Goal: Task Accomplishment & Management: Manage account settings

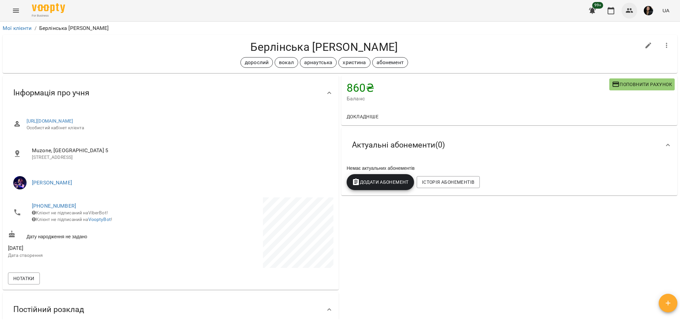
click at [630, 10] on icon "button" at bounding box center [630, 11] width 8 height 8
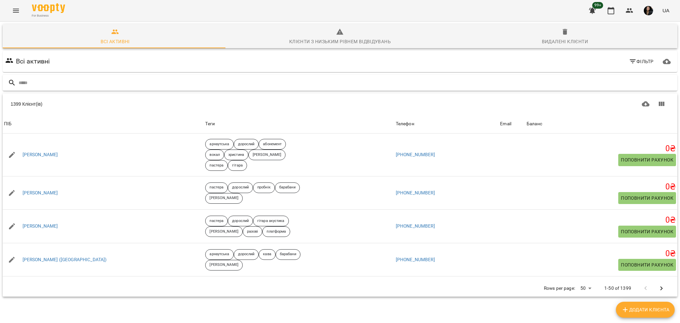
click at [59, 81] on input "text" at bounding box center [347, 82] width 656 height 11
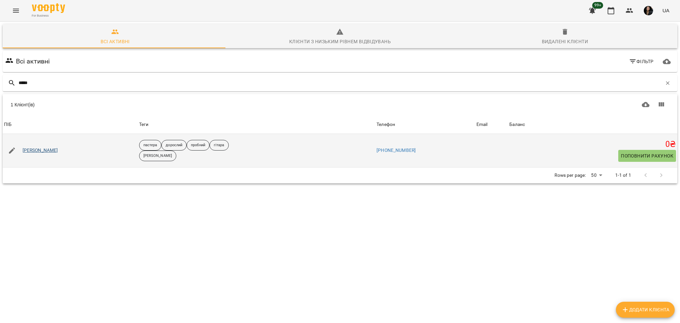
type input "*****"
click at [30, 150] on link "[PERSON_NAME]" at bounding box center [41, 150] width 36 height 7
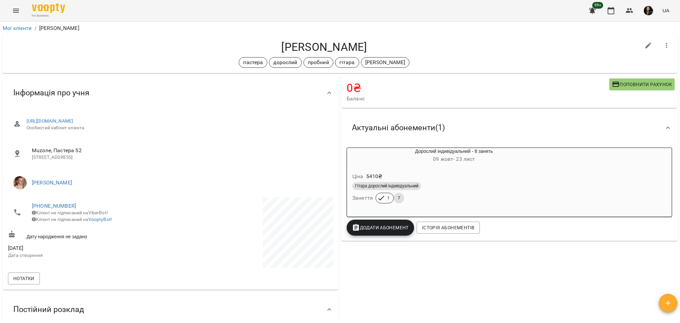
click at [22, 5] on div "For Business 99+ UA" at bounding box center [340, 10] width 680 height 21
click at [15, 12] on icon "Menu" at bounding box center [16, 11] width 6 height 4
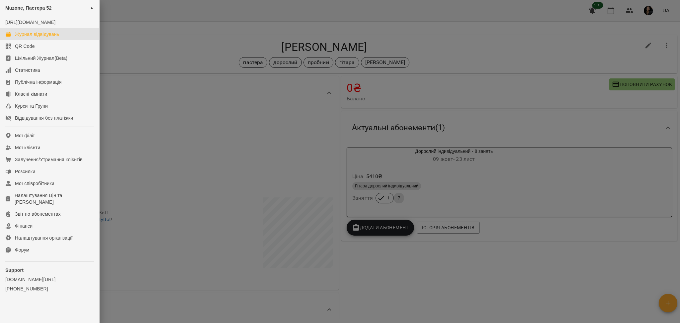
click at [41, 38] on div "Журнал відвідувань" at bounding box center [37, 34] width 44 height 7
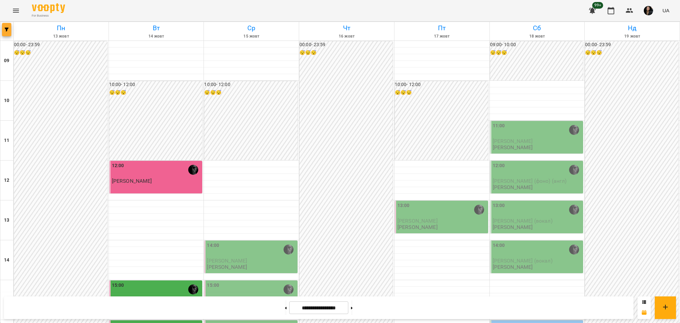
click at [9, 32] on button "button" at bounding box center [6, 29] width 9 height 13
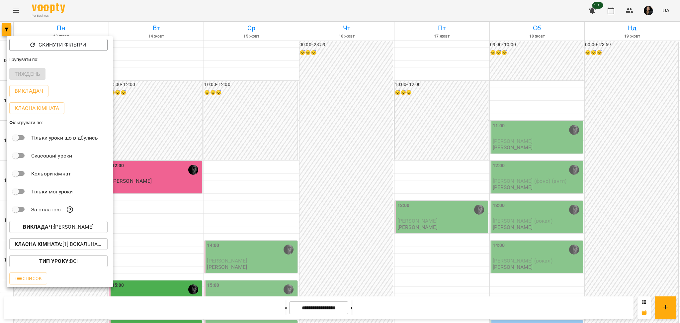
click at [89, 230] on span "Викладач : Олег" at bounding box center [59, 227] width 88 height 8
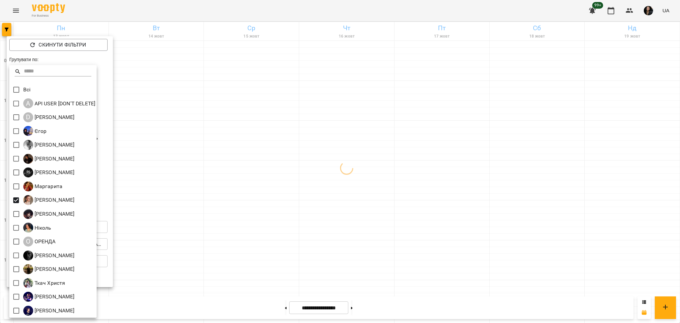
click at [279, 240] on div at bounding box center [340, 161] width 680 height 323
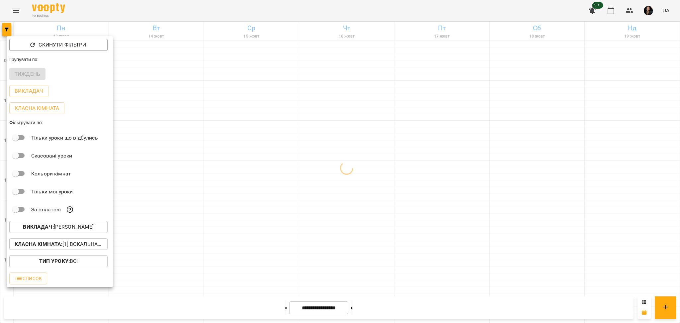
click at [67, 247] on p "Класна кімната : [1] Вокальна велика,[2] Вокальна мала,[7] Kids Фоно/Вокал" at bounding box center [59, 244] width 88 height 8
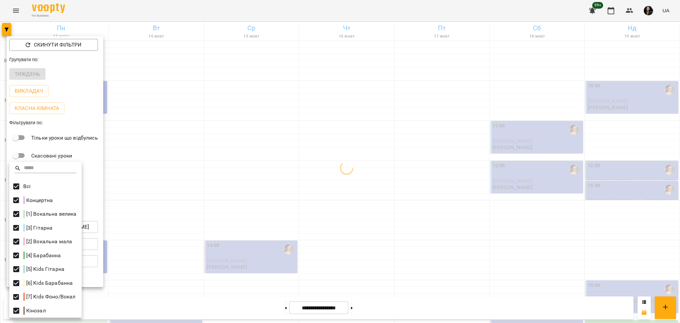
click at [227, 194] on div at bounding box center [340, 161] width 680 height 323
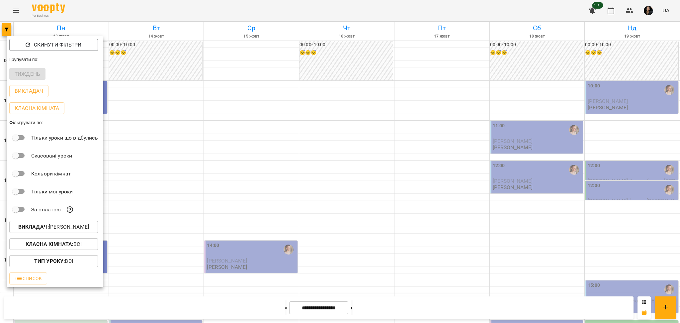
click at [235, 222] on div at bounding box center [340, 161] width 680 height 323
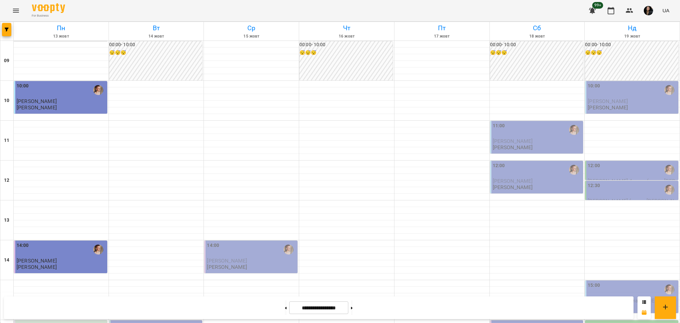
scroll to position [266, 0]
click at [353, 311] on button at bounding box center [352, 307] width 2 height 15
type input "**********"
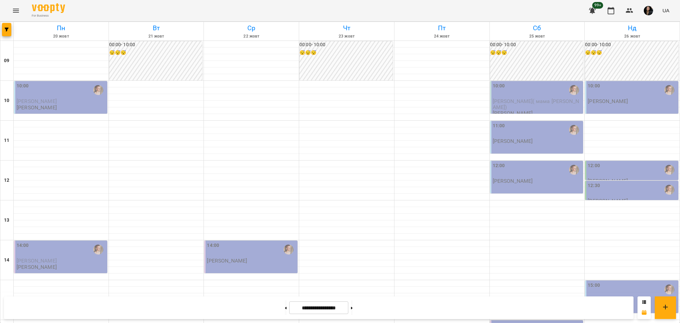
scroll to position [133, 0]
click at [6, 28] on icon "button" at bounding box center [7, 30] width 4 height 4
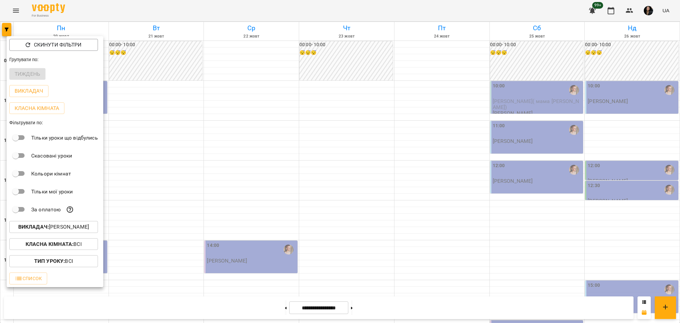
click at [49, 225] on b "Викладач :" at bounding box center [33, 227] width 31 height 6
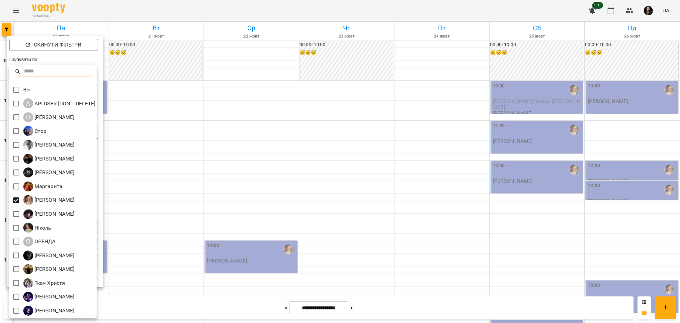
click at [370, 214] on div at bounding box center [340, 161] width 680 height 323
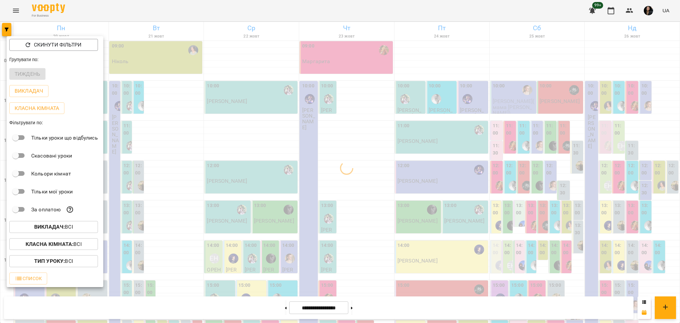
click at [55, 247] on b "Класна кімната :" at bounding box center [50, 244] width 48 height 6
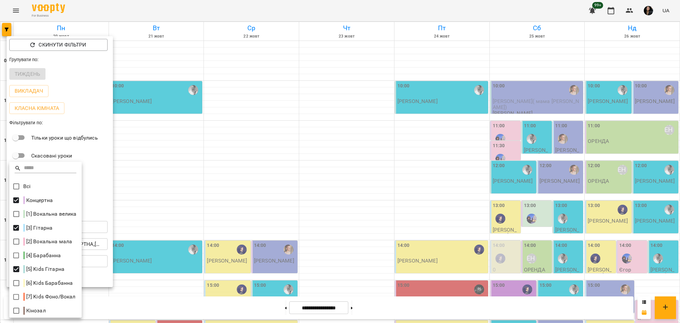
click at [175, 297] on div at bounding box center [340, 161] width 680 height 323
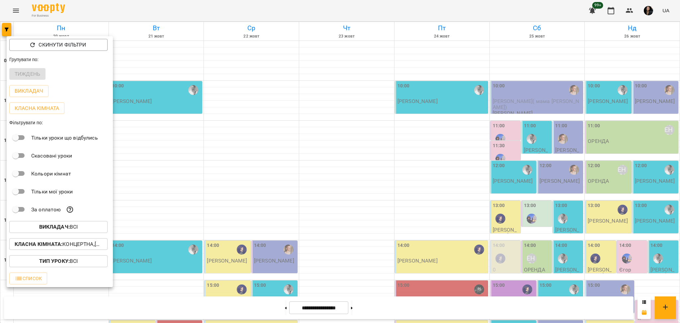
click at [171, 296] on div at bounding box center [340, 161] width 680 height 323
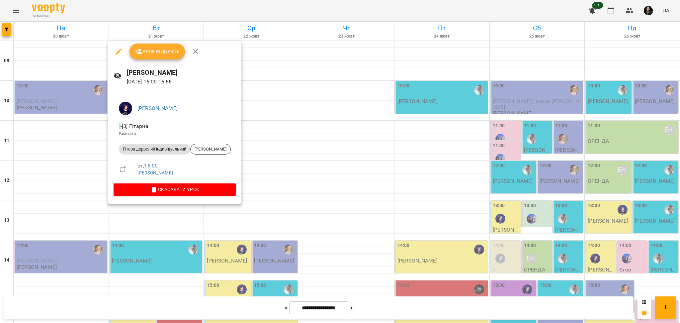
click at [125, 277] on div at bounding box center [340, 161] width 680 height 323
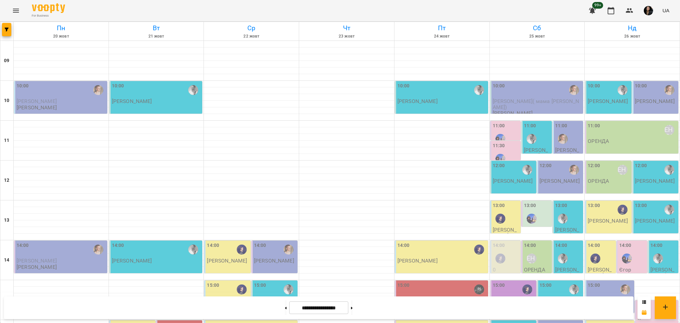
click at [165, 322] on div "16:00" at bounding box center [165, 329] width 12 height 15
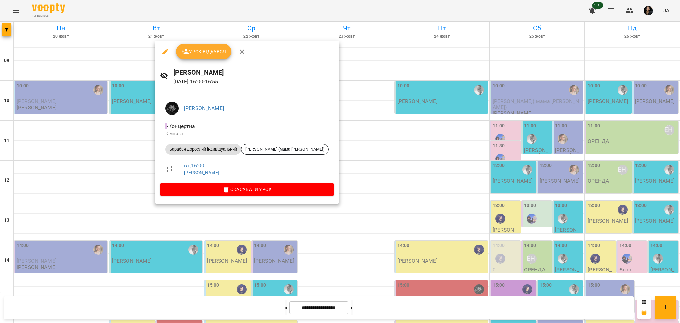
click at [133, 220] on div at bounding box center [340, 161] width 680 height 323
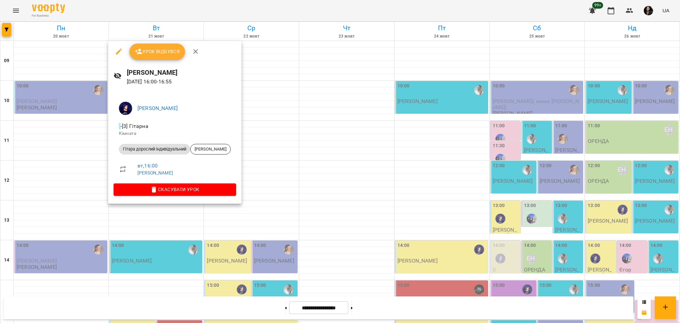
click at [167, 280] on div at bounding box center [340, 161] width 680 height 323
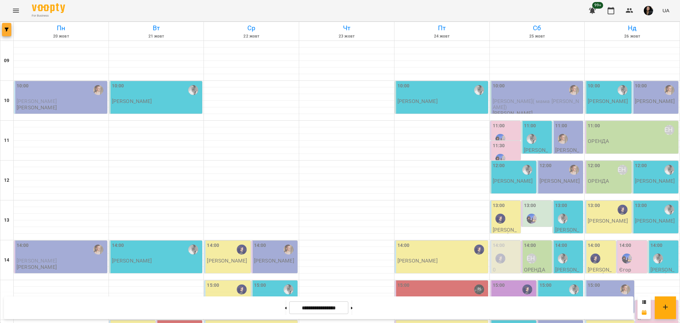
click at [8, 25] on button "button" at bounding box center [6, 29] width 9 height 13
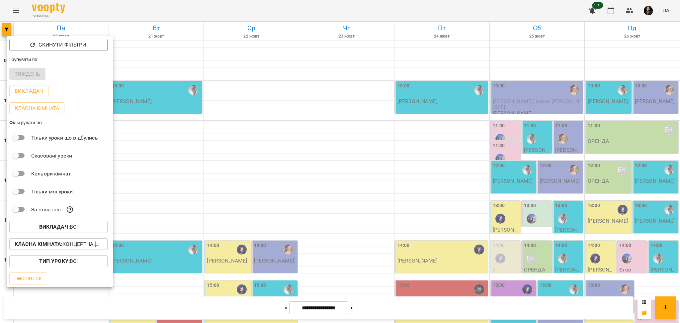
click at [76, 228] on p "Викладач : Всі" at bounding box center [58, 227] width 39 height 8
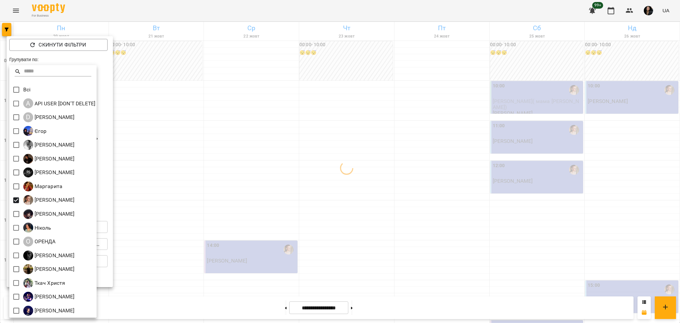
click at [206, 198] on div at bounding box center [340, 161] width 680 height 323
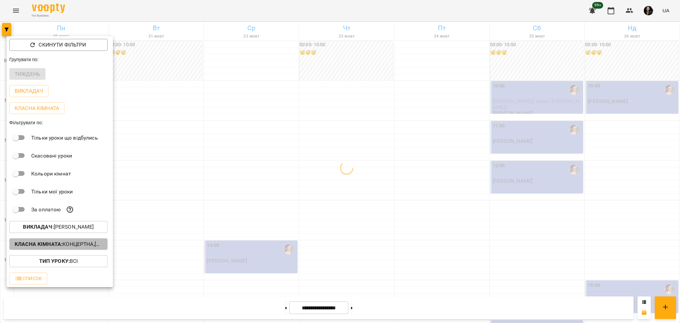
click at [84, 245] on p "Класна кімната : Концертна,[3] Гітарна,[5] Kids Гітарна" at bounding box center [59, 244] width 88 height 8
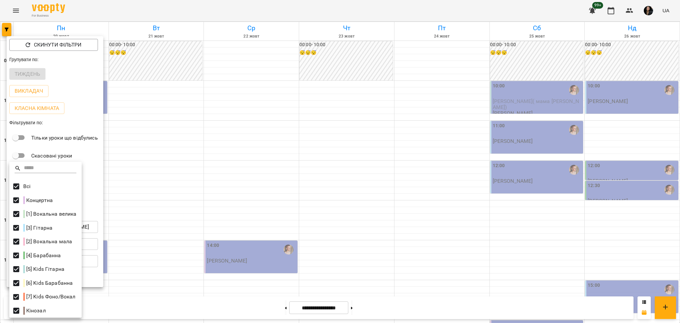
click at [229, 203] on div at bounding box center [340, 161] width 680 height 323
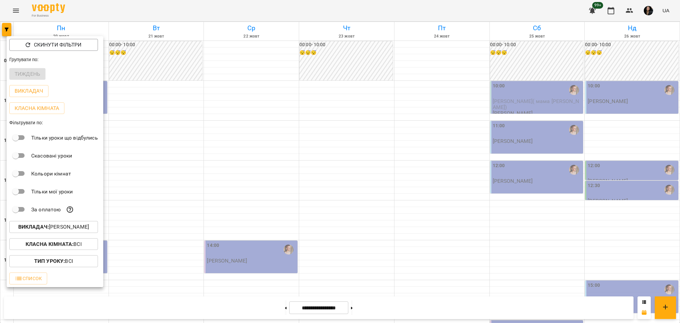
click at [140, 241] on div at bounding box center [340, 161] width 680 height 323
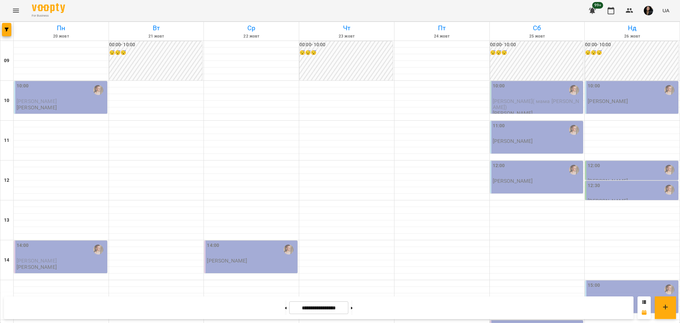
scroll to position [177, 0]
click at [126, 313] on div at bounding box center [156, 316] width 95 height 7
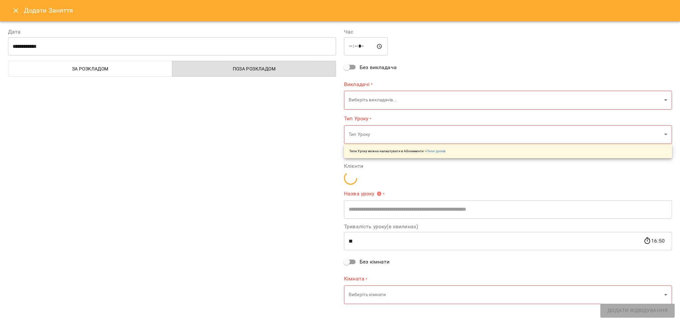
type input "**********"
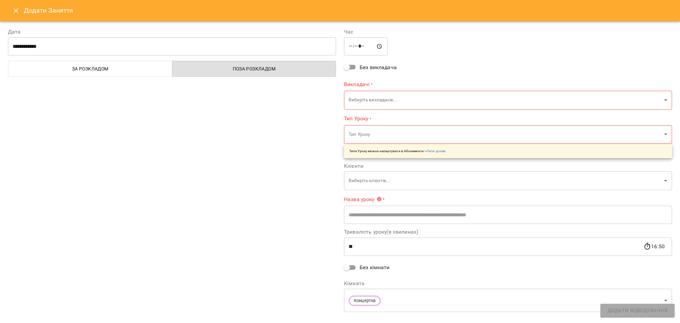
click at [349, 45] on input "*****" at bounding box center [366, 46] width 44 height 19
type input "*****"
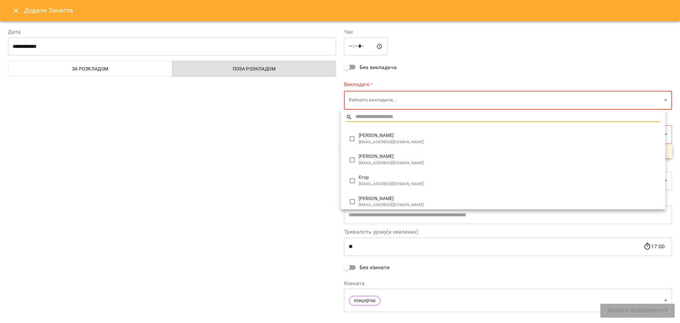
click at [368, 102] on body "For Business 99+ UA Пн 20 жовт Вт 21 жовт Ср 22 жовт Чт 23 жовт Пт 24 жовт Сб 2…" at bounding box center [340, 294] width 680 height 589
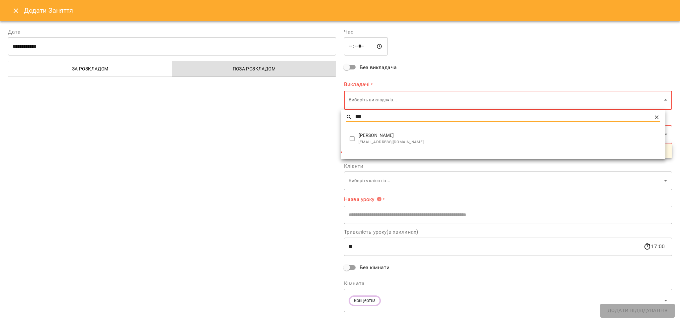
type input "***"
type input "**********"
type input "**"
type input "**********"
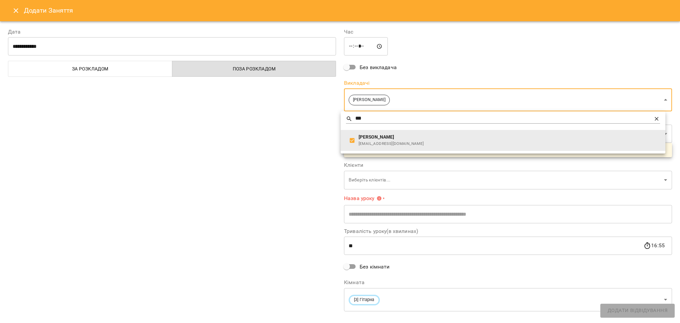
click at [282, 128] on div at bounding box center [340, 161] width 680 height 323
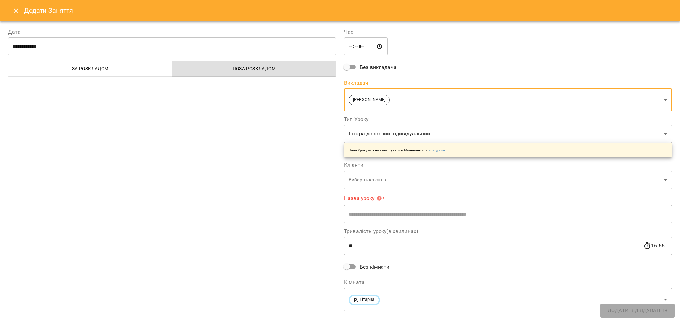
click at [365, 183] on body "For Business 99+ UA Пн 20 жовт Вт 21 жовт Ср 22 жовт Чт 23 жовт Пт 24 жовт Сб 2…" at bounding box center [340, 294] width 680 height 589
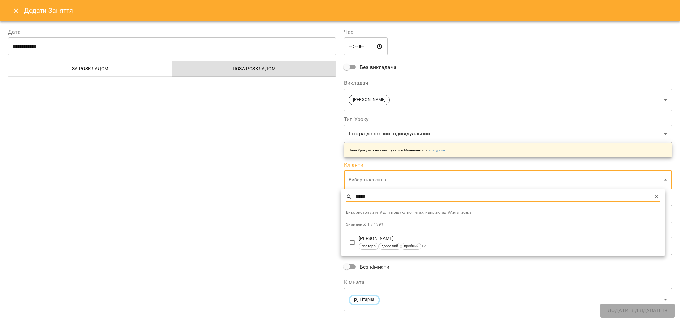
type input "*****"
type input "**********"
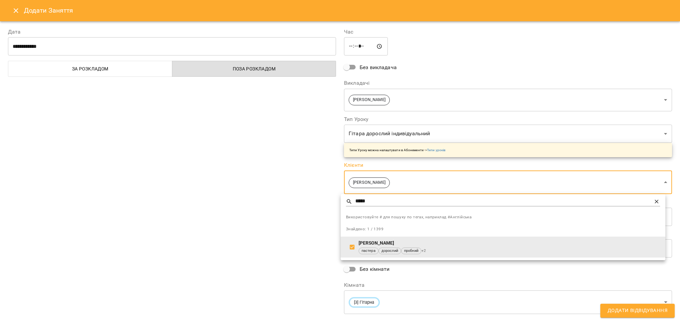
click at [297, 226] on div at bounding box center [340, 161] width 680 height 323
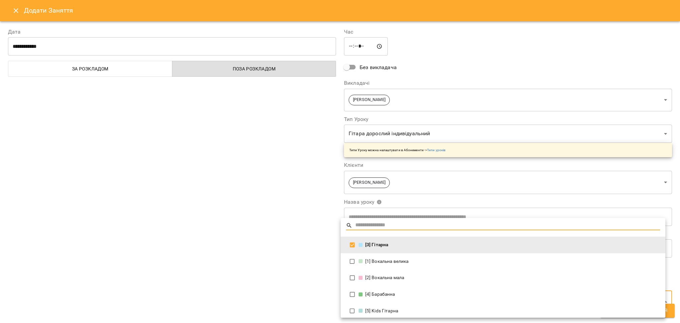
click at [372, 302] on body "For Business 99+ UA Пн 20 жовт Вт 21 жовт Ср 22 жовт Чт 23 жовт Пт 24 жовт Сб 2…" at bounding box center [340, 294] width 680 height 589
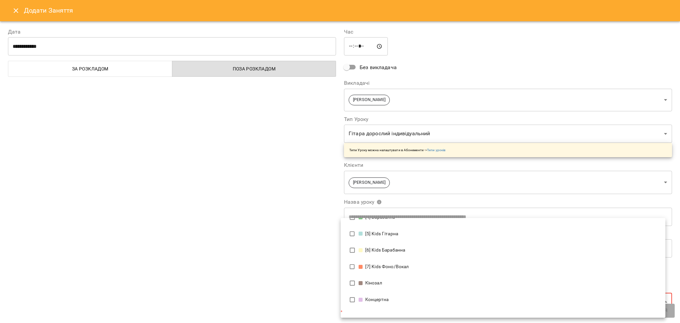
scroll to position [77, 0]
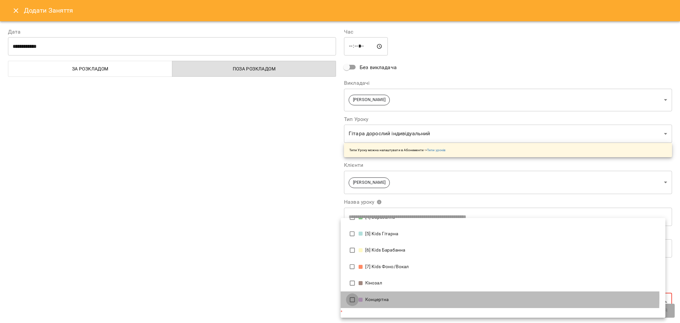
type input "**********"
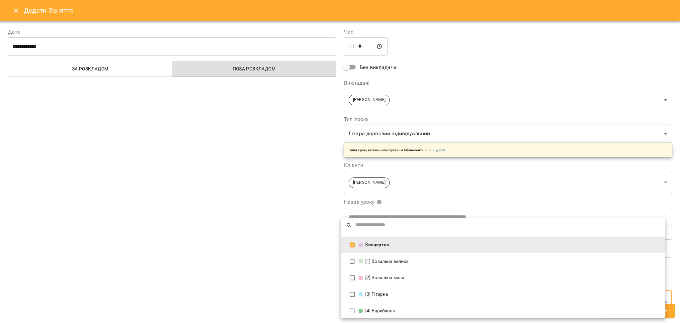
click at [290, 267] on div at bounding box center [340, 161] width 680 height 323
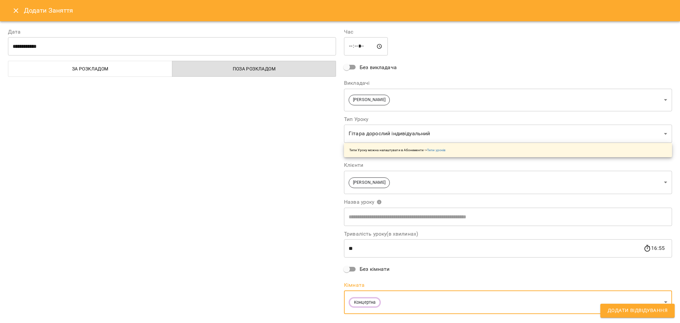
click at [621, 309] on span "Додати Відвідування" at bounding box center [638, 310] width 60 height 9
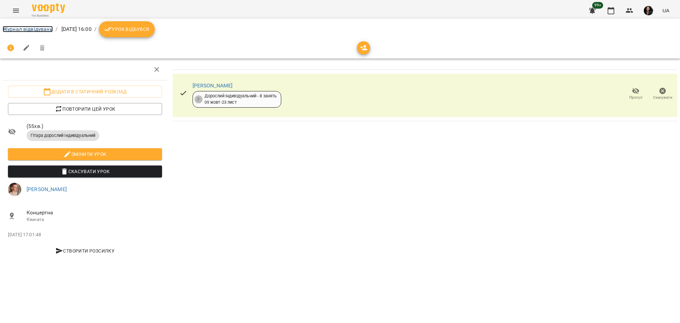
click at [43, 29] on link "Журнал відвідувань" at bounding box center [28, 29] width 50 height 6
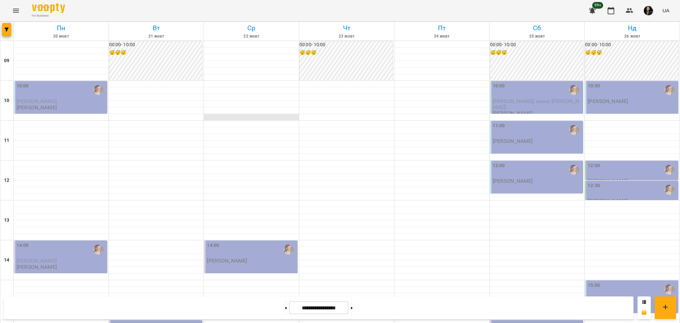
scroll to position [133, 0]
click at [285, 310] on button at bounding box center [286, 307] width 2 height 15
type input "**********"
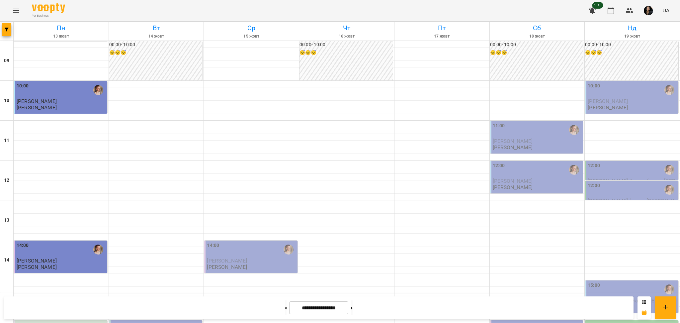
scroll to position [266, 0]
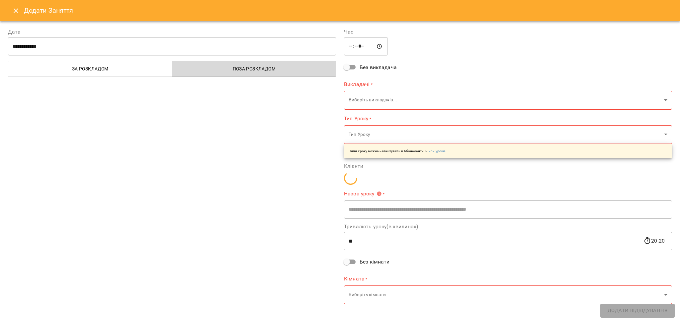
type input "**********"
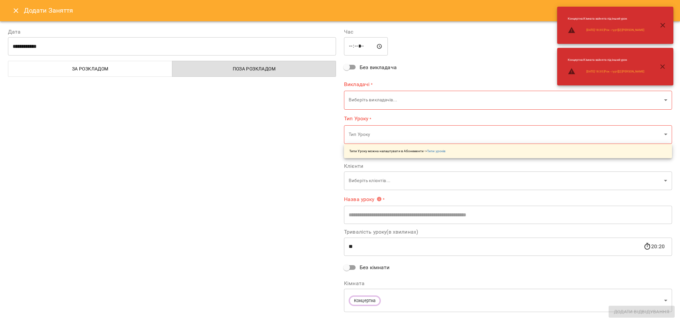
click at [359, 50] on input "*****" at bounding box center [366, 46] width 44 height 19
click at [359, 48] on input "*****" at bounding box center [366, 46] width 44 height 19
type input "*****"
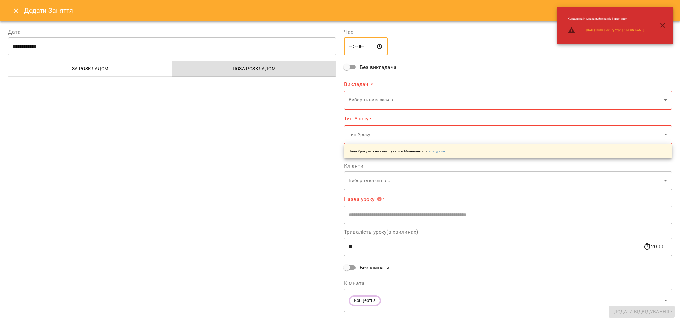
click at [355, 108] on body "For Business 99+ UA Пн 13 жовт Вт 14 жовт Ср 15 жовт Чт 16 жовт Пт 17 жовт Сб 1…" at bounding box center [340, 294] width 680 height 589
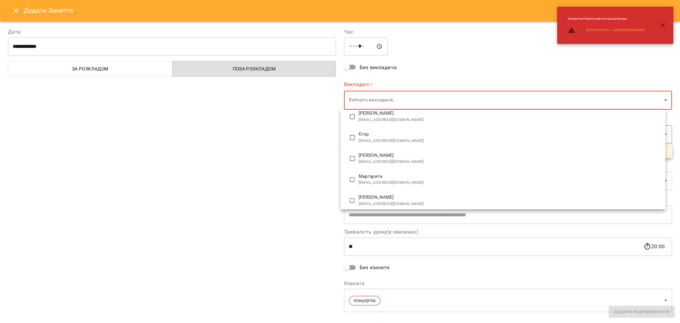
scroll to position [44, 0]
click at [287, 162] on div at bounding box center [340, 161] width 680 height 323
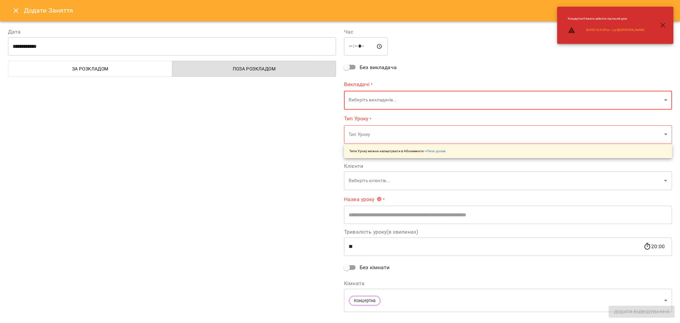
click at [18, 13] on icon "Close" at bounding box center [16, 11] width 8 height 8
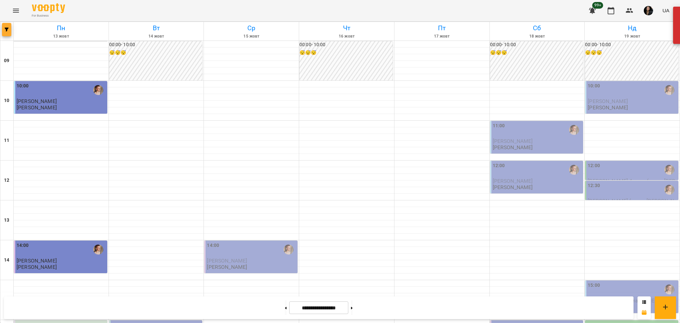
click at [8, 33] on button "button" at bounding box center [6, 29] width 9 height 13
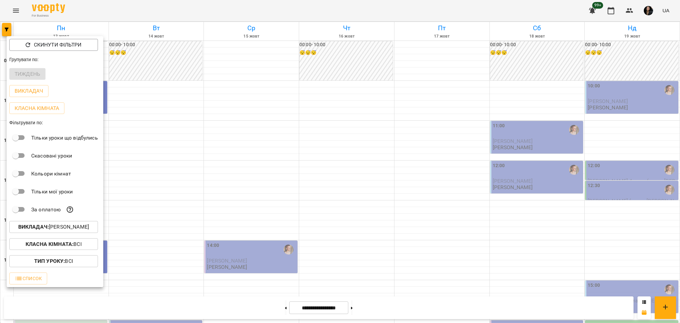
click at [88, 235] on div "Викладач : [PERSON_NAME]" at bounding box center [55, 226] width 97 height 17
click at [87, 230] on span "Викладач : [PERSON_NAME]" at bounding box center [54, 227] width 78 height 8
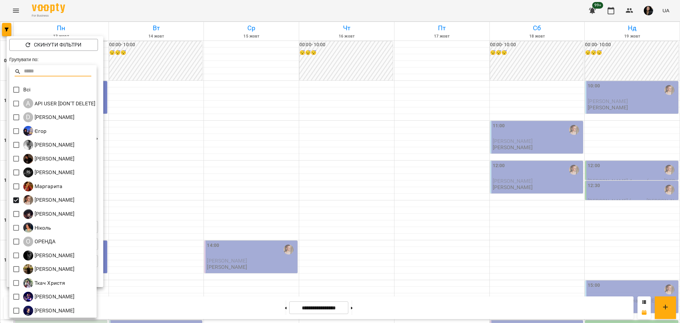
click at [375, 251] on div at bounding box center [340, 161] width 680 height 323
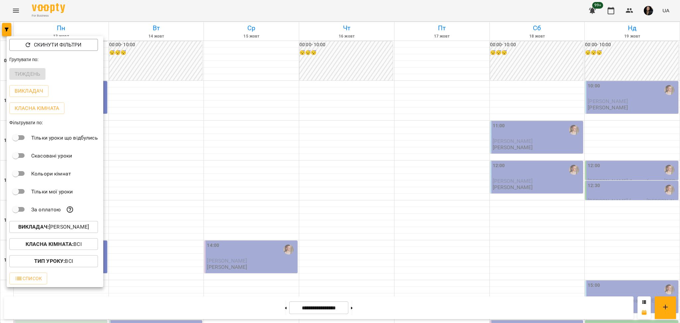
click at [443, 193] on div at bounding box center [340, 161] width 680 height 323
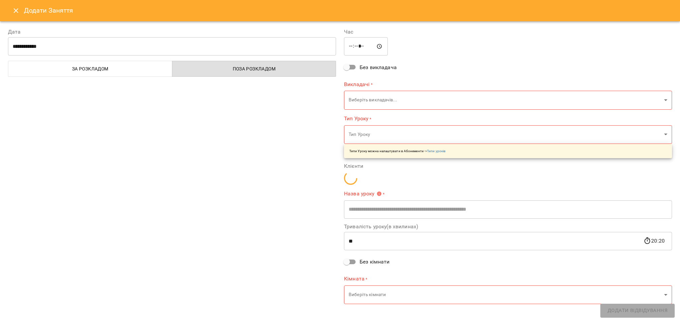
type input "**********"
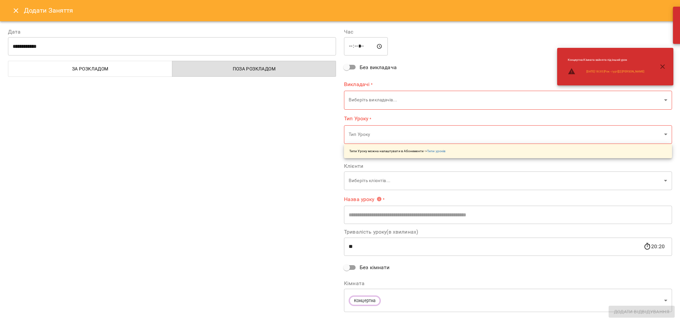
click at [357, 46] on input "*****" at bounding box center [366, 46] width 44 height 19
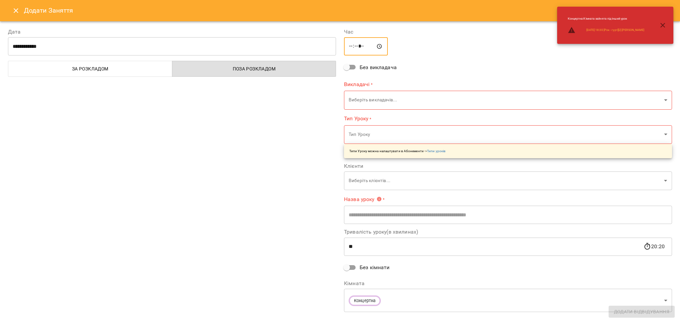
type input "*****"
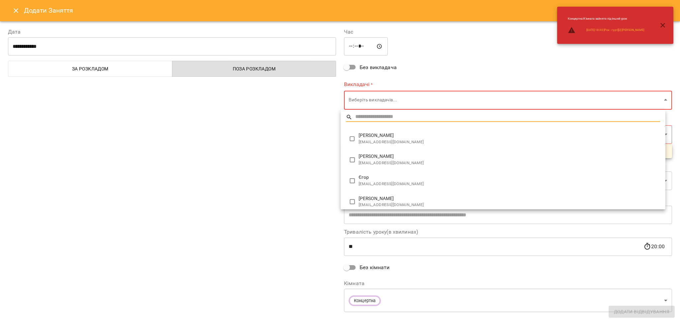
click at [373, 102] on body "For Business 99+ UA Пн 13 жовт Вт 14 жовт Ср 15 жовт Чт 16 жовт Пт 17 жовт Сб 1…" at bounding box center [340, 294] width 680 height 589
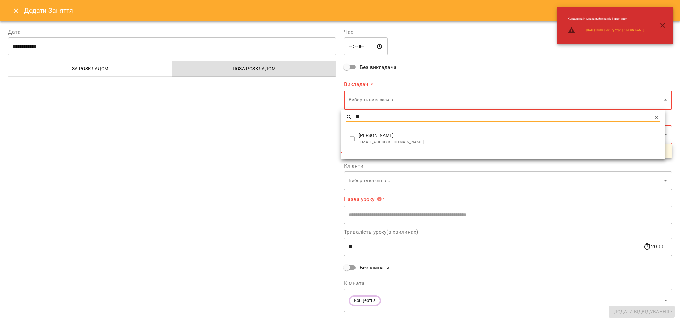
type input "**"
type input "**********"
type input "**"
type input "**********"
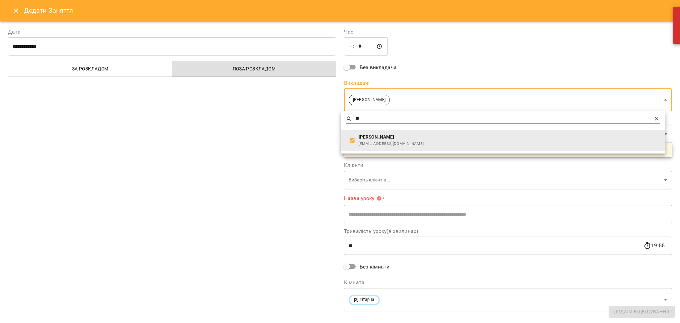
click at [228, 109] on div at bounding box center [340, 161] width 680 height 323
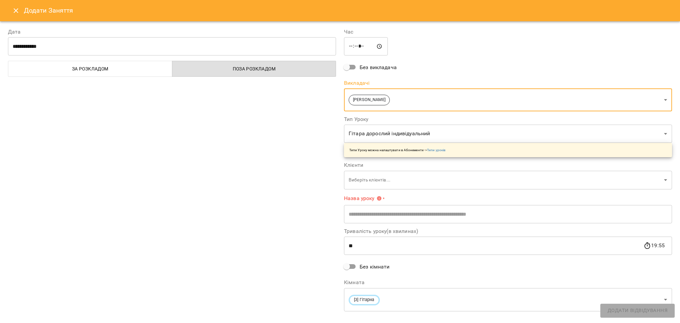
click at [359, 183] on body "For Business 99+ UA Пн 13 жовт Вт 14 жовт Ср 15 жовт Чт 16 жовт Пт 17 жовт Сб 1…" at bounding box center [340, 294] width 680 height 589
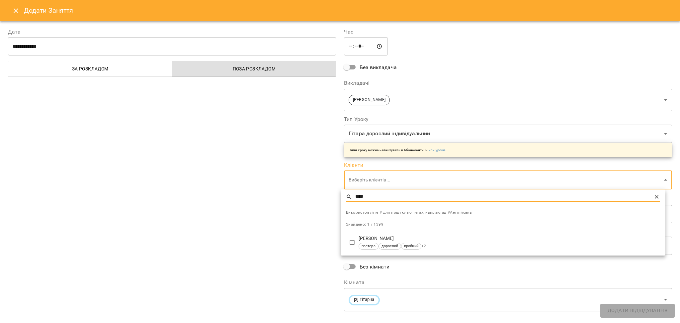
type input "****"
click at [370, 289] on div at bounding box center [340, 161] width 680 height 323
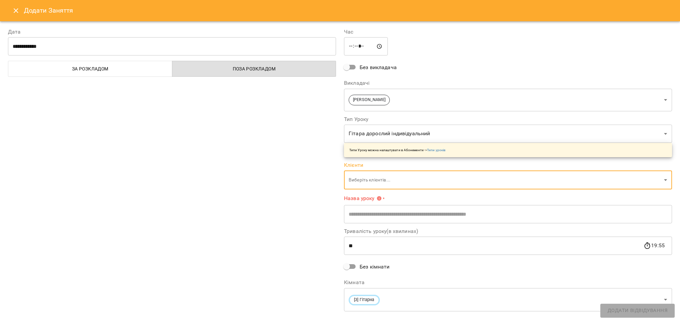
click at [386, 177] on body "For Business 99+ UA Пн 13 жовт Вт 14 жовт Ср 15 жовт Чт 16 жовт Пт 17 жовт Сб 1…" at bounding box center [340, 294] width 680 height 589
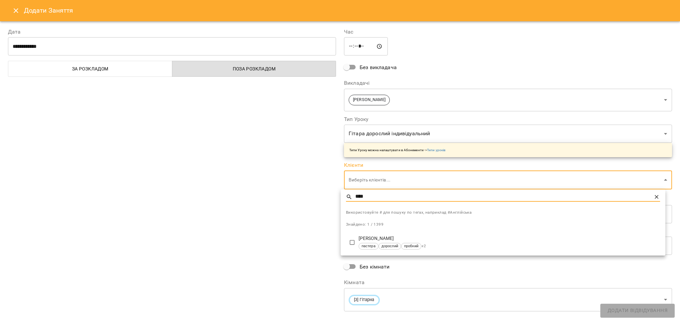
type input "****"
type input "**********"
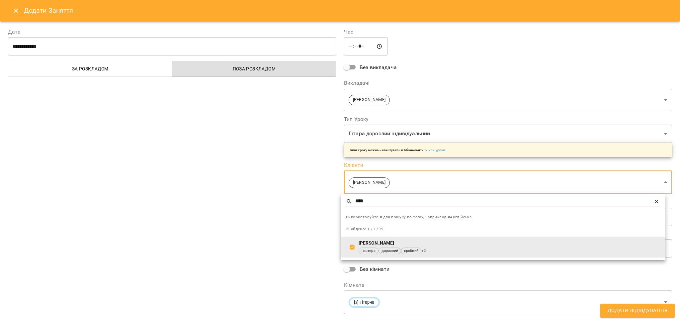
click at [294, 245] on div at bounding box center [340, 161] width 680 height 323
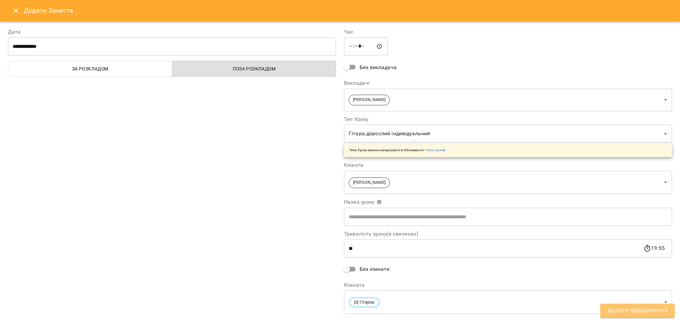
click at [633, 312] on span "Додати Відвідування" at bounding box center [638, 310] width 60 height 9
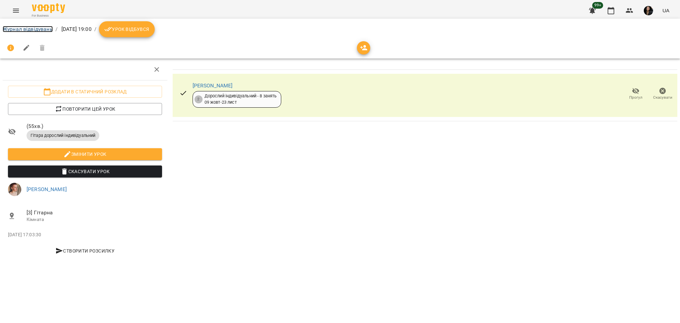
click at [25, 31] on link "Журнал відвідувань" at bounding box center [28, 29] width 50 height 6
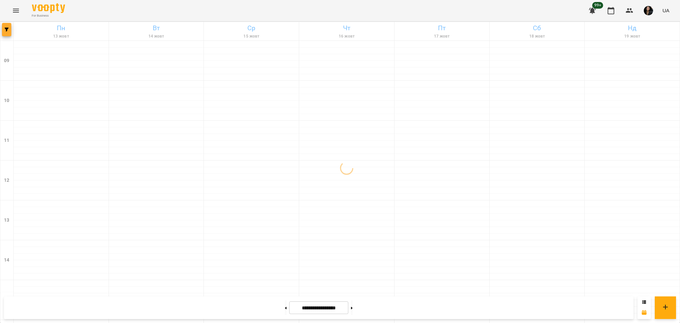
click at [6, 27] on button "button" at bounding box center [6, 29] width 9 height 13
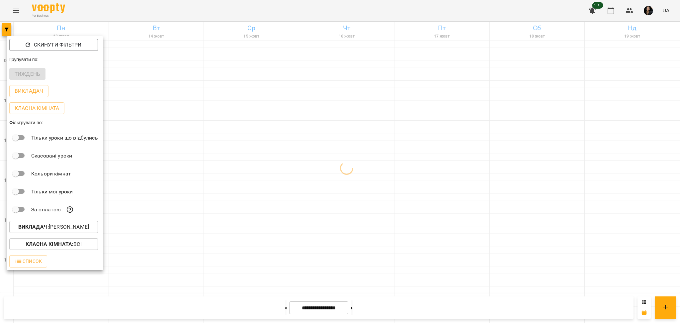
click at [55, 231] on p "Викладач : [PERSON_NAME]" at bounding box center [53, 227] width 71 height 8
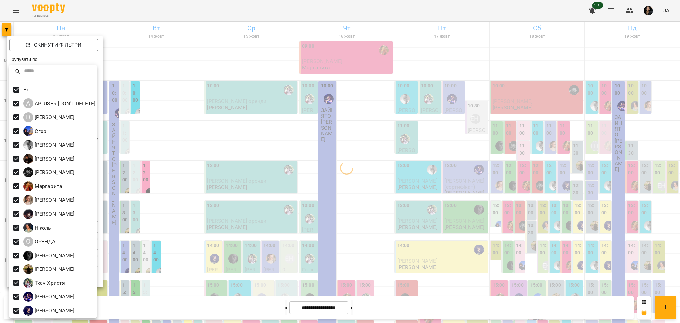
click at [211, 158] on div at bounding box center [340, 161] width 680 height 323
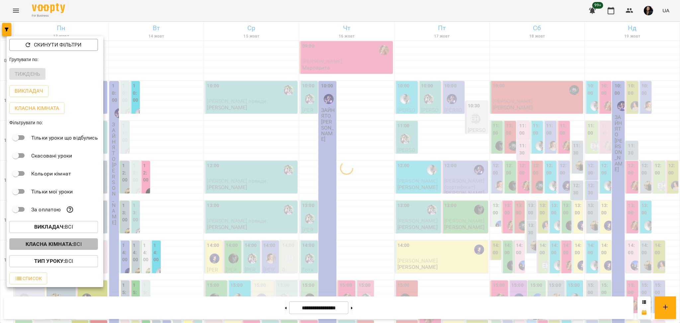
click at [75, 250] on button "Класна кімната : Всі" at bounding box center [53, 244] width 89 height 12
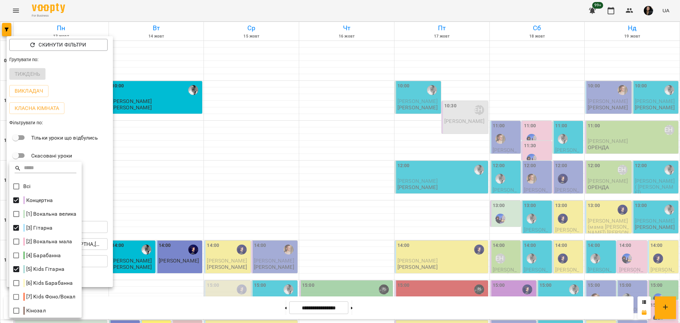
click at [234, 233] on div at bounding box center [340, 161] width 680 height 323
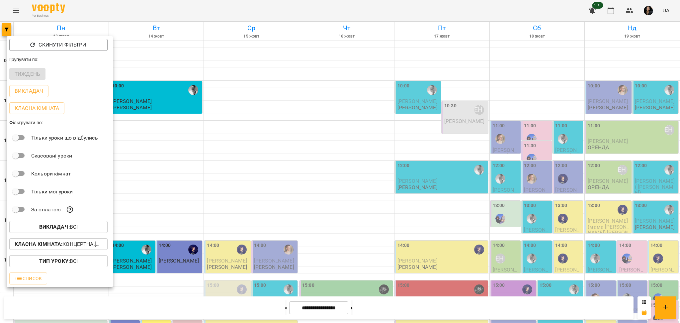
click at [373, 208] on div at bounding box center [340, 161] width 680 height 323
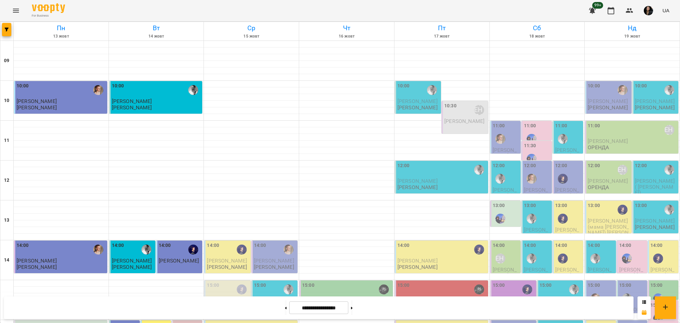
scroll to position [177, 0]
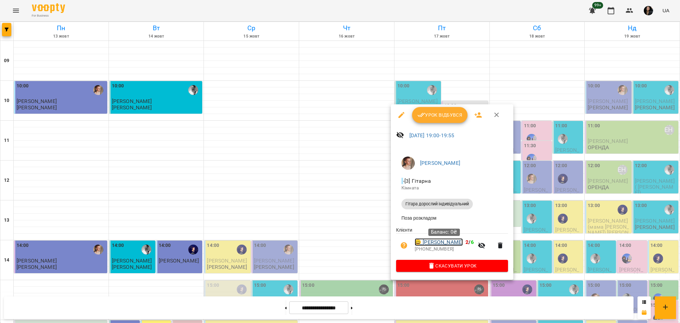
click at [448, 244] on link "😀 Селютіна Анастасія" at bounding box center [439, 242] width 48 height 8
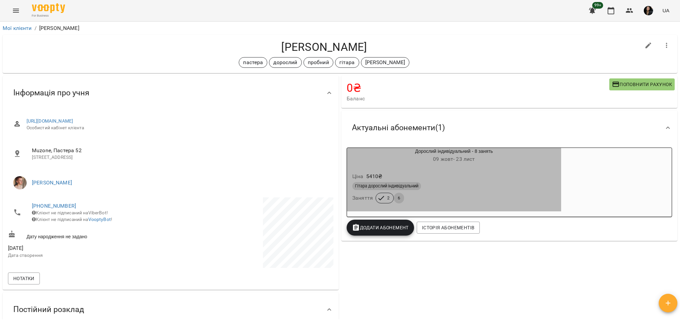
click at [461, 200] on div "Гітара дорослий індивідуальний Заняття 2 6" at bounding box center [454, 193] width 206 height 24
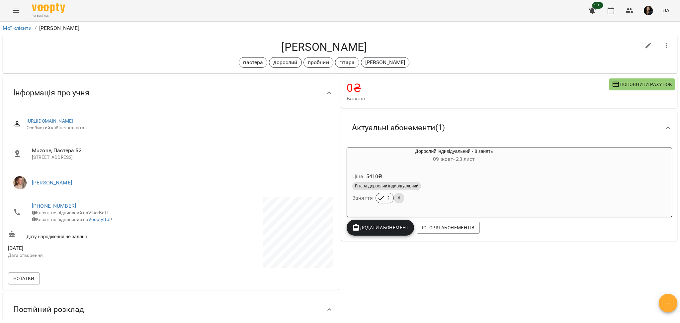
click at [452, 199] on div "Гітара дорослий індивідуальний Заняття 2 6" at bounding box center [454, 193] width 206 height 24
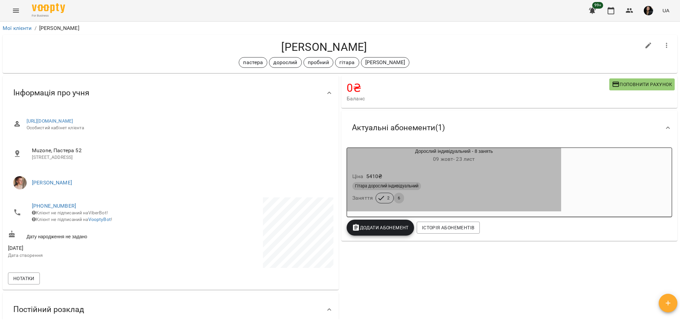
click at [461, 185] on div "Гітара дорослий індивідуальний" at bounding box center [454, 186] width 204 height 8
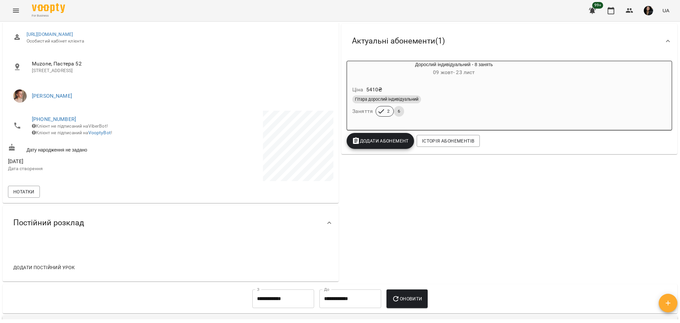
scroll to position [88, 0]
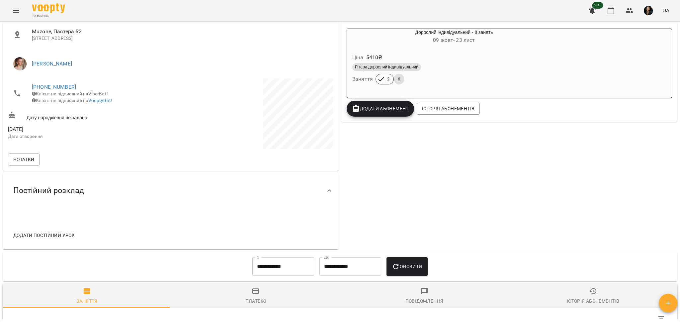
scroll to position [133, 0]
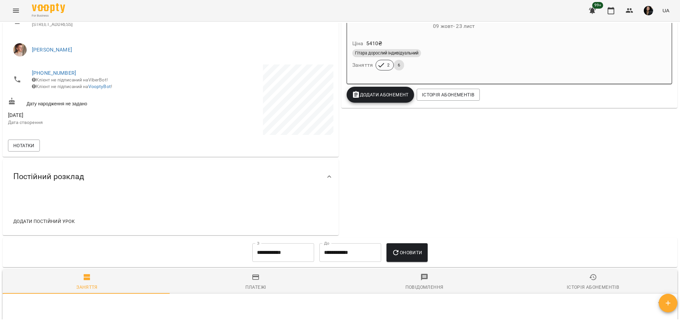
click at [457, 58] on div "Гітара дорослий індивідуальний" at bounding box center [454, 53] width 206 height 11
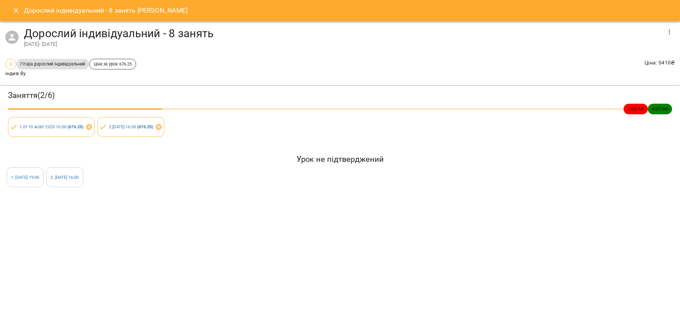
drag, startPoint x: 9, startPoint y: 169, endPoint x: 125, endPoint y: 191, distance: 118.3
click at [125, 191] on div "Заняття ( 2 / 6 ) 1352.5 ₴ 4057.5 ₴ 1 . пт 10 жовт 2025 16:00 ( 676.25 ) 2 . вт…" at bounding box center [340, 139] width 686 height 114
copy div "1 . пт 17 жовт 2025 19:00 2 . вт 21 жовт 2025 16:00"
click at [16, 10] on icon "Close" at bounding box center [16, 11] width 8 height 8
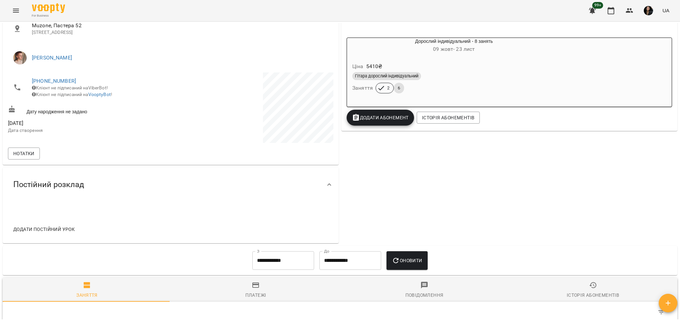
click at [14, 10] on icon "Menu" at bounding box center [16, 11] width 6 height 4
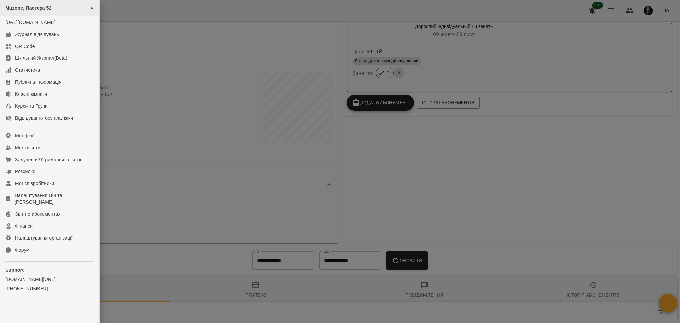
click at [47, 6] on span "Muzone, Пастера 52" at bounding box center [28, 7] width 47 height 5
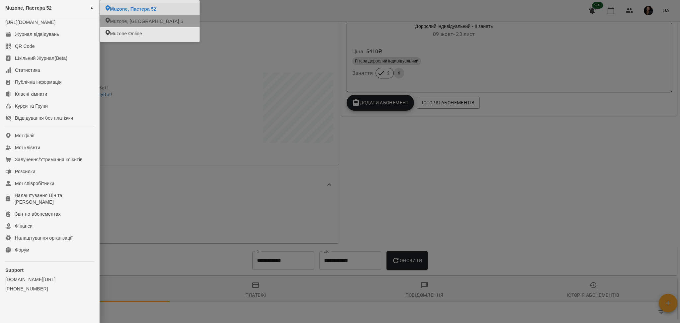
click at [127, 15] on li "Muzone, Пастера 52" at bounding box center [150, 9] width 100 height 12
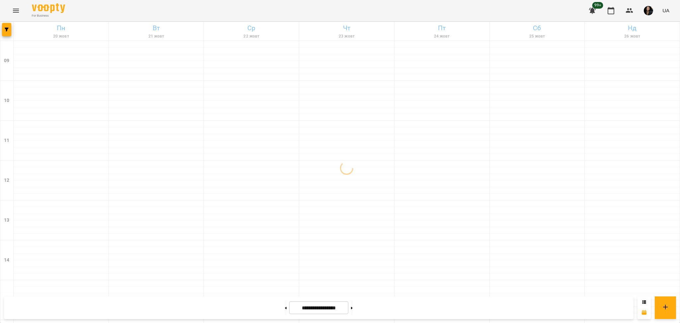
click at [14, 19] on div "For Business 99+ UA" at bounding box center [340, 10] width 680 height 21
click at [20, 14] on button "Menu" at bounding box center [16, 11] width 16 height 16
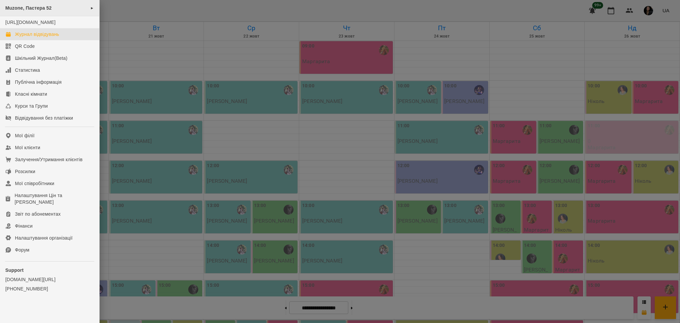
click at [90, 7] on span "►" at bounding box center [92, 7] width 4 height 5
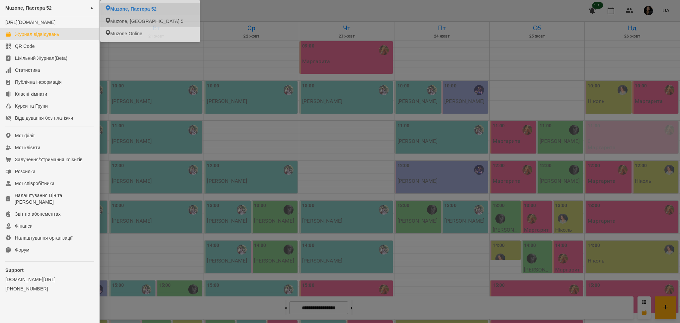
click at [130, 18] on span "Muzone, Велика Арнаутська 5" at bounding box center [146, 21] width 73 height 7
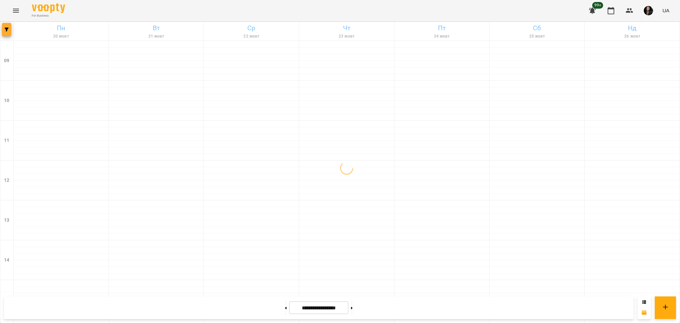
click at [6, 28] on icon "button" at bounding box center [7, 30] width 4 height 4
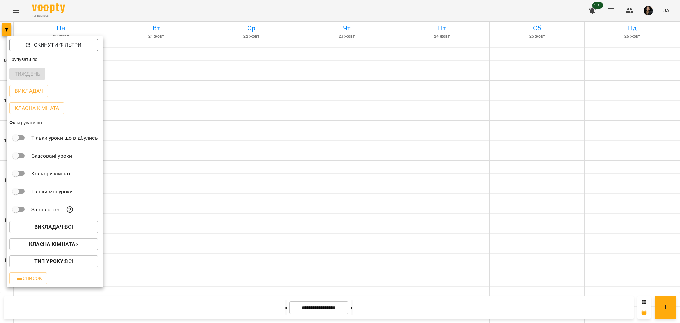
click at [62, 224] on button "Викладач : Всі" at bounding box center [53, 227] width 89 height 12
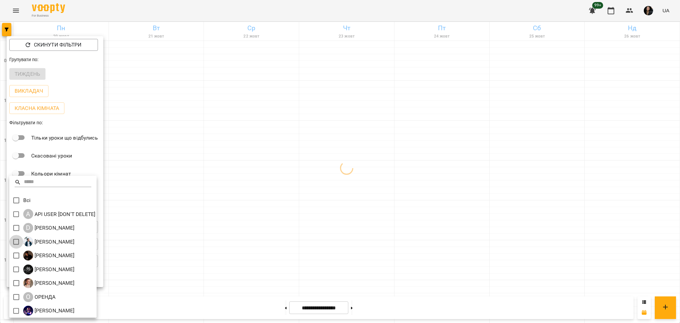
click at [250, 261] on div at bounding box center [340, 161] width 680 height 323
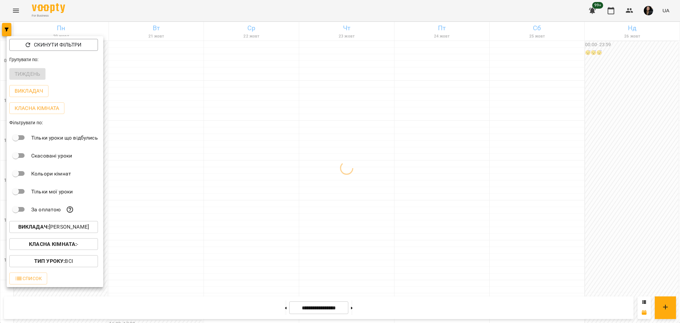
click at [68, 244] on b "Класна кімната :" at bounding box center [53, 244] width 48 height 6
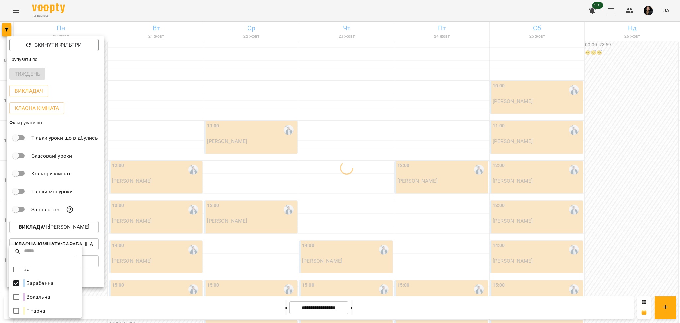
drag, startPoint x: 205, startPoint y: 240, endPoint x: 190, endPoint y: 242, distance: 15.4
click at [204, 241] on div at bounding box center [340, 161] width 680 height 323
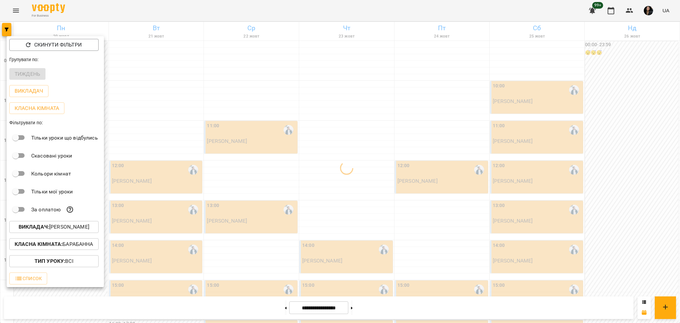
click at [204, 244] on div at bounding box center [340, 161] width 680 height 323
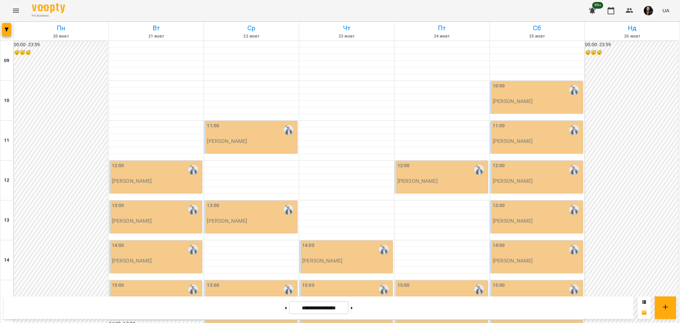
scroll to position [133, 0]
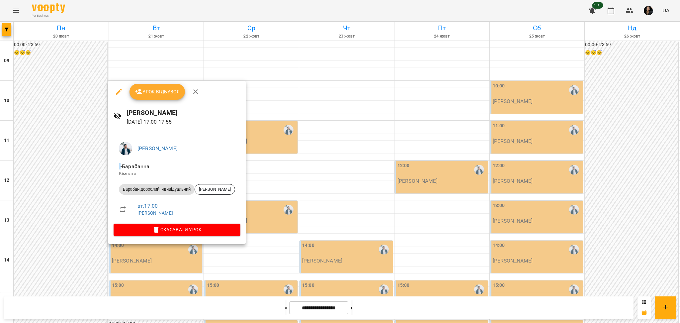
click at [3, 28] on div at bounding box center [340, 161] width 680 height 323
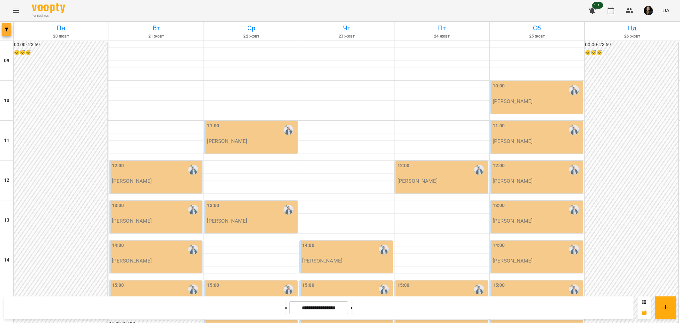
click at [4, 32] on button "button" at bounding box center [6, 29] width 9 height 13
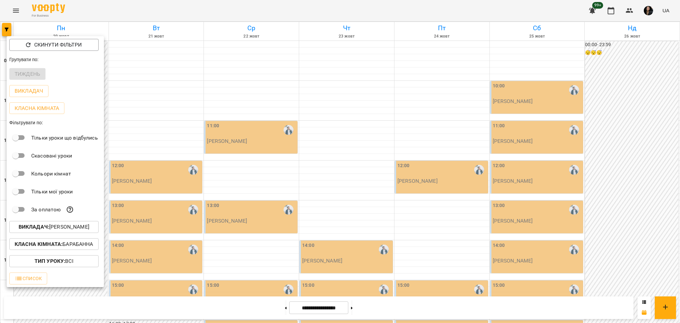
click at [23, 1] on div at bounding box center [340, 161] width 680 height 323
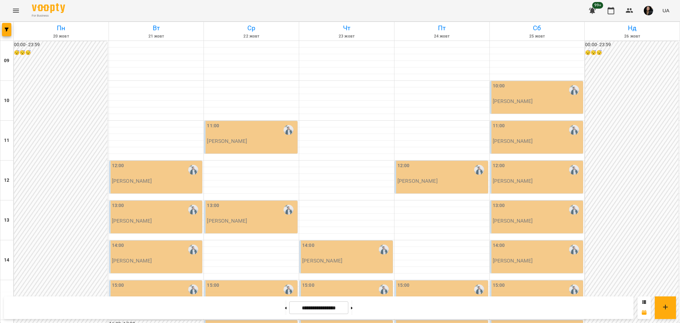
click at [13, 11] on div "Скинути фільтри Групувати по: Тиждень Викладач Класна кімната Фільтрувати по: Т…" at bounding box center [340, 161] width 680 height 323
click at [14, 11] on icon "Menu" at bounding box center [16, 11] width 6 height 4
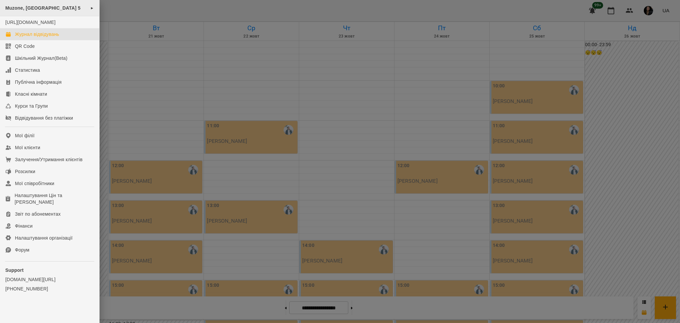
click at [30, 5] on span "Muzone, [GEOGRAPHIC_DATA] 5" at bounding box center [42, 7] width 75 height 5
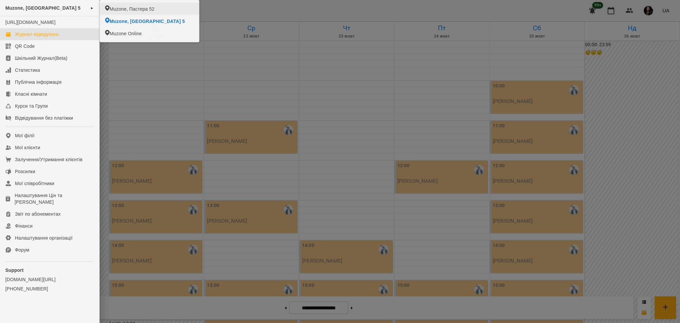
click at [100, 5] on ul "Muzone, Пастера 52 Muzone, Велика Арнаутська 5 Muzone Online" at bounding box center [150, 21] width 100 height 42
click at [123, 10] on span "Muzone, Пастера 52" at bounding box center [132, 9] width 45 height 7
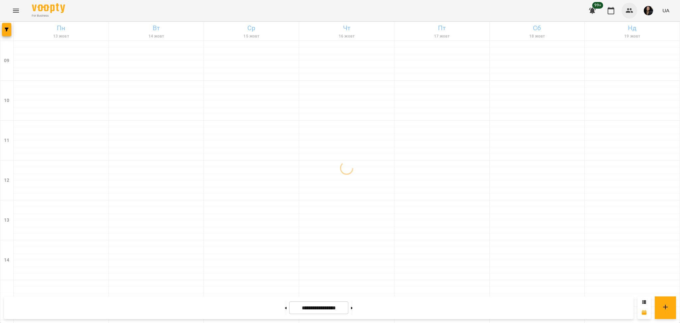
click at [633, 8] on icon "button" at bounding box center [630, 11] width 8 height 8
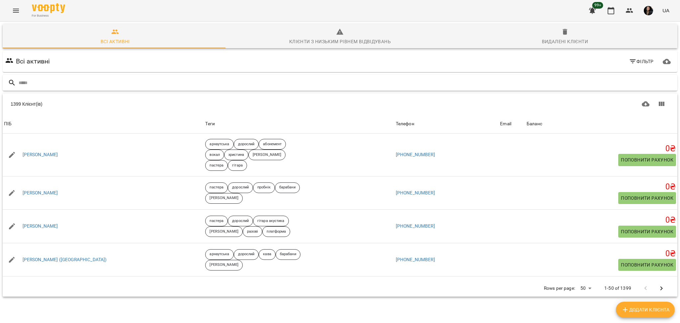
click at [147, 75] on div at bounding box center [340, 83] width 675 height 16
click at [147, 80] on input "text" at bounding box center [347, 82] width 656 height 11
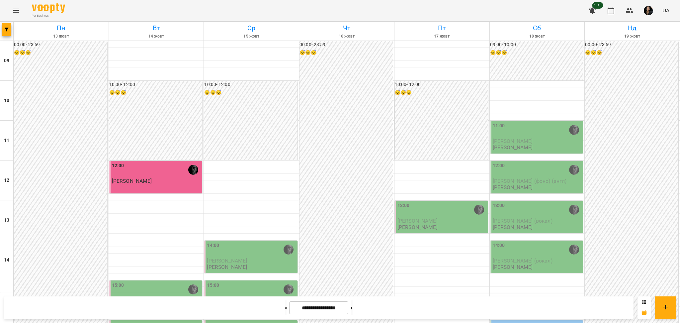
scroll to position [221, 0]
click at [625, 2] on div "99+ UA" at bounding box center [629, 10] width 88 height 17
click at [629, 10] on icon "button" at bounding box center [630, 11] width 8 height 8
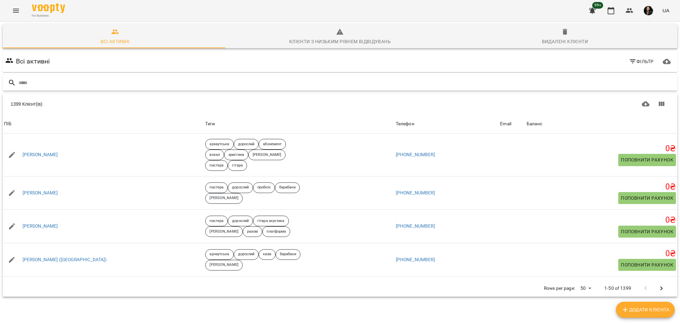
click at [246, 79] on input "text" at bounding box center [347, 82] width 656 height 11
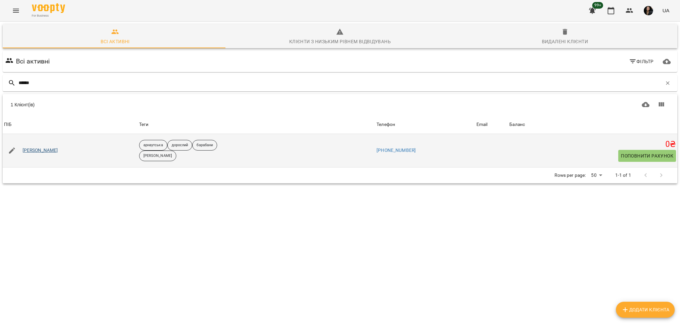
type input "******"
click at [36, 148] on link "Булгаков Кирил" at bounding box center [41, 150] width 36 height 7
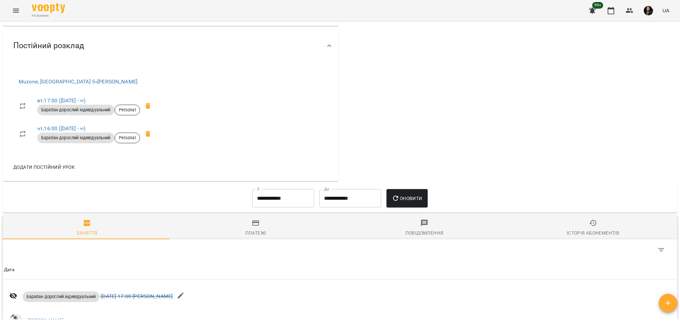
scroll to position [266, 0]
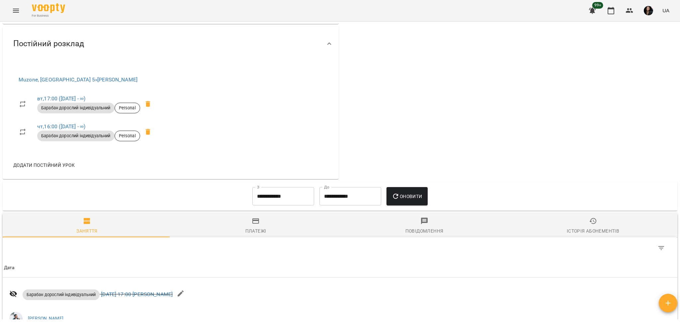
click at [7, 11] on div "For Business 99+ UA" at bounding box center [340, 10] width 680 height 21
click at [14, 12] on icon "Menu" at bounding box center [16, 11] width 8 height 8
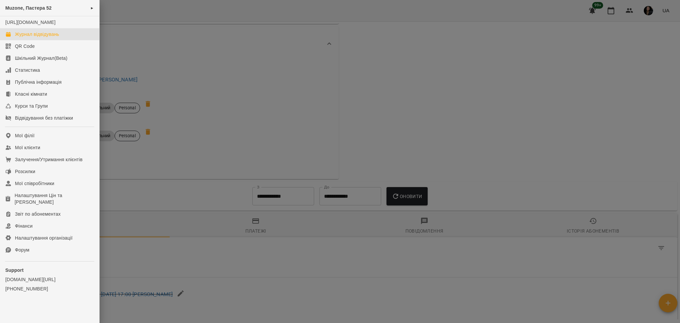
click at [51, 38] on div "Журнал відвідувань" at bounding box center [37, 34] width 44 height 7
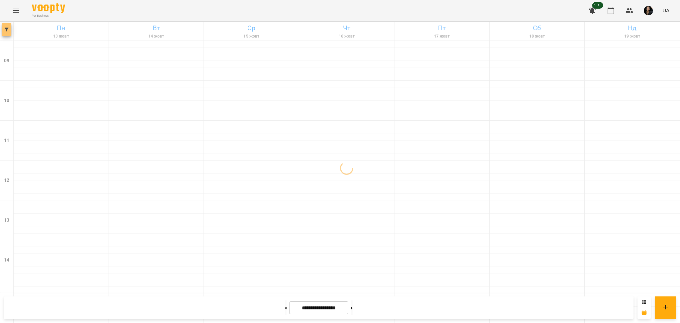
click at [6, 30] on icon "button" at bounding box center [7, 30] width 4 height 4
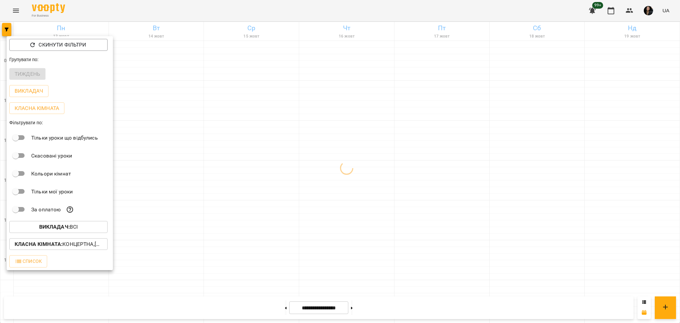
click at [16, 13] on div at bounding box center [340, 161] width 680 height 323
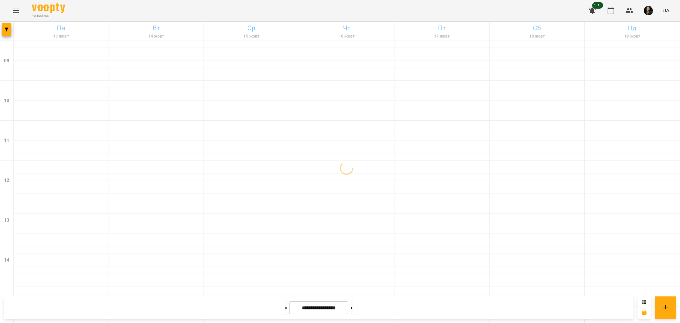
click at [18, 12] on icon "Menu" at bounding box center [16, 11] width 8 height 8
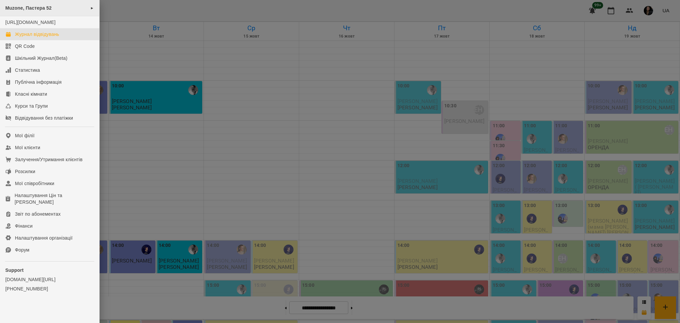
click at [35, 8] on span "Muzone, Пастера 52" at bounding box center [28, 7] width 47 height 5
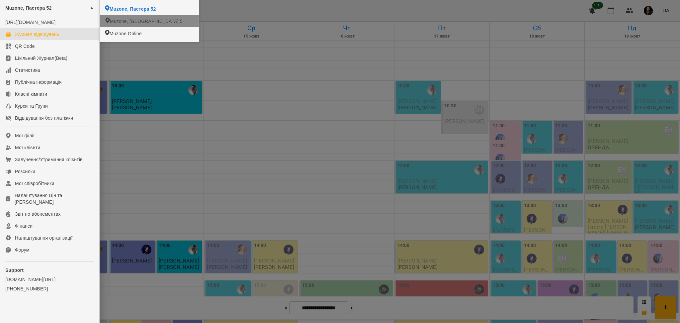
click at [105, 23] on icon at bounding box center [107, 20] width 5 height 5
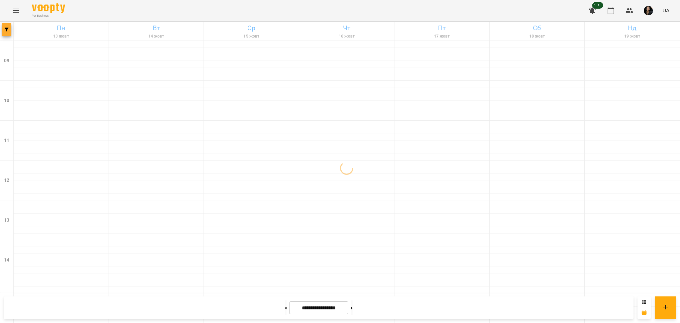
click at [6, 34] on button "button" at bounding box center [6, 29] width 9 height 13
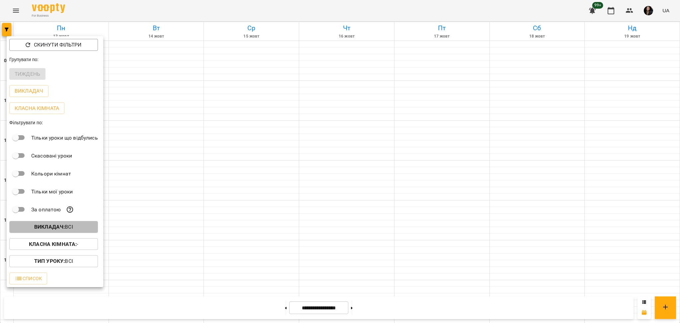
click at [80, 231] on span "Викладач : Всі" at bounding box center [54, 227] width 78 height 8
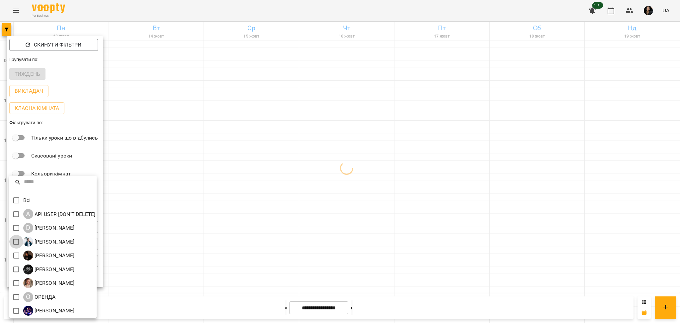
click at [216, 243] on div at bounding box center [340, 161] width 680 height 323
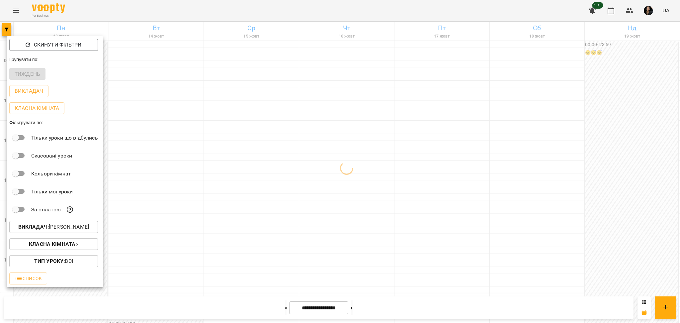
click at [84, 248] on span "Класна кімната : -" at bounding box center [54, 244] width 78 height 8
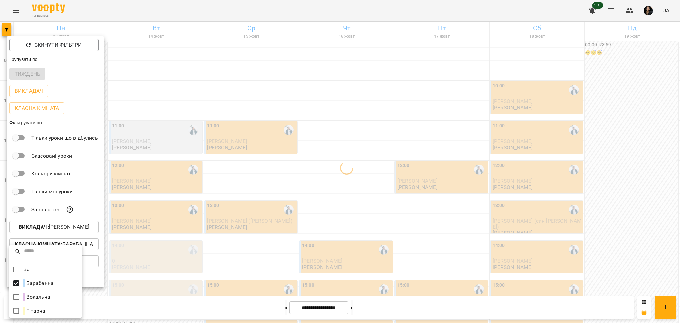
click at [240, 240] on div at bounding box center [340, 161] width 680 height 323
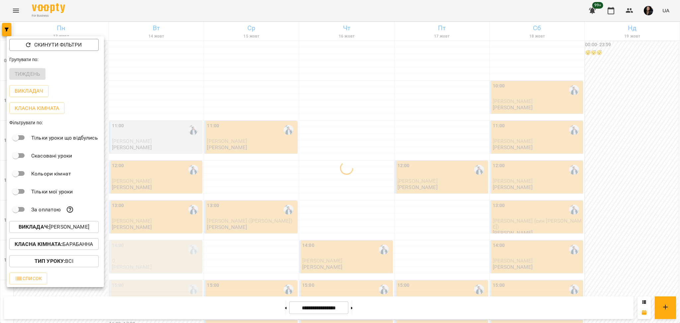
click at [251, 224] on div at bounding box center [340, 161] width 680 height 323
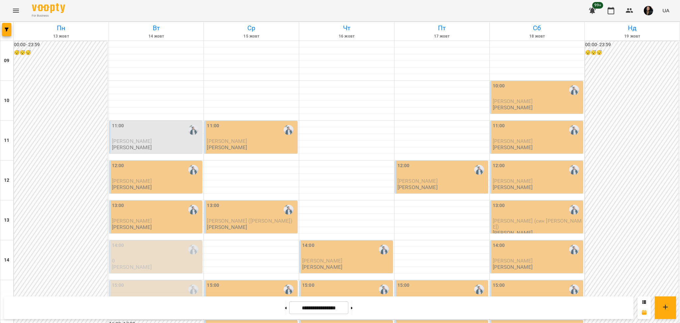
scroll to position [133, 0]
click at [10, 33] on button "button" at bounding box center [6, 29] width 9 height 13
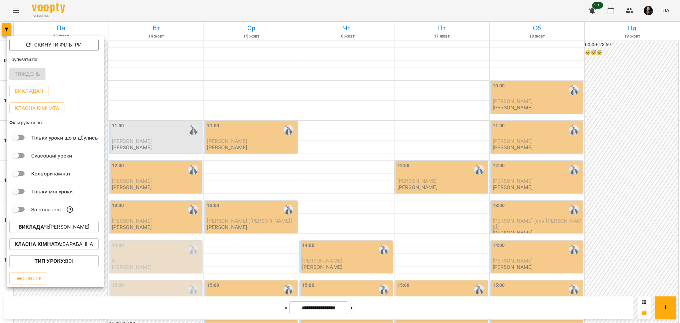
click at [84, 231] on span "Викладач : Євген" at bounding box center [54, 227] width 79 height 8
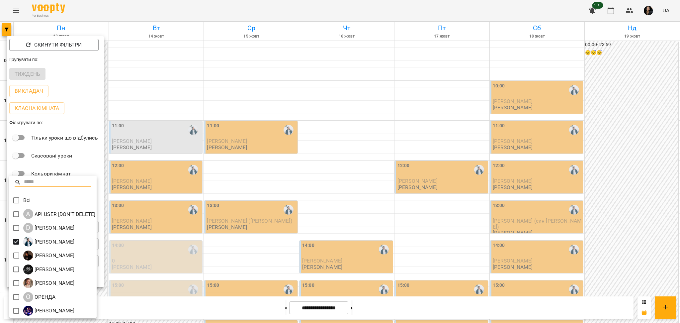
click at [227, 152] on div at bounding box center [340, 161] width 680 height 323
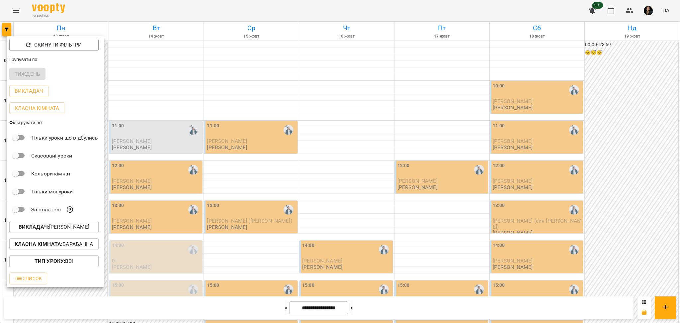
click at [23, 20] on div at bounding box center [340, 161] width 680 height 323
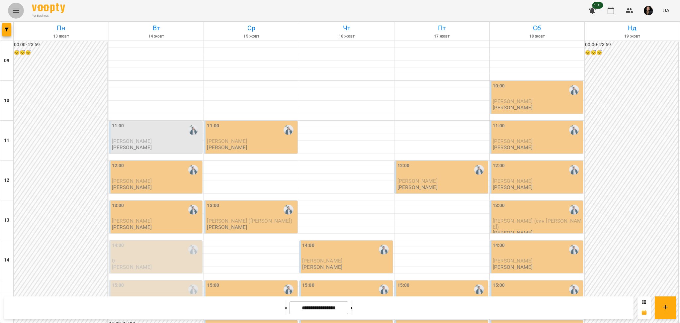
click at [16, 10] on icon "Menu" at bounding box center [16, 11] width 8 height 8
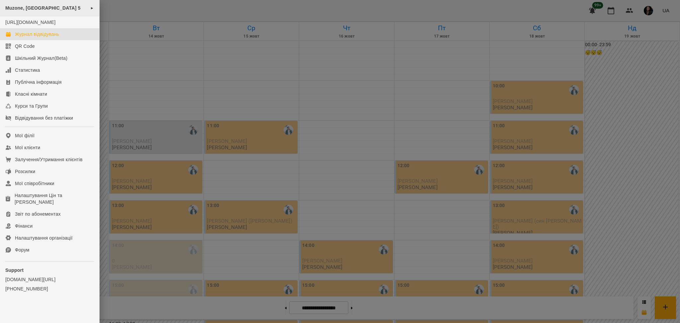
click at [35, 6] on span "Muzone, Велика Арнаутська 5" at bounding box center [42, 7] width 75 height 5
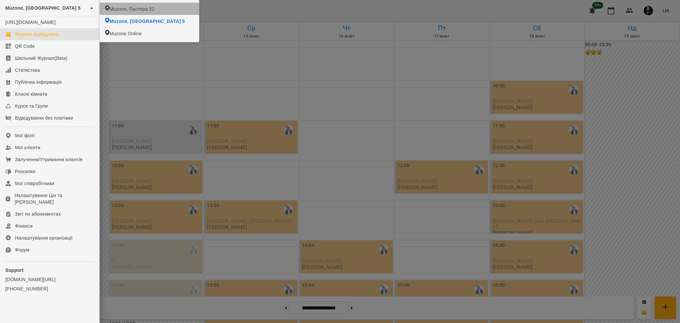
click at [131, 11] on span "Muzone, Пастера 52" at bounding box center [132, 9] width 45 height 7
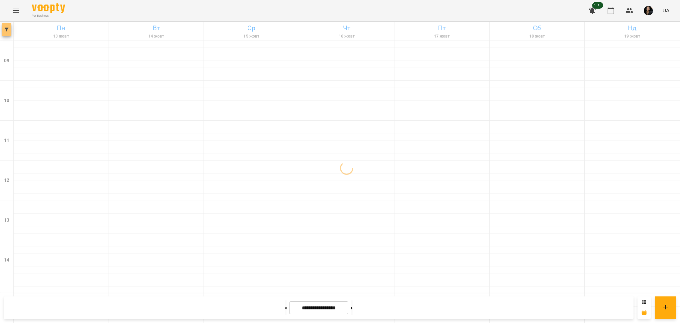
click at [7, 33] on button "button" at bounding box center [6, 29] width 9 height 13
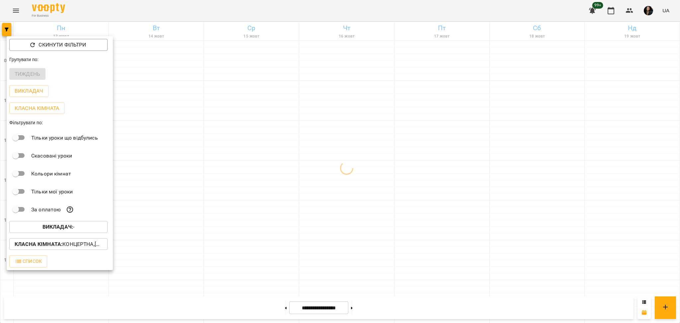
click at [61, 230] on b "Викладач :" at bounding box center [58, 227] width 31 height 6
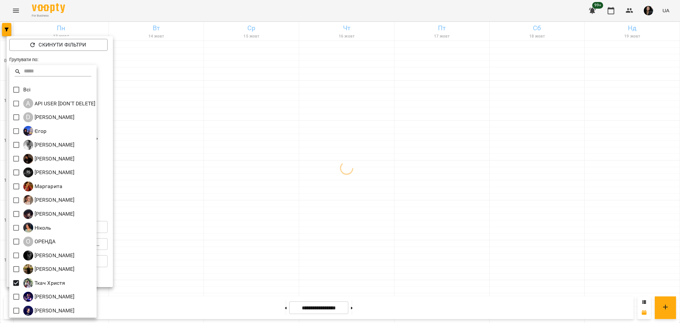
click at [209, 255] on div at bounding box center [340, 161] width 680 height 323
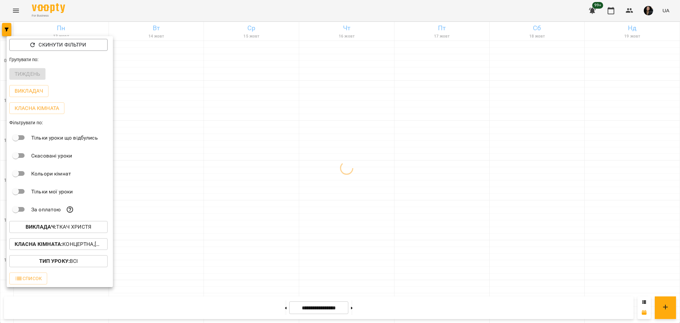
click at [89, 248] on p "Класна кімната : Концертна,[3] Гітарна,[5] Kids Гітарна" at bounding box center [59, 244] width 88 height 8
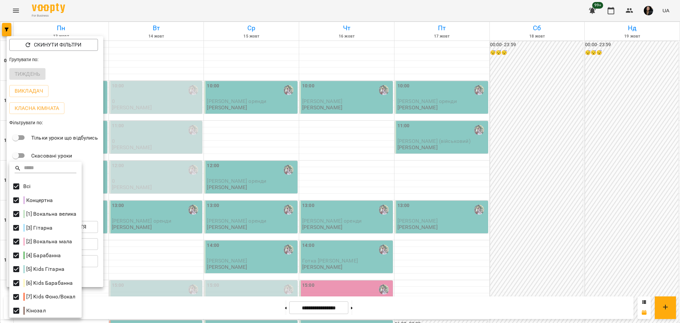
click at [301, 191] on div at bounding box center [340, 161] width 680 height 323
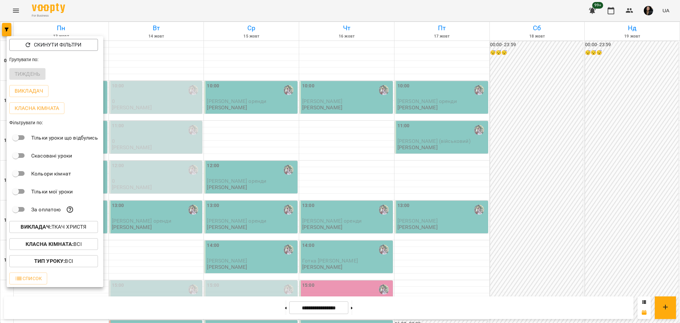
click at [369, 192] on div at bounding box center [340, 161] width 680 height 323
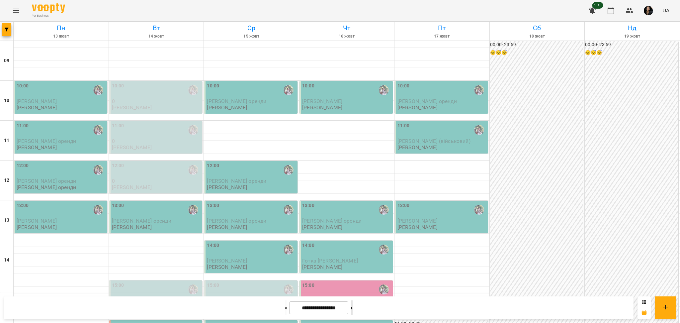
click at [353, 310] on button at bounding box center [352, 307] width 2 height 15
type input "**********"
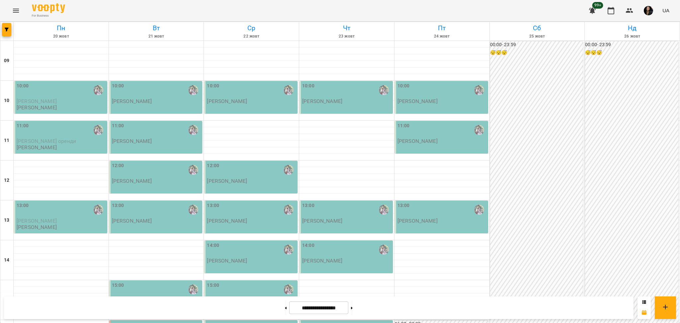
scroll to position [133, 0]
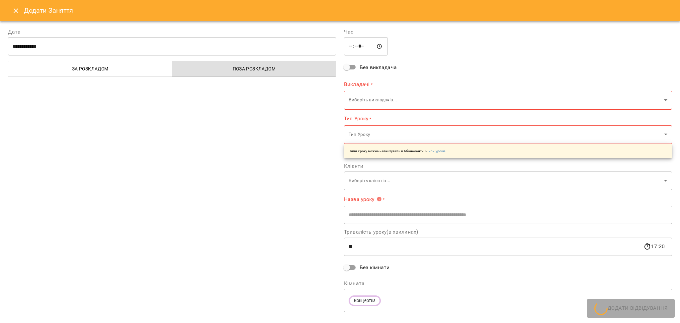
type input "**********"
click at [357, 46] on input "*****" at bounding box center [366, 46] width 44 height 19
type input "*****"
click at [367, 103] on body "For Business 99+ UA Пн 20 жовт Вт 21 жовт Ср 22 жовт Чт 23 жовт Пт 24 жовт Сб 2…" at bounding box center [340, 294] width 680 height 589
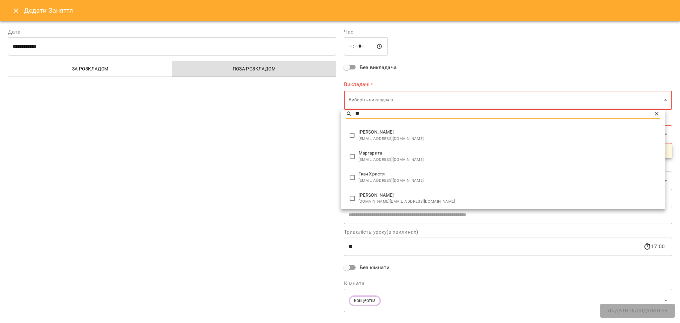
scroll to position [0, 0]
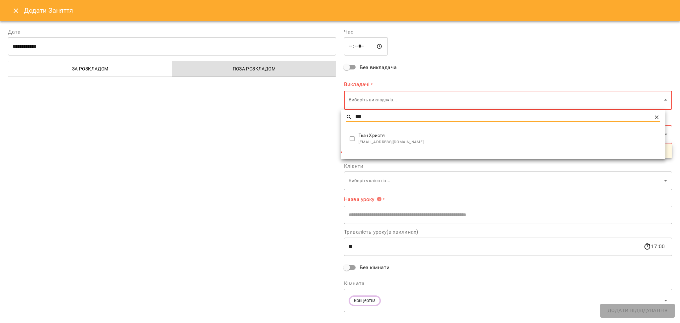
type input "***"
type input "**********"
type input "**"
type input "**********"
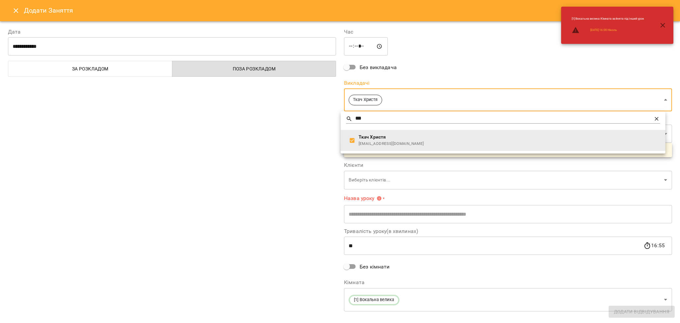
click at [305, 149] on div at bounding box center [340, 161] width 680 height 323
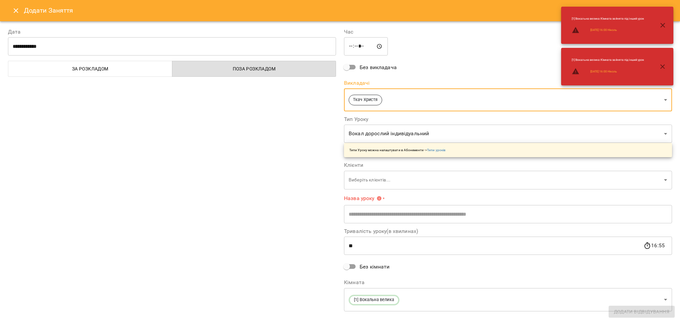
click at [372, 185] on body "For Business 99+ UA Пн 20 жовт Вт 21 жовт Ср 22 жовт Чт 23 жовт Пт 24 жовт Сб 2…" at bounding box center [340, 294] width 680 height 589
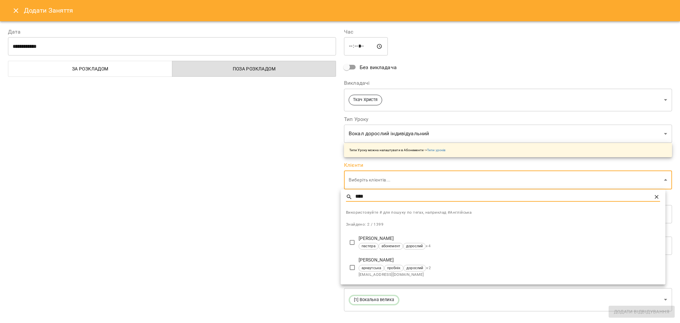
type input "****"
type input "**********"
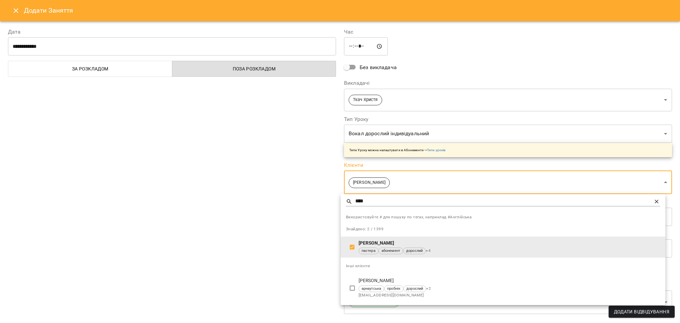
drag, startPoint x: 252, startPoint y: 236, endPoint x: 349, endPoint y: 242, distance: 96.5
click at [252, 236] on div at bounding box center [340, 161] width 680 height 323
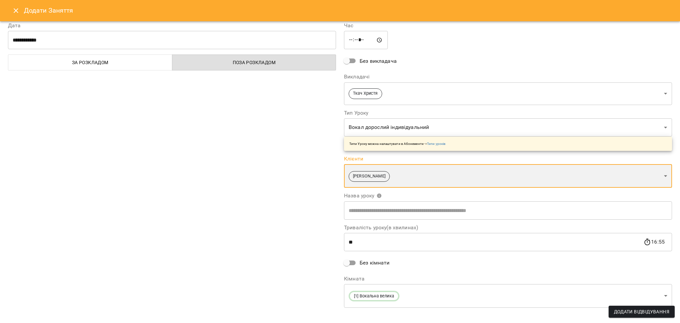
scroll to position [13, 0]
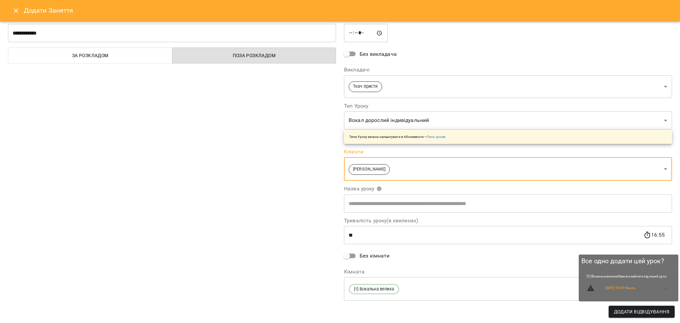
click at [655, 315] on span "Додати Відвідування" at bounding box center [641, 312] width 55 height 8
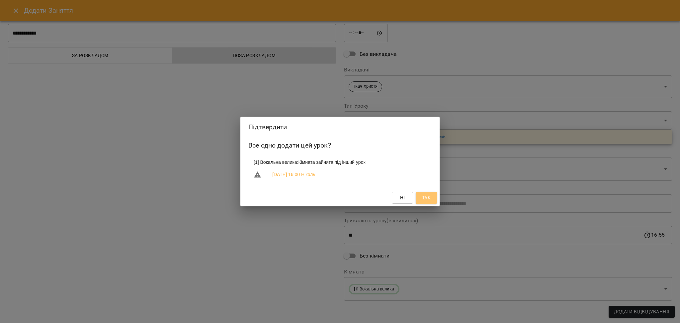
click at [430, 204] on button "Так" at bounding box center [426, 198] width 21 height 12
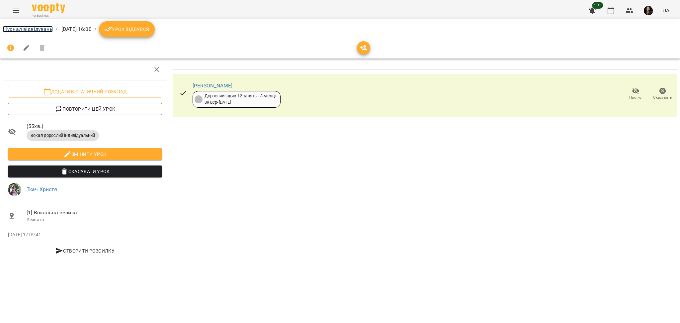
click at [38, 30] on link "Журнал відвідувань" at bounding box center [28, 29] width 50 height 6
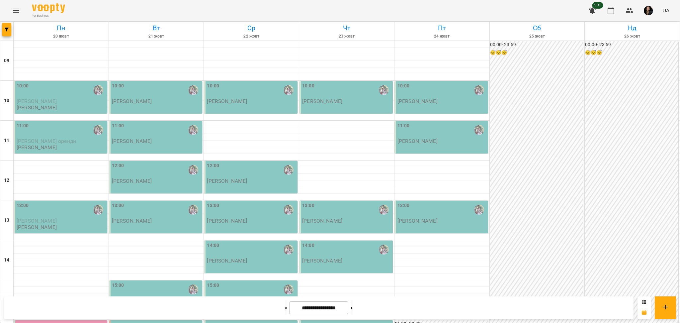
scroll to position [133, 0]
click at [143, 322] on div "16:00" at bounding box center [156, 329] width 89 height 15
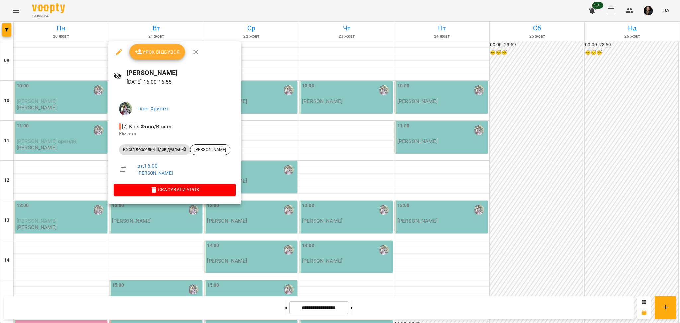
click at [156, 50] on span "Урок відбувся" at bounding box center [157, 52] width 45 height 8
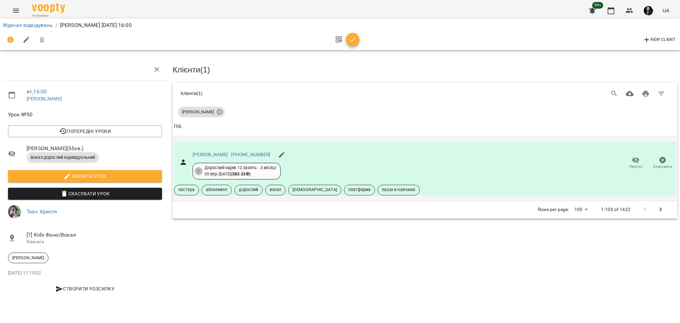
click at [637, 158] on icon "button" at bounding box center [636, 160] width 7 height 6
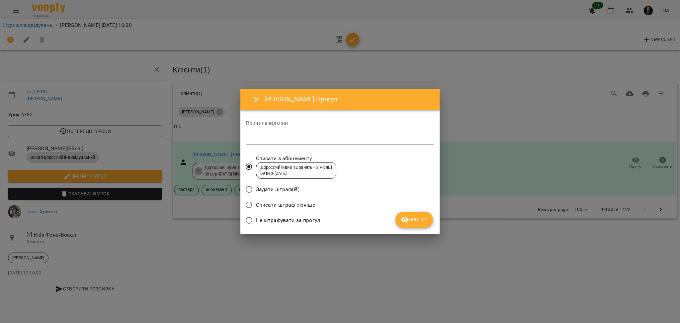
click at [281, 223] on span "Не штрафувати за прогул" at bounding box center [288, 220] width 64 height 8
click at [422, 214] on button "Прогул" at bounding box center [415, 220] width 38 height 16
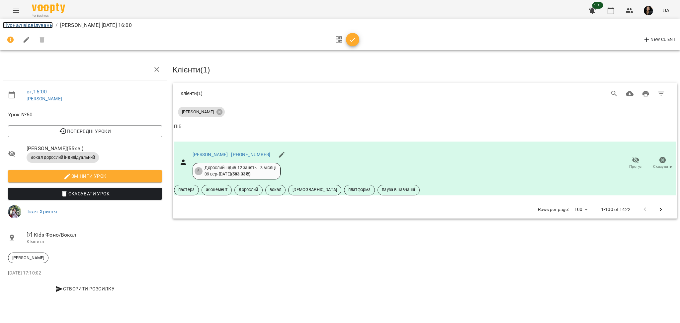
click at [39, 25] on link "Журнал відвідувань" at bounding box center [28, 25] width 50 height 6
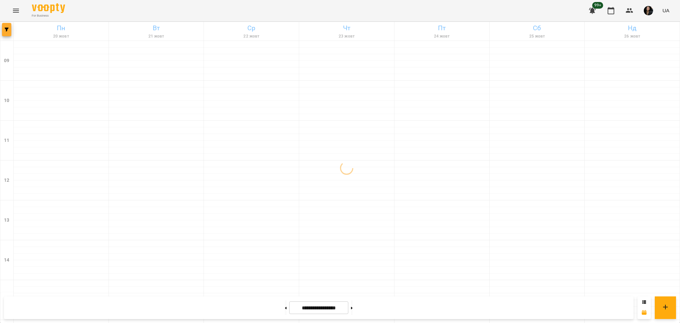
click at [4, 31] on span "button" at bounding box center [6, 30] width 9 height 4
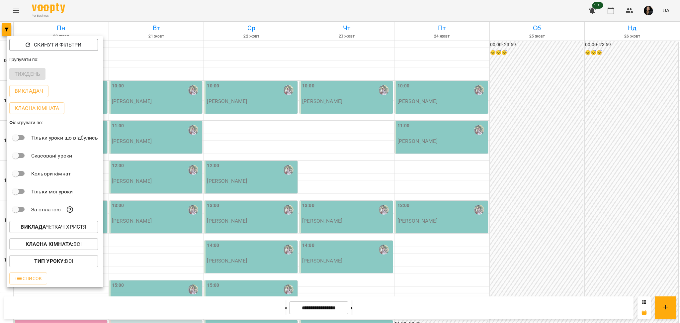
click at [78, 231] on p "Викладач : Ткач Христя" at bounding box center [54, 227] width 66 height 8
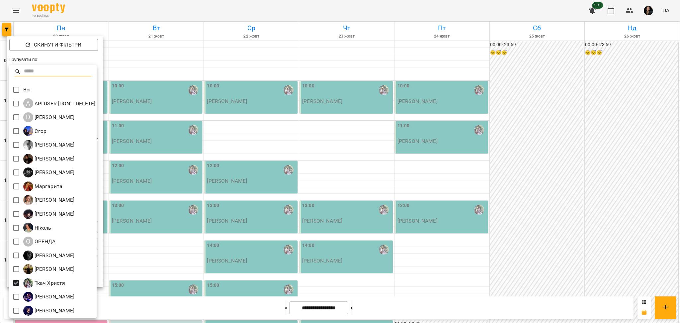
click at [326, 194] on div at bounding box center [340, 161] width 680 height 323
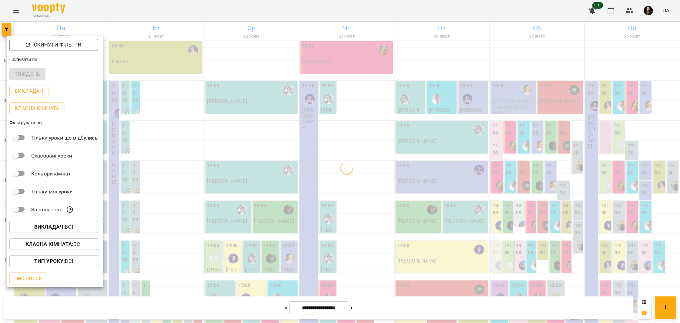
click at [87, 246] on span "Класна кімната : Всі" at bounding box center [54, 244] width 78 height 8
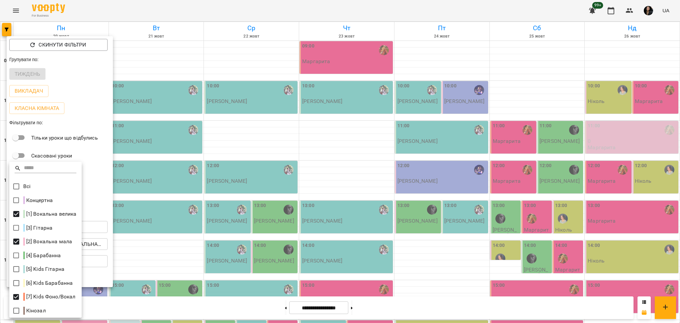
click at [264, 258] on div at bounding box center [340, 161] width 680 height 323
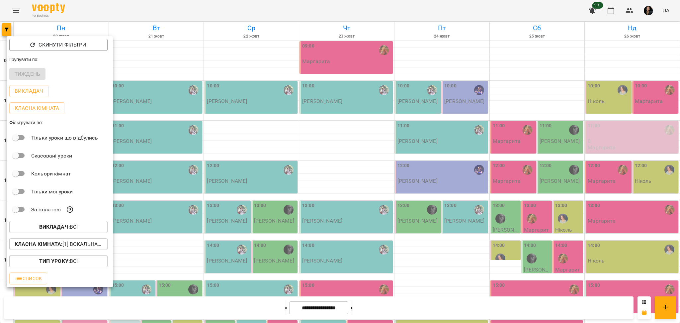
click at [220, 257] on div at bounding box center [340, 161] width 680 height 323
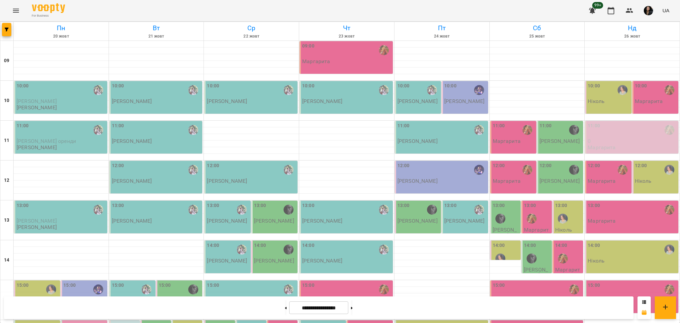
scroll to position [177, 0]
click at [4, 27] on button "button" at bounding box center [6, 29] width 9 height 13
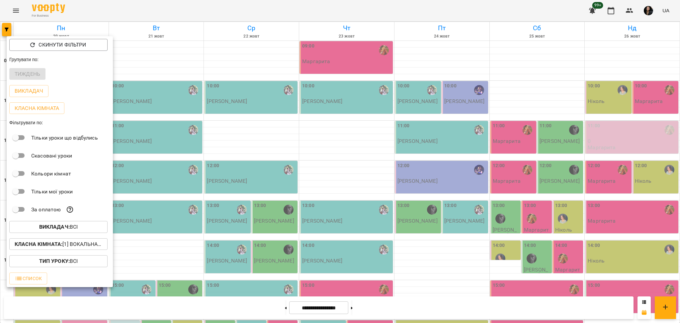
click at [68, 227] on b "Викладач :" at bounding box center [54, 227] width 31 height 6
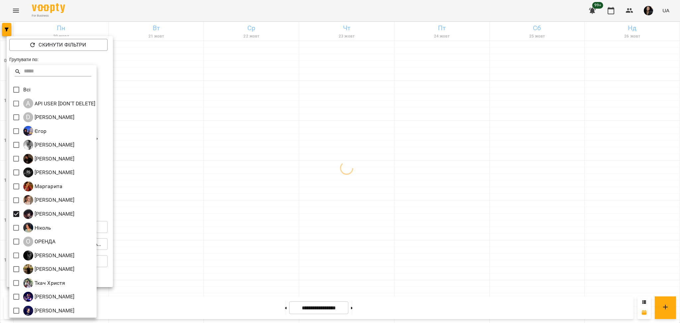
click at [246, 217] on div at bounding box center [340, 161] width 680 height 323
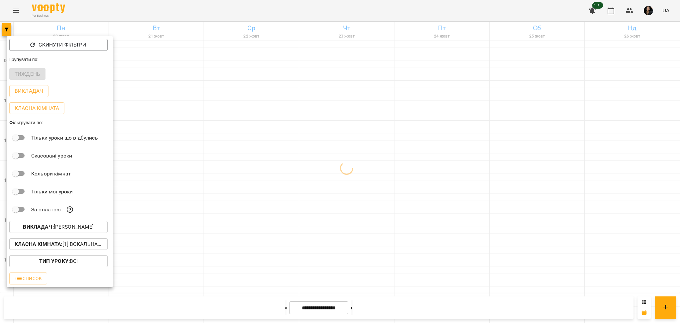
click at [81, 231] on p "Викладач : Непомняща Марія" at bounding box center [58, 227] width 71 height 8
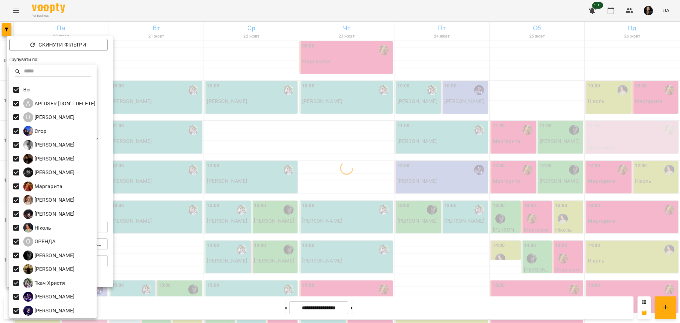
click at [387, 222] on div at bounding box center [340, 161] width 680 height 323
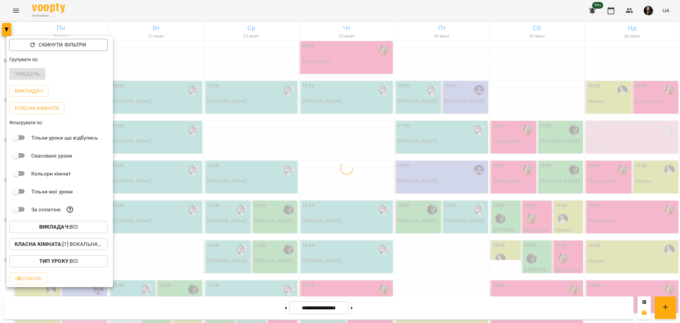
click at [375, 226] on div at bounding box center [340, 161] width 680 height 323
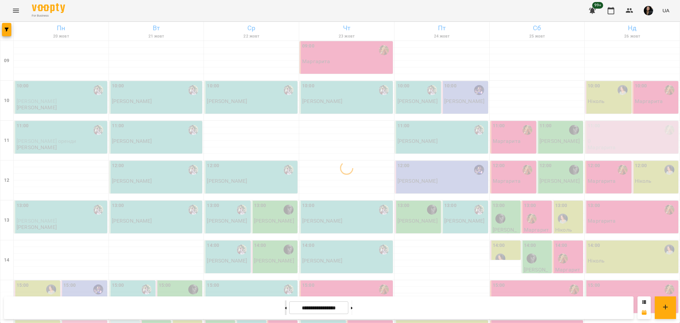
click at [285, 310] on button at bounding box center [286, 307] width 2 height 15
type input "**********"
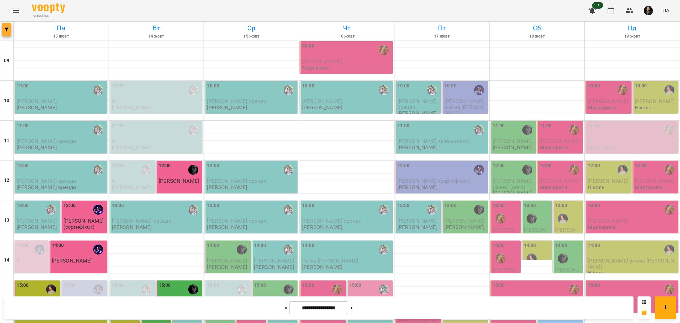
click at [7, 28] on icon "button" at bounding box center [7, 30] width 4 height 4
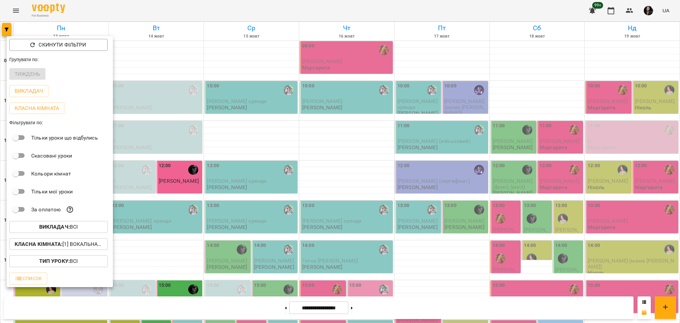
click at [91, 248] on p "Класна кімната : [1] Вокальна велика,[2] Вокальна мала,[7] Kids Фоно/Вокал" at bounding box center [59, 244] width 88 height 8
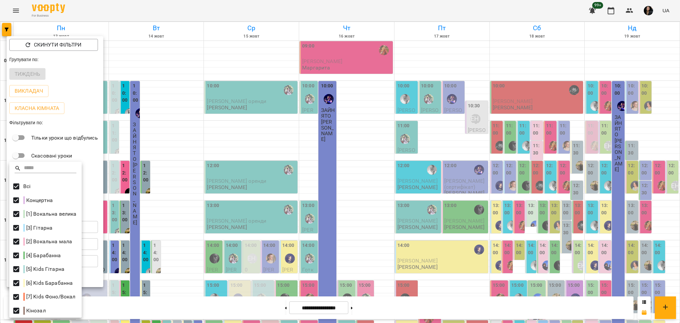
drag, startPoint x: 123, startPoint y: 208, endPoint x: 108, endPoint y: 212, distance: 15.5
click at [123, 207] on div at bounding box center [340, 161] width 680 height 323
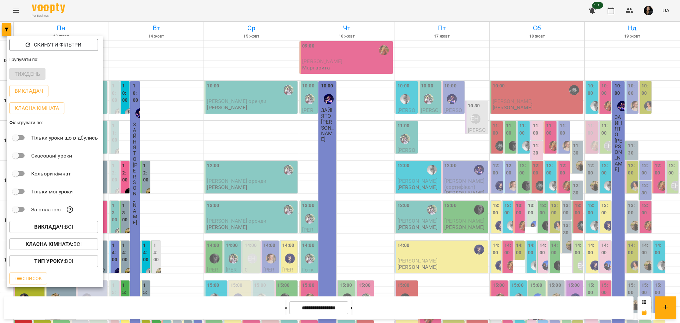
click at [78, 229] on span "Викладач : Всі" at bounding box center [54, 227] width 78 height 8
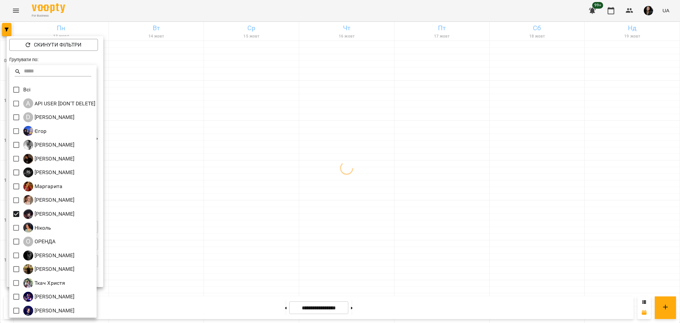
click at [336, 226] on div at bounding box center [340, 161] width 680 height 323
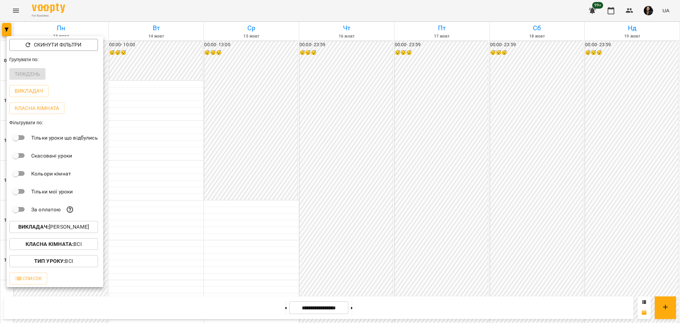
click at [283, 232] on div at bounding box center [340, 161] width 680 height 323
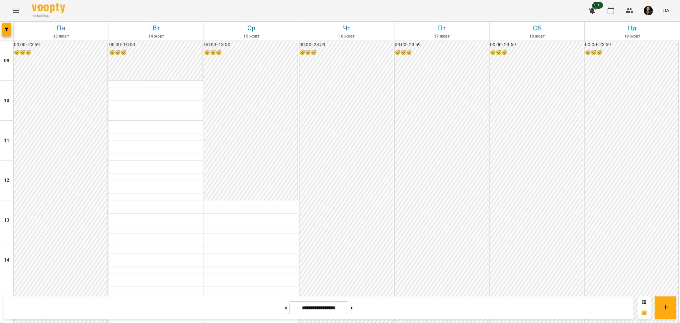
scroll to position [266, 0]
click at [19, 7] on button "Menu" at bounding box center [16, 11] width 16 height 16
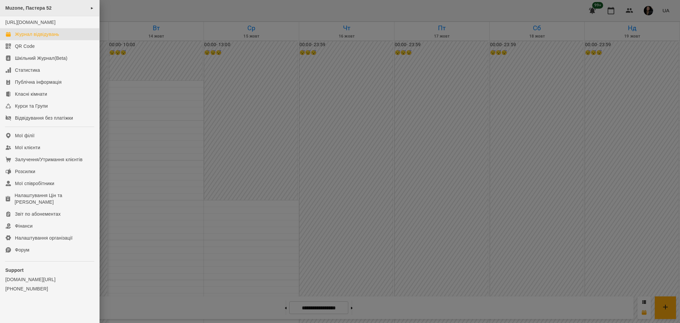
click at [47, 6] on span "Muzone, Пастера 52" at bounding box center [28, 7] width 47 height 5
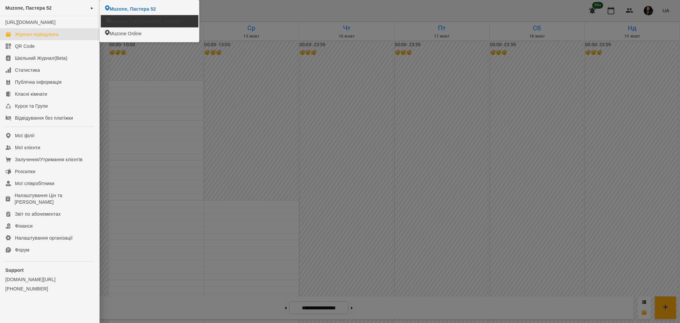
click at [135, 17] on li "Muzone, Велика Арнаутська 5" at bounding box center [149, 21] width 97 height 12
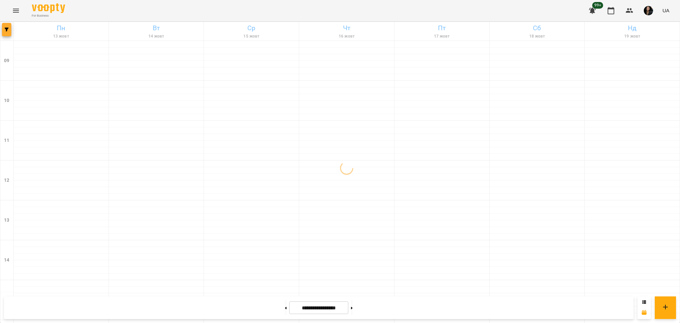
click at [3, 30] on span "button" at bounding box center [6, 30] width 9 height 4
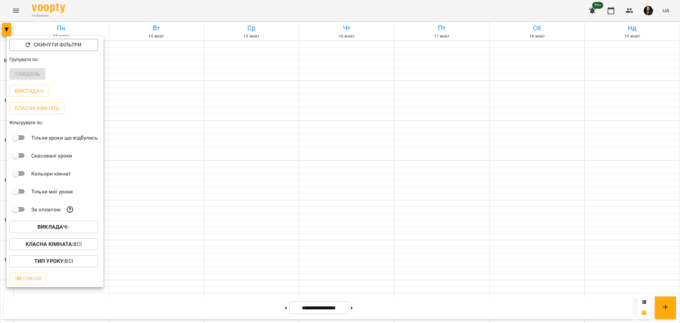
click at [68, 228] on b "Викладач :" at bounding box center [53, 227] width 31 height 6
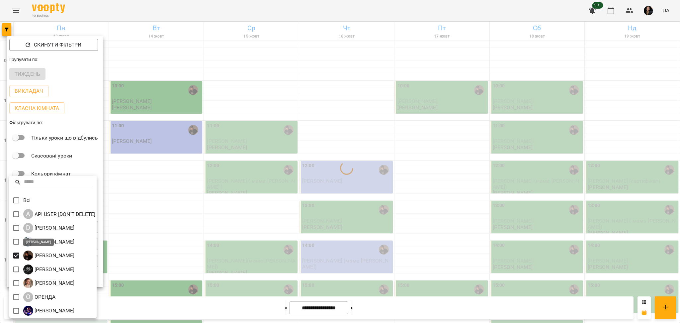
click at [258, 252] on div at bounding box center [340, 161] width 680 height 323
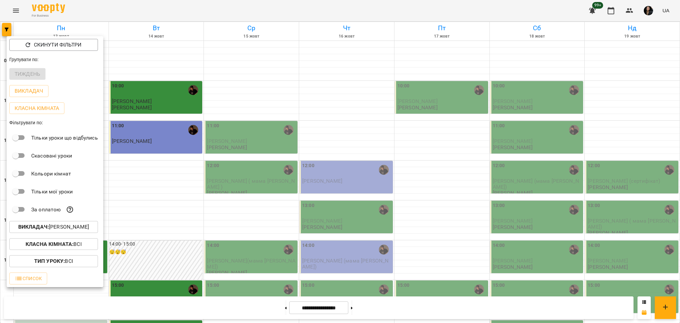
click at [313, 260] on div at bounding box center [340, 161] width 680 height 323
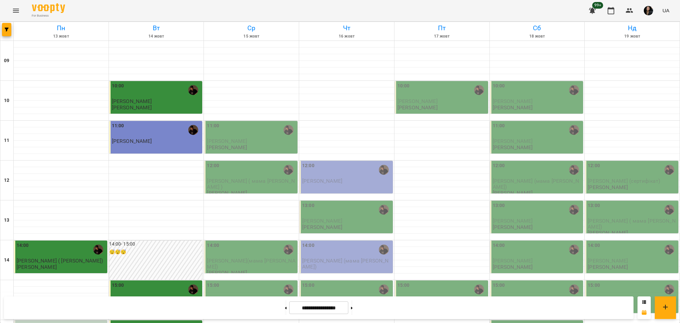
scroll to position [266, 0]
click at [15, 10] on icon "Menu" at bounding box center [16, 11] width 8 height 8
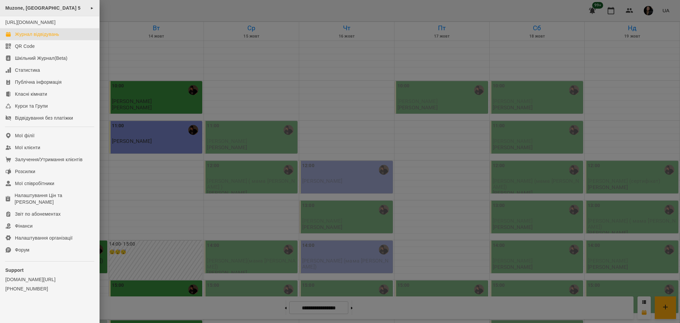
click at [35, 8] on span "Muzone, Велика Арнаутська 5" at bounding box center [42, 7] width 75 height 5
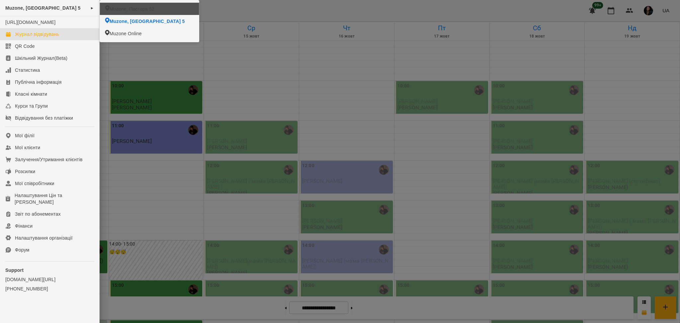
click at [123, 12] on span "Muzone, Пастера 52" at bounding box center [132, 9] width 45 height 7
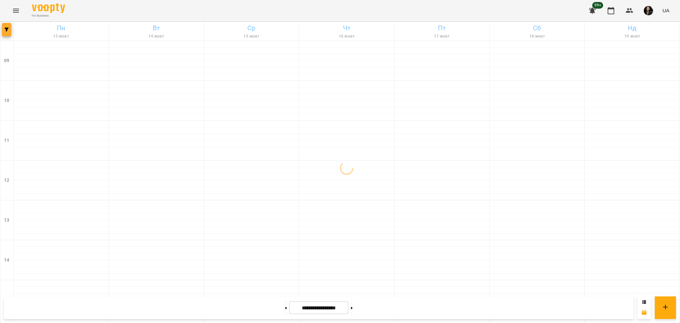
click at [11, 33] on button "button" at bounding box center [6, 29] width 9 height 13
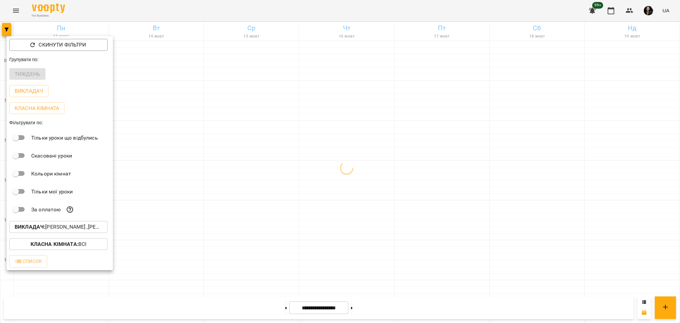
click at [83, 229] on p "Викладач : Антон ,Непомняща Марія" at bounding box center [59, 227] width 88 height 8
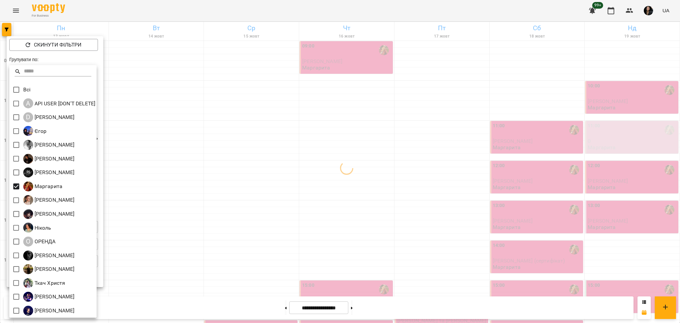
click at [134, 201] on div at bounding box center [340, 161] width 680 height 323
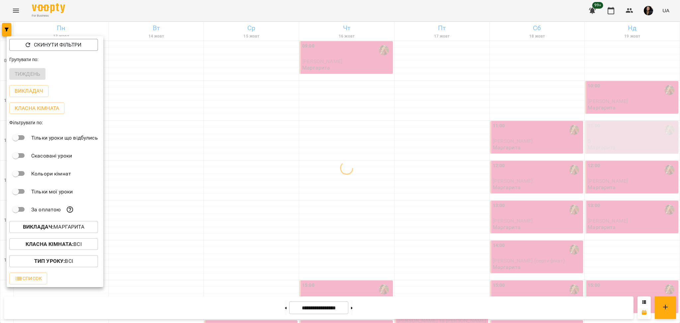
click at [316, 211] on div at bounding box center [340, 161] width 680 height 323
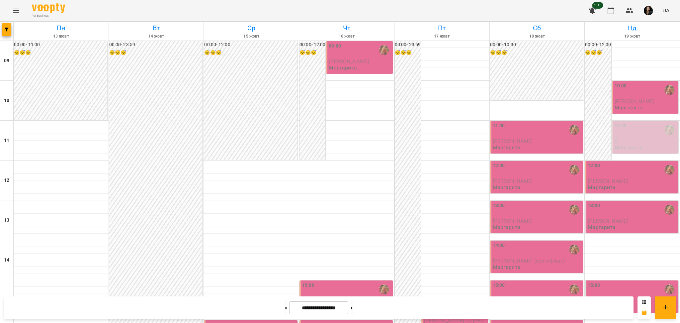
scroll to position [266, 0]
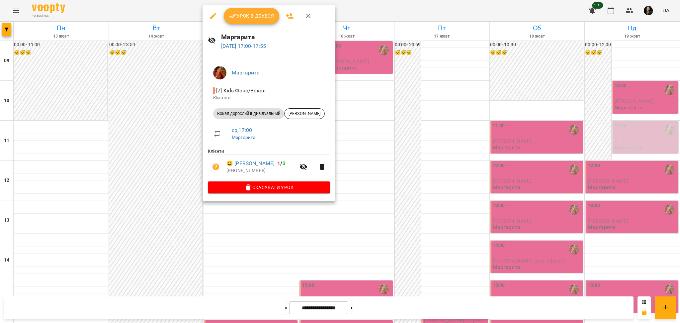
click at [266, 19] on span "Урок відбувся" at bounding box center [251, 16] width 45 height 8
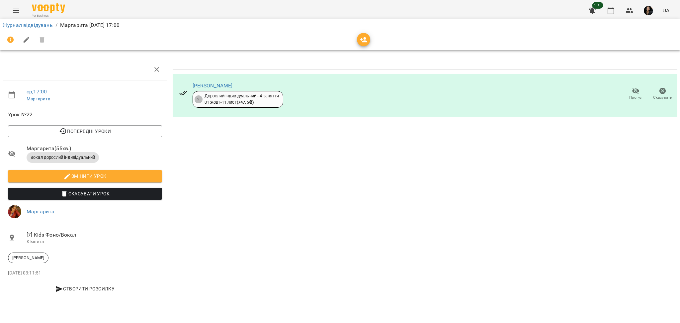
click at [627, 97] on span "Прогул" at bounding box center [636, 93] width 19 height 13
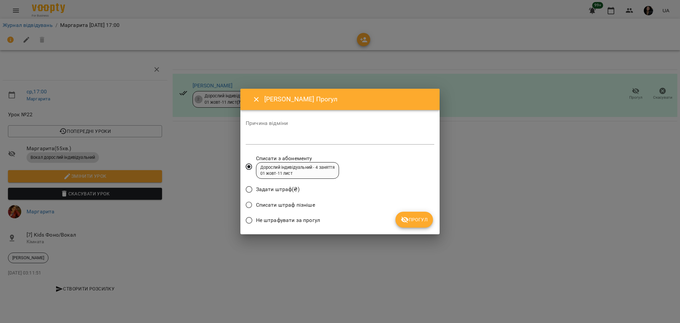
click at [298, 218] on span "Не штрафувати за прогул" at bounding box center [288, 220] width 64 height 8
click at [421, 222] on span "Прогул" at bounding box center [414, 220] width 27 height 8
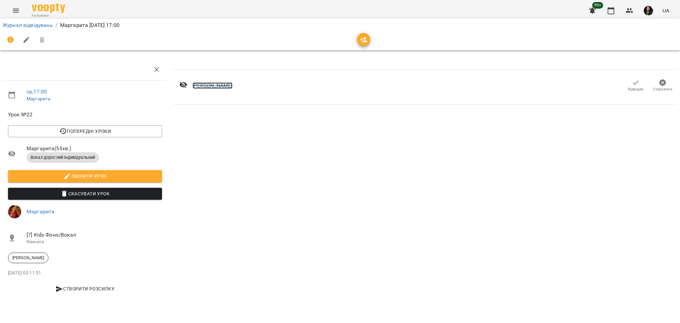
click at [222, 88] on link "Єгорова Євгенія" at bounding box center [213, 85] width 40 height 6
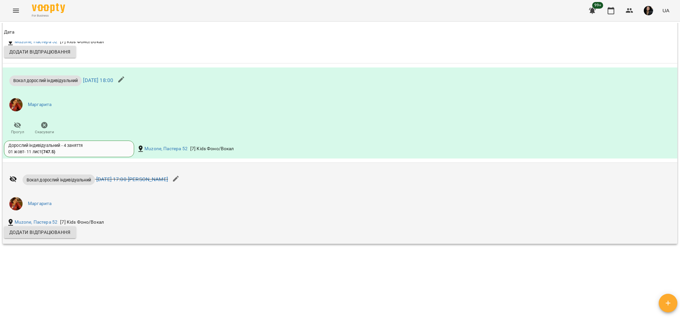
scroll to position [566, 0]
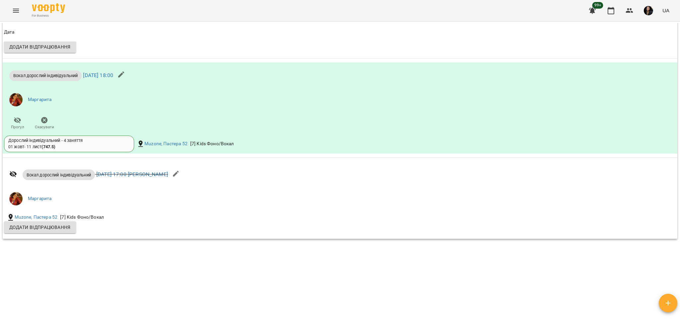
click at [9, 6] on div "For Business 99+ UA" at bounding box center [340, 10] width 680 height 21
click at [16, 12] on icon "Menu" at bounding box center [16, 11] width 6 height 4
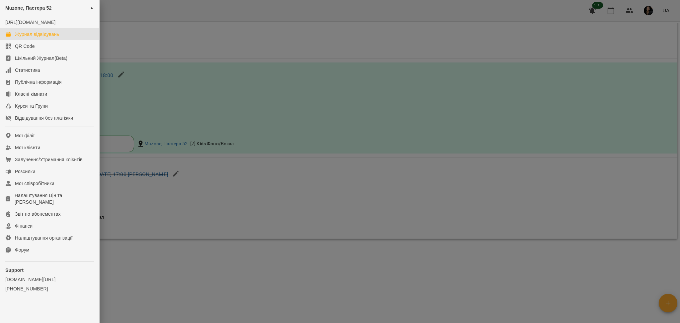
click at [49, 38] on div "Журнал відвідувань" at bounding box center [37, 34] width 44 height 7
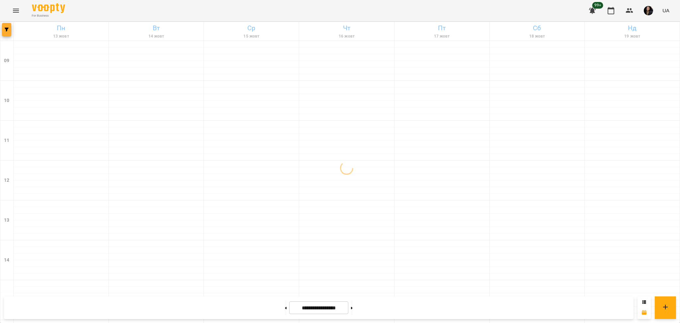
click at [8, 31] on icon "button" at bounding box center [7, 30] width 4 height 4
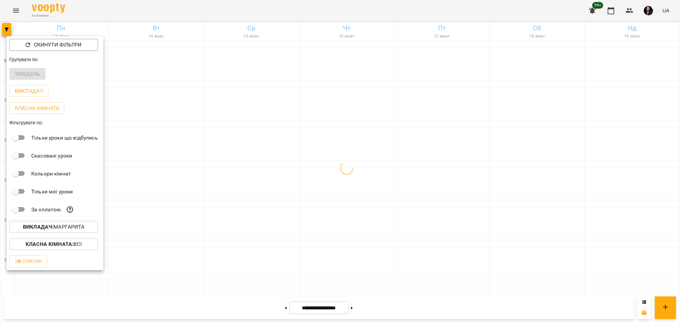
click at [66, 231] on p "Викладач : [PERSON_NAME]" at bounding box center [53, 227] width 61 height 8
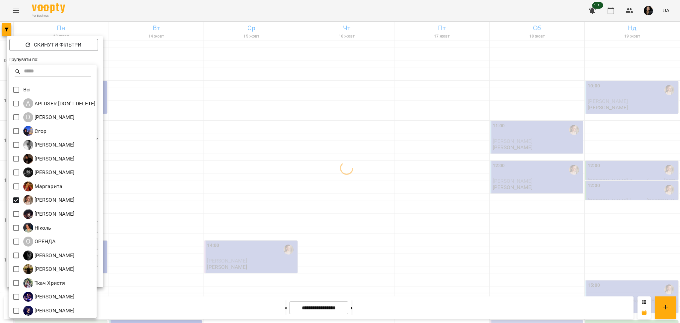
click at [370, 284] on div at bounding box center [340, 161] width 680 height 323
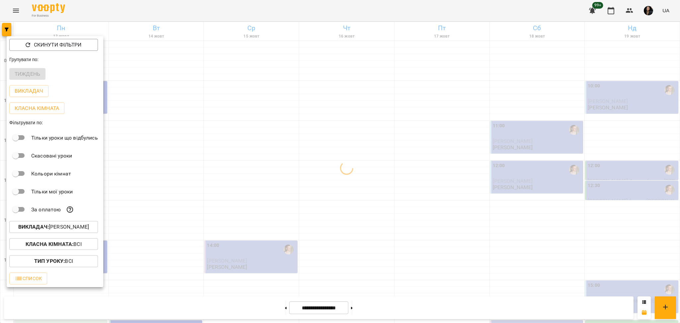
click at [409, 292] on div at bounding box center [340, 161] width 680 height 323
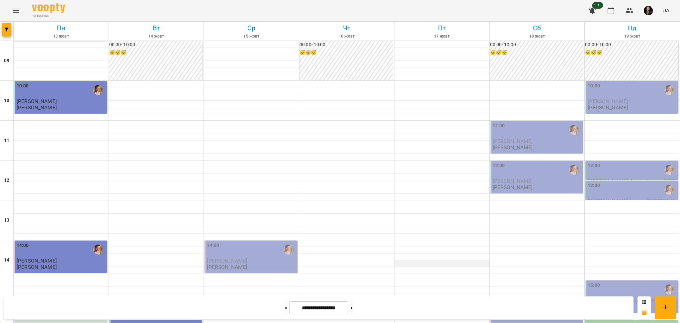
scroll to position [44, 0]
click at [3, 34] on button "button" at bounding box center [6, 29] width 9 height 13
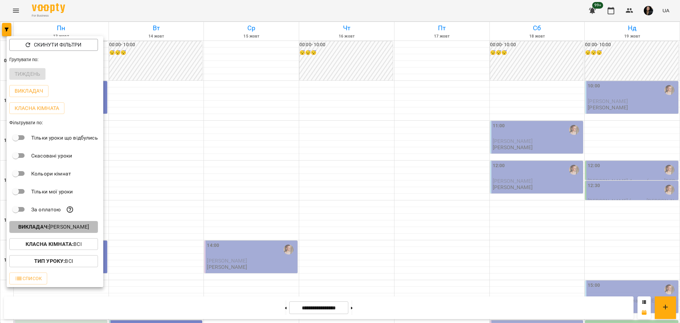
click at [62, 231] on p "Викладач : [PERSON_NAME]" at bounding box center [53, 227] width 71 height 8
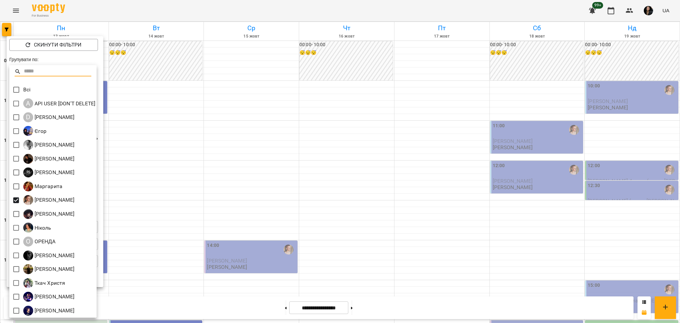
click at [292, 196] on div at bounding box center [340, 161] width 680 height 323
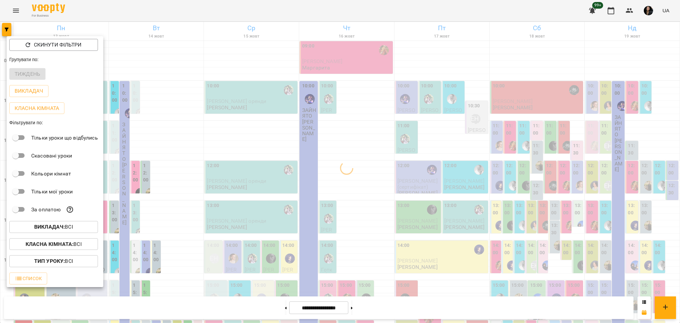
click at [81, 248] on p "Класна кімната : Всі" at bounding box center [54, 244] width 56 height 8
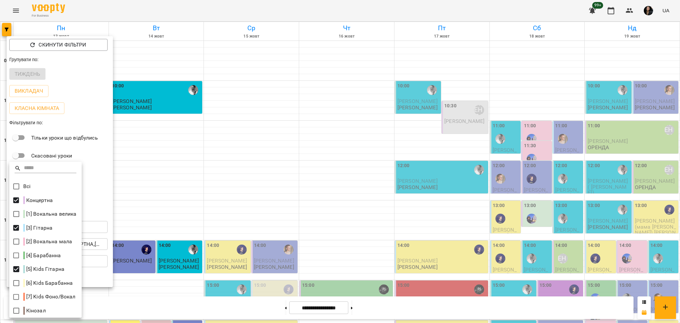
click at [383, 277] on div at bounding box center [340, 161] width 680 height 323
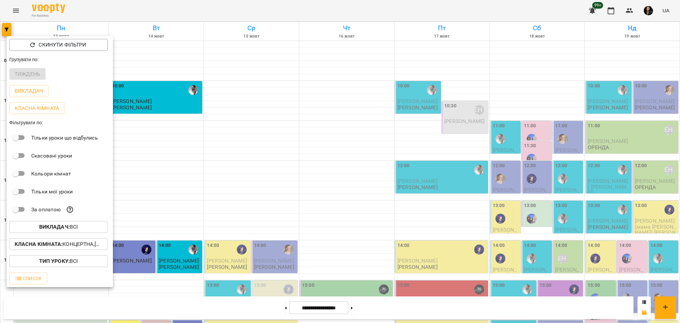
click at [492, 212] on div at bounding box center [340, 161] width 680 height 323
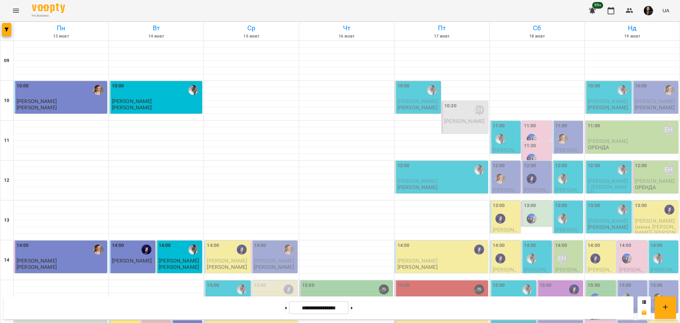
scroll to position [88, 0]
click at [517, 297] on span "[PERSON_NAME]" at bounding box center [513, 300] width 40 height 6
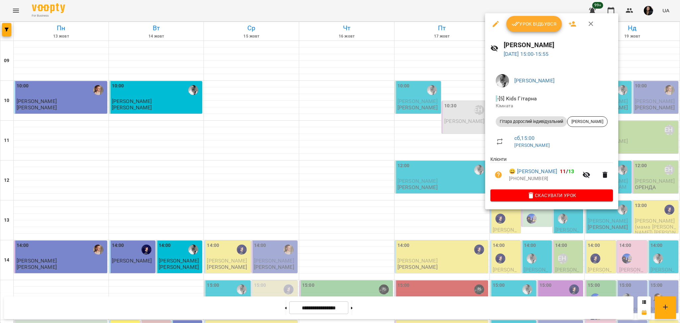
click at [473, 221] on div at bounding box center [340, 161] width 680 height 323
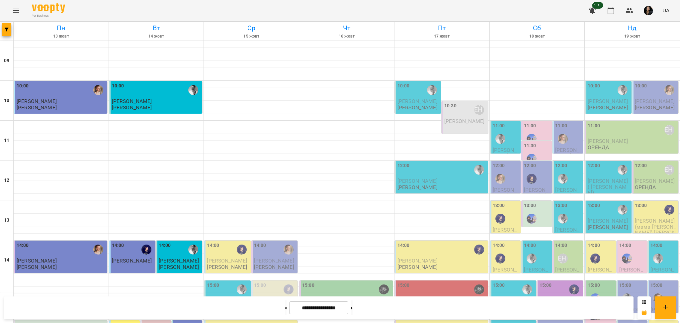
scroll to position [133, 0]
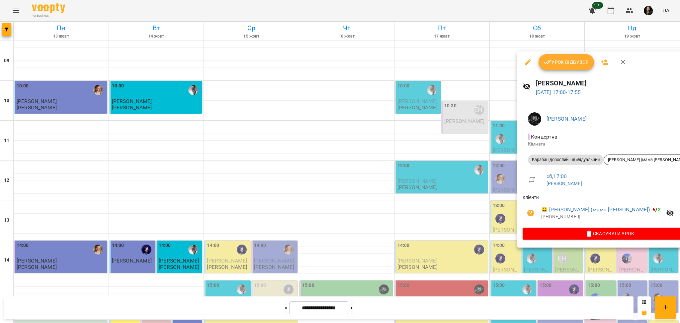
click at [504, 284] on div at bounding box center [340, 161] width 680 height 323
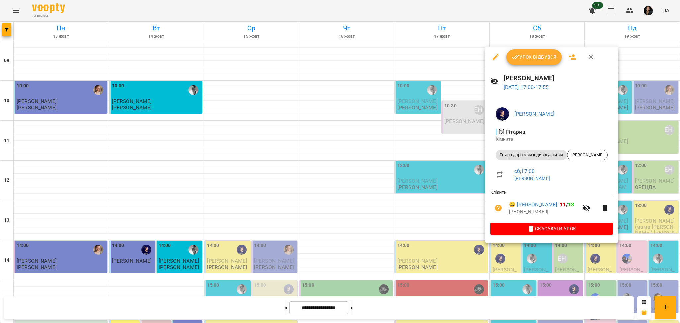
click at [501, 281] on div at bounding box center [340, 161] width 680 height 323
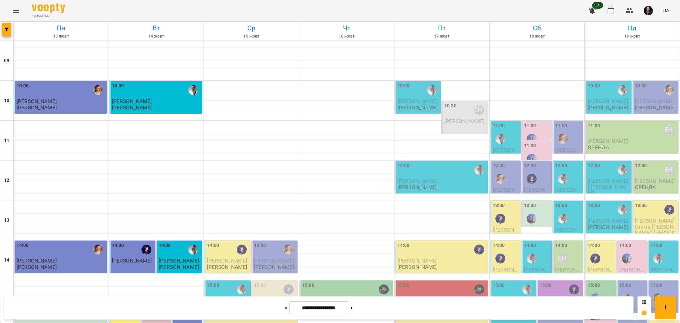
scroll to position [177, 0]
click at [9, 33] on button "button" at bounding box center [6, 29] width 9 height 13
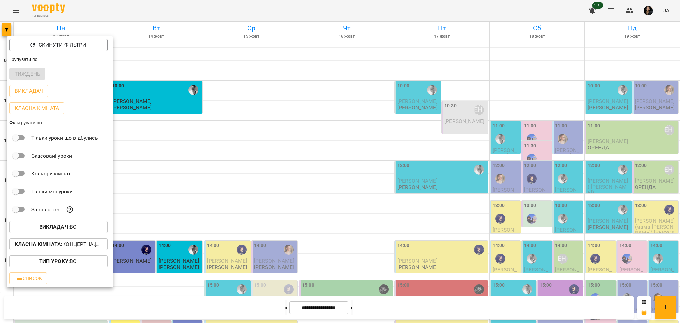
click at [83, 226] on span "Викладач : Всі" at bounding box center [59, 227] width 88 height 8
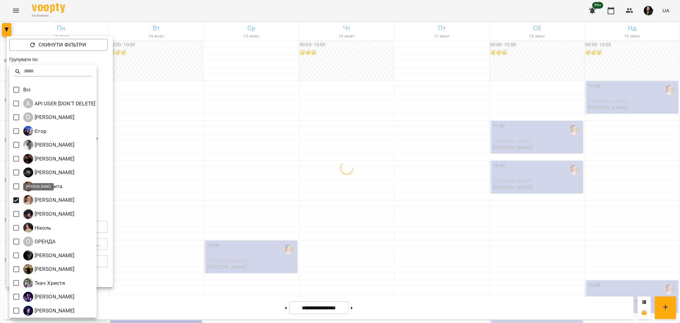
click at [237, 219] on div at bounding box center [340, 161] width 680 height 323
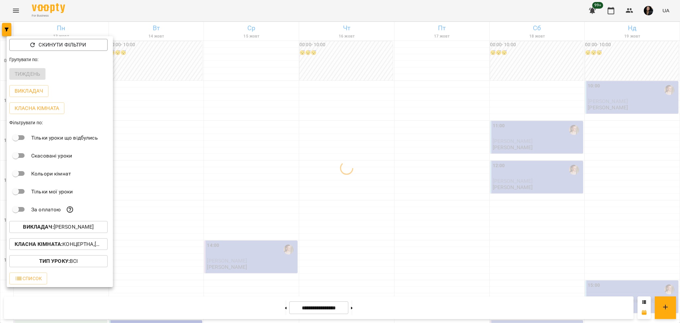
click at [64, 241] on button "Класна кімната : Концертна,[3] Гітарна,[5] Kids Гітарна" at bounding box center [58, 244] width 98 height 12
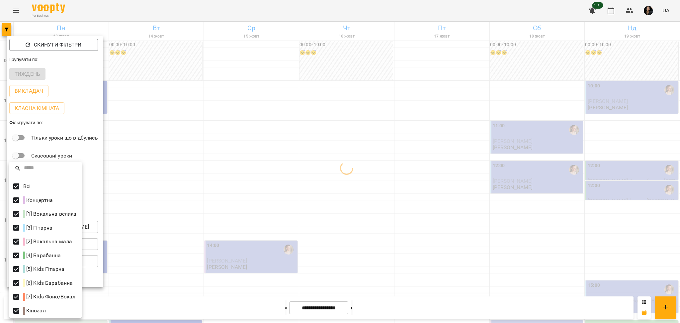
click at [531, 138] on div at bounding box center [340, 161] width 680 height 323
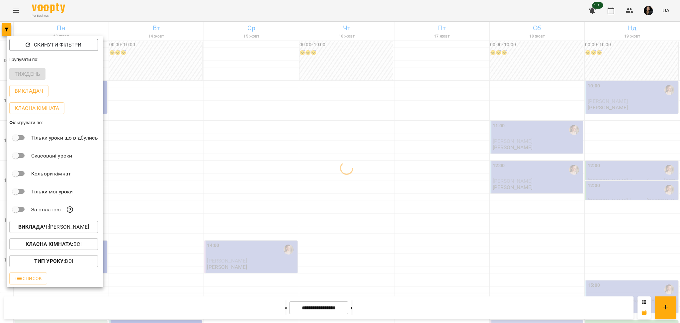
click at [605, 217] on div at bounding box center [340, 161] width 680 height 323
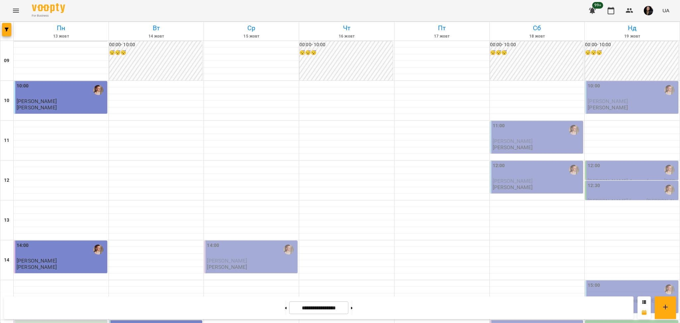
scroll to position [221, 0]
click at [6, 30] on icon "button" at bounding box center [7, 30] width 4 height 4
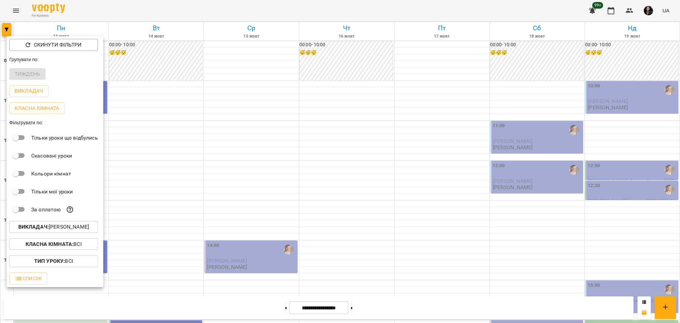
click at [82, 227] on p "Викладач : [PERSON_NAME]" at bounding box center [53, 227] width 71 height 8
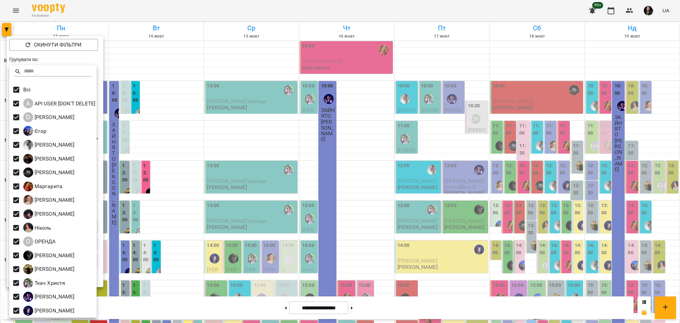
click at [465, 135] on div at bounding box center [340, 161] width 680 height 323
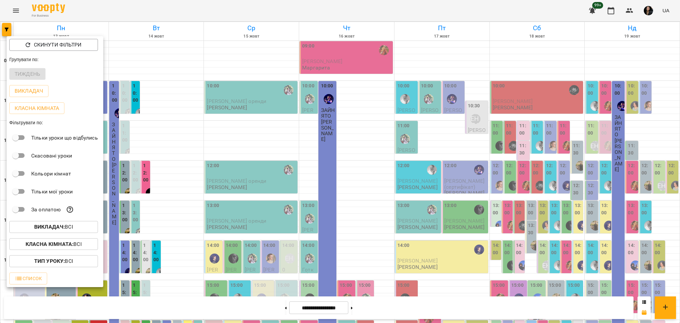
click at [83, 243] on span "Класна кімната : Всі" at bounding box center [54, 244] width 78 height 8
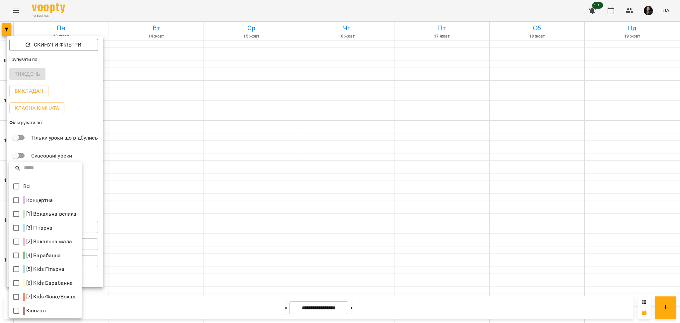
click at [179, 220] on div at bounding box center [340, 161] width 680 height 323
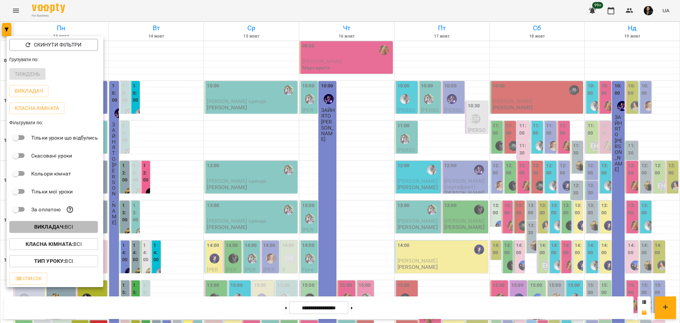
click at [79, 231] on span "Викладач : Всі" at bounding box center [54, 227] width 78 height 8
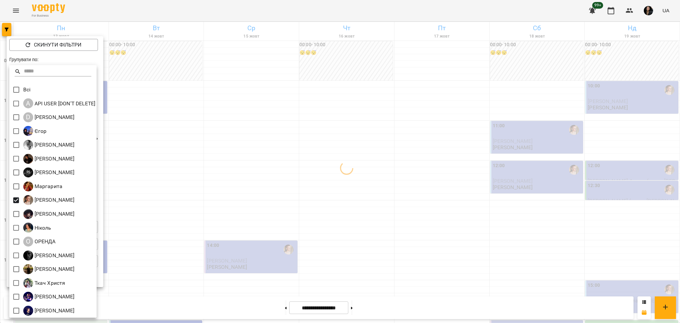
click at [680, 173] on div at bounding box center [340, 161] width 680 height 323
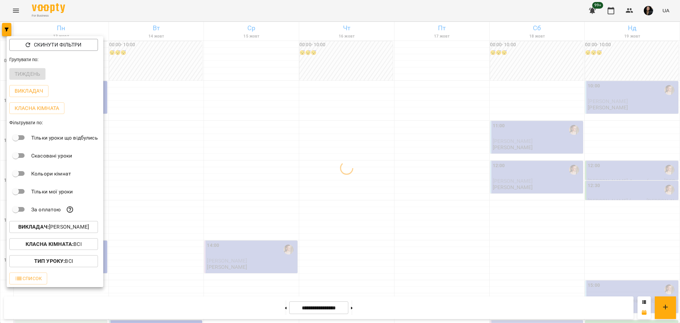
click at [598, 177] on div at bounding box center [340, 161] width 680 height 323
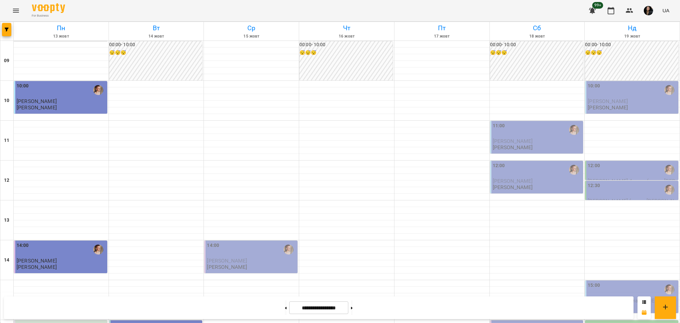
scroll to position [0, 0]
click at [7, 31] on icon "button" at bounding box center [7, 30] width 4 height 4
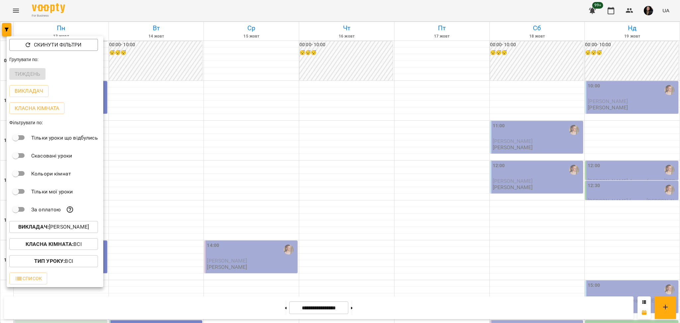
click at [49, 229] on b "Викладач :" at bounding box center [33, 227] width 31 height 6
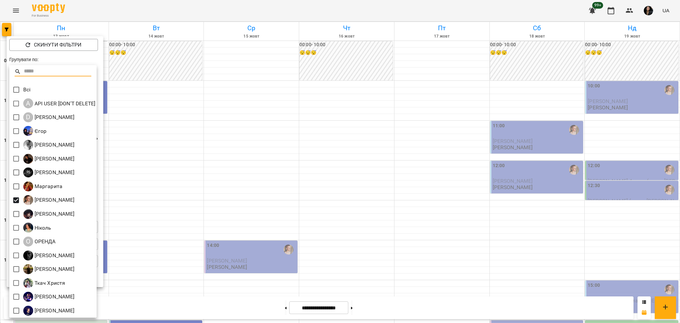
click at [333, 212] on div at bounding box center [340, 161] width 680 height 323
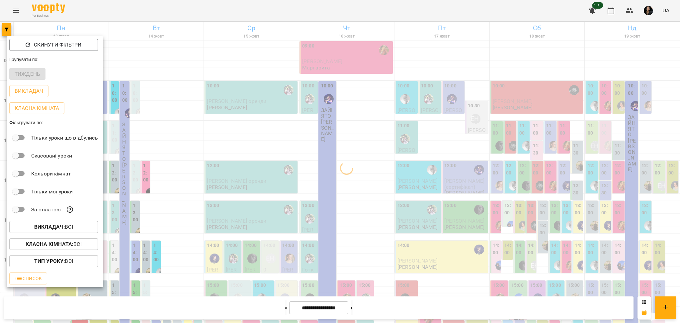
click at [78, 248] on p "Класна кімната : Всі" at bounding box center [54, 244] width 56 height 8
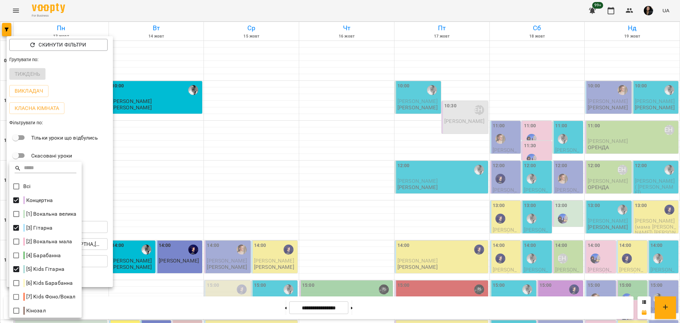
click at [396, 243] on div at bounding box center [340, 161] width 680 height 323
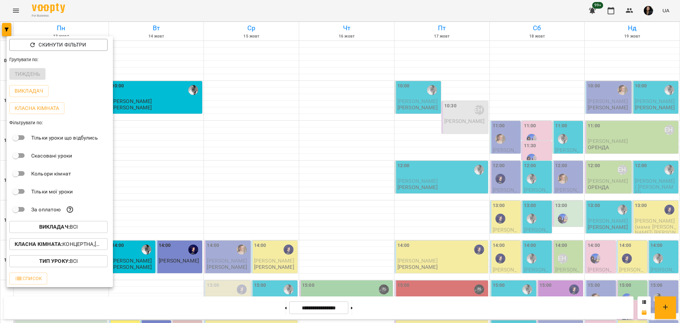
click at [378, 242] on div at bounding box center [340, 161] width 680 height 323
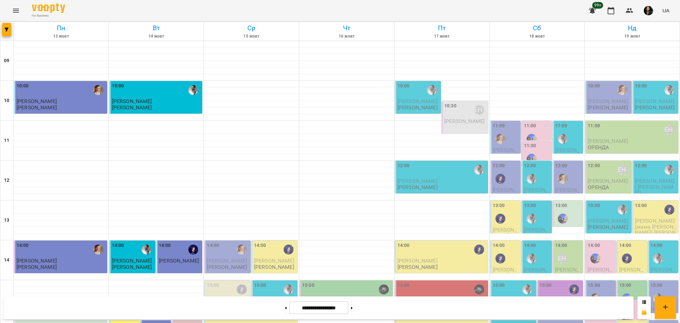
click at [624, 135] on div "11:00 ОРЕНДА" at bounding box center [632, 129] width 89 height 15
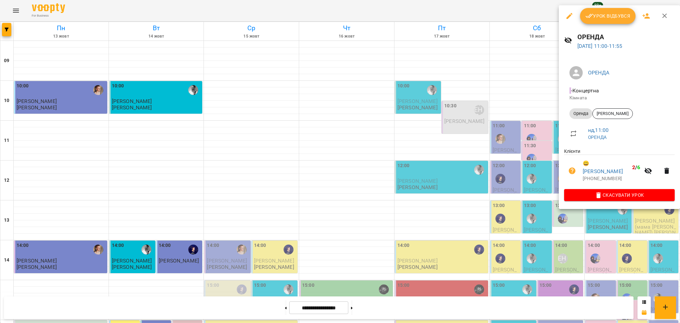
click at [502, 144] on div at bounding box center [340, 161] width 680 height 323
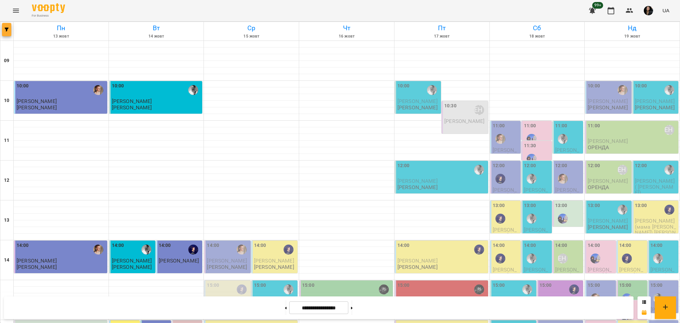
click at [3, 34] on button "button" at bounding box center [6, 29] width 9 height 13
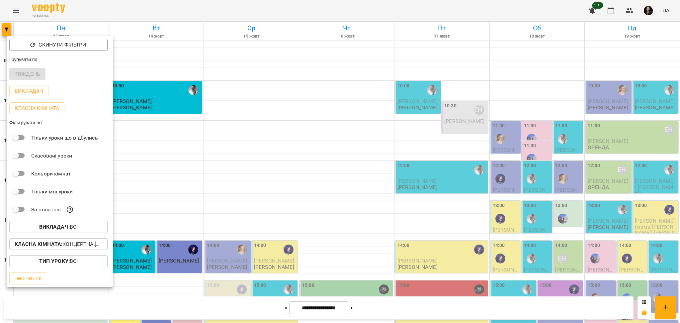
click at [36, 225] on span "Викладач : Всі" at bounding box center [59, 227] width 88 height 8
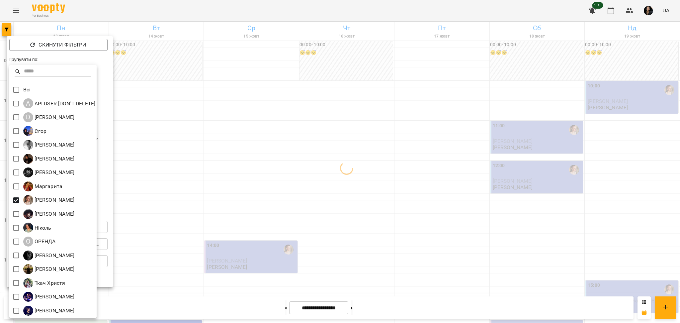
drag, startPoint x: 151, startPoint y: 194, endPoint x: 109, endPoint y: 220, distance: 48.9
click at [151, 194] on div at bounding box center [340, 161] width 680 height 323
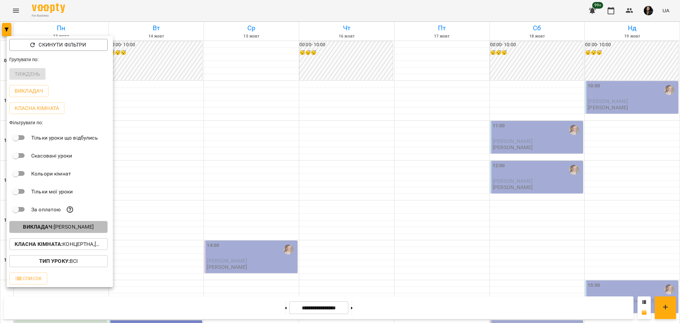
click at [84, 231] on p "Викладач : Михайло" at bounding box center [58, 227] width 71 height 8
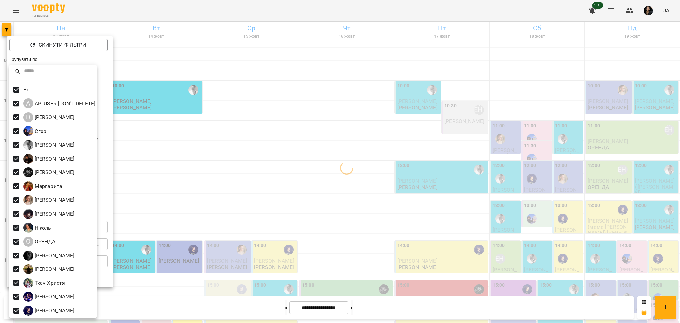
click at [187, 149] on div at bounding box center [340, 161] width 680 height 323
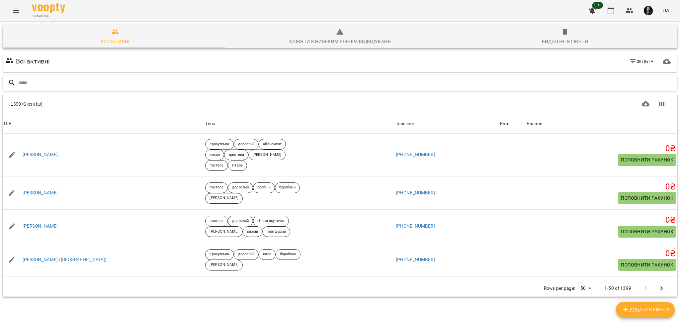
click at [535, 80] on input "text" at bounding box center [347, 82] width 656 height 11
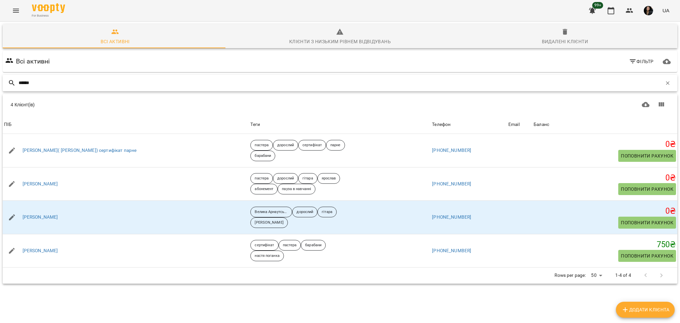
click at [497, 80] on input "******" at bounding box center [341, 82] width 644 height 11
type input "*"
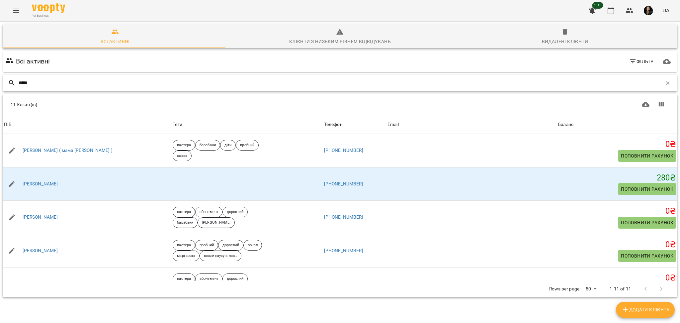
type input "*****"
click at [649, 13] on img "button" at bounding box center [648, 10] width 9 height 9
click at [636, 71] on span "Вийти" at bounding box center [639, 73] width 16 height 8
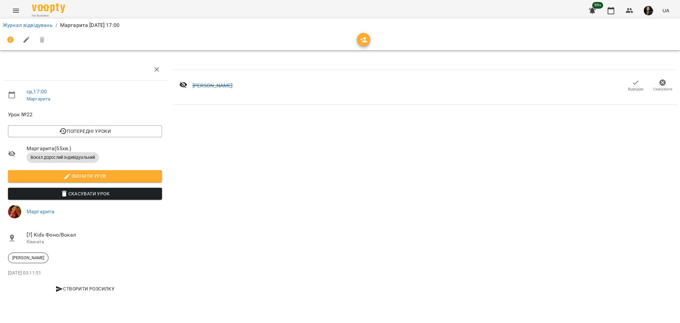
click at [19, 10] on icon "Menu" at bounding box center [16, 11] width 8 height 8
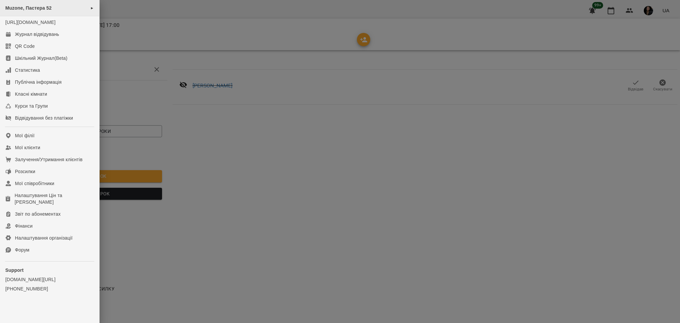
click at [29, 10] on span "Muzone, Пастера 52" at bounding box center [28, 7] width 47 height 5
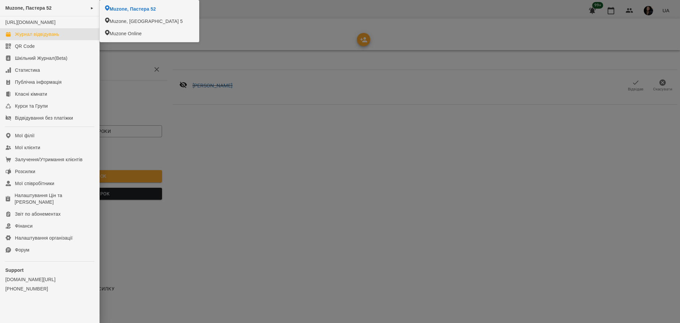
click at [36, 37] on link "Журнал відвідувань" at bounding box center [49, 34] width 99 height 12
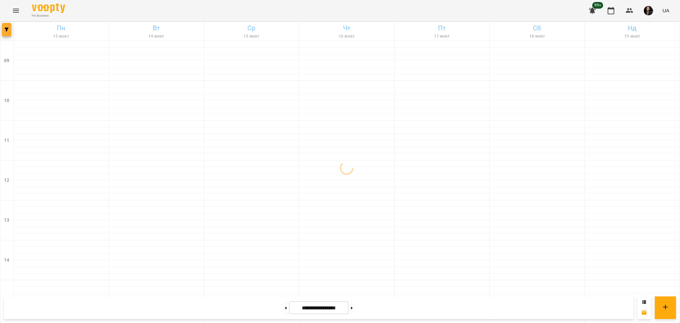
click at [9, 34] on button "button" at bounding box center [6, 29] width 9 height 13
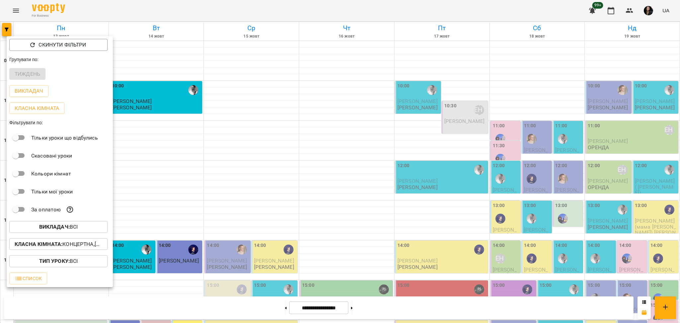
click at [72, 228] on p "Викладач : Всі" at bounding box center [58, 227] width 39 height 8
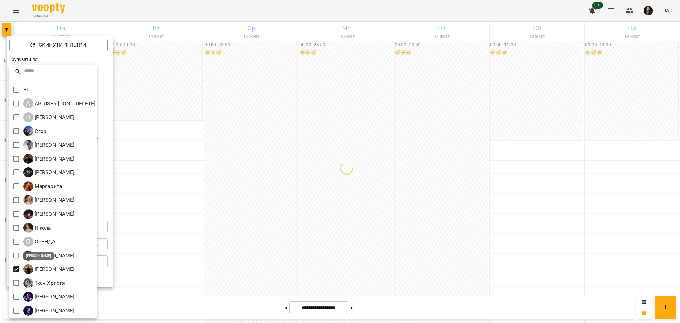
click at [295, 224] on div at bounding box center [340, 161] width 680 height 323
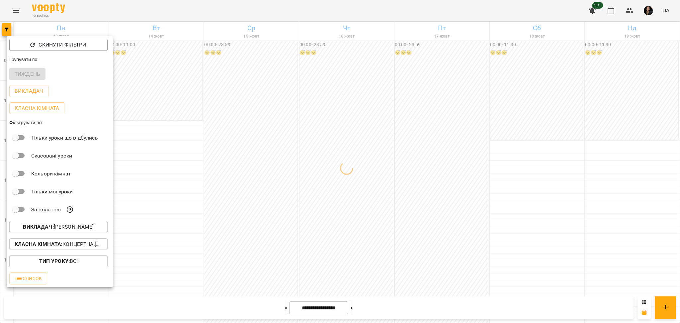
click at [82, 242] on p "Класна кімната : Концертна,[3] Гітарна,[5] Kids Гітарна" at bounding box center [59, 244] width 88 height 8
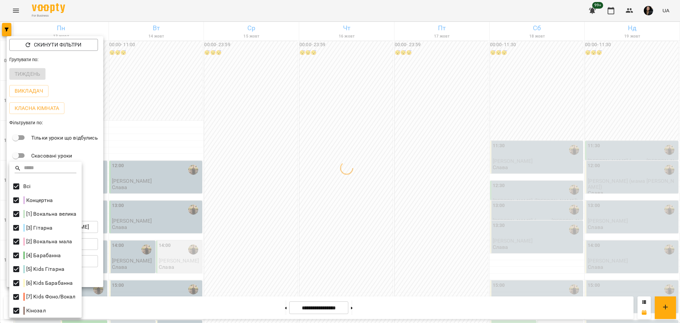
click at [339, 201] on div at bounding box center [340, 161] width 680 height 323
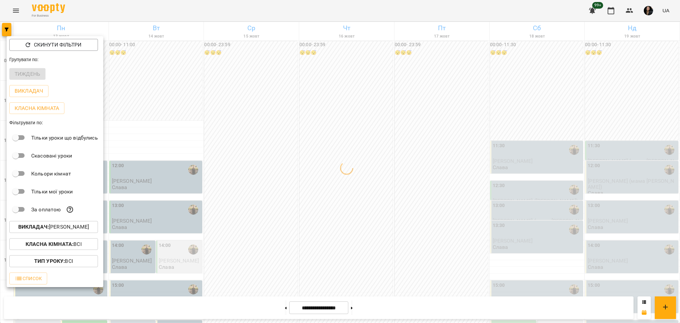
click at [339, 201] on div at bounding box center [340, 161] width 680 height 323
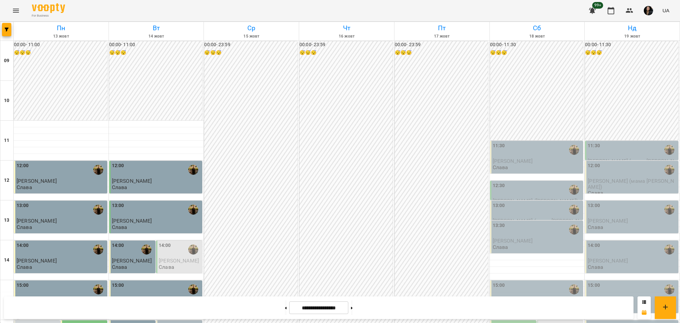
scroll to position [44, 0]
click at [353, 309] on button at bounding box center [352, 307] width 2 height 15
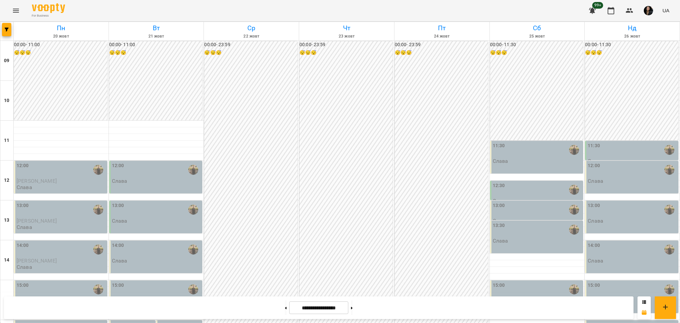
scroll to position [177, 0]
click at [9, 20] on div "For Business 99+ UA" at bounding box center [340, 10] width 680 height 21
click at [7, 25] on button "button" at bounding box center [6, 29] width 9 height 13
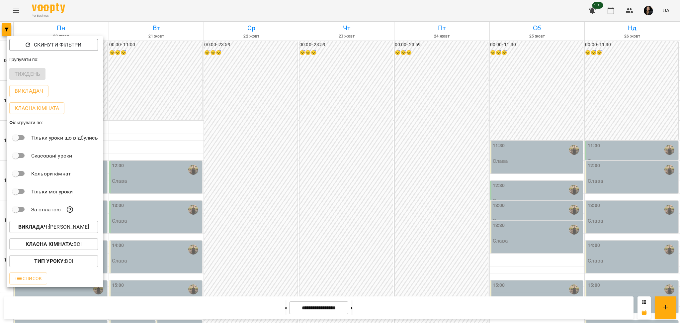
click at [45, 230] on b "Викладач :" at bounding box center [33, 227] width 31 height 6
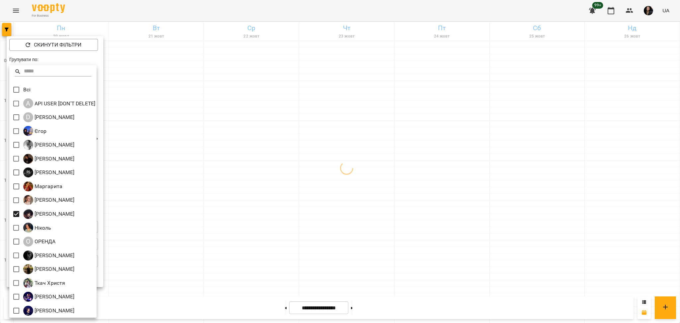
click at [293, 219] on div at bounding box center [340, 161] width 680 height 323
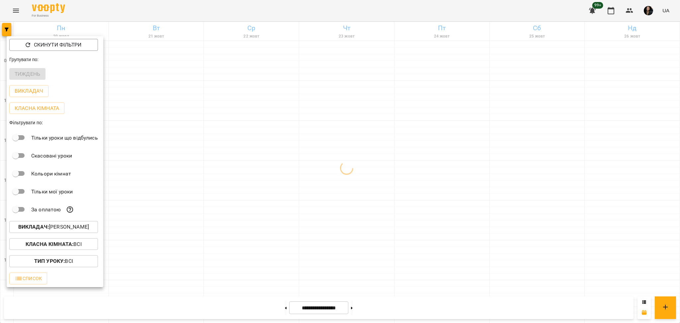
click at [315, 228] on div at bounding box center [340, 161] width 680 height 323
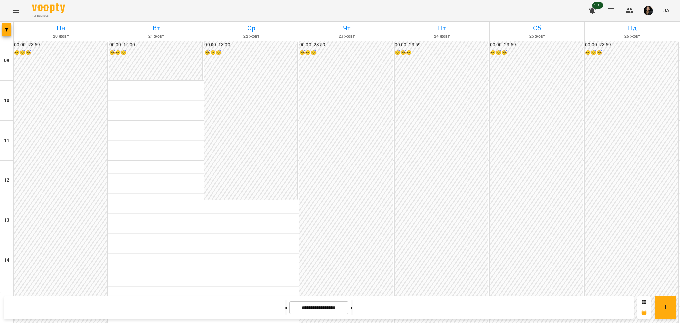
scroll to position [45, 0]
click at [285, 308] on button at bounding box center [286, 307] width 2 height 15
type input "**********"
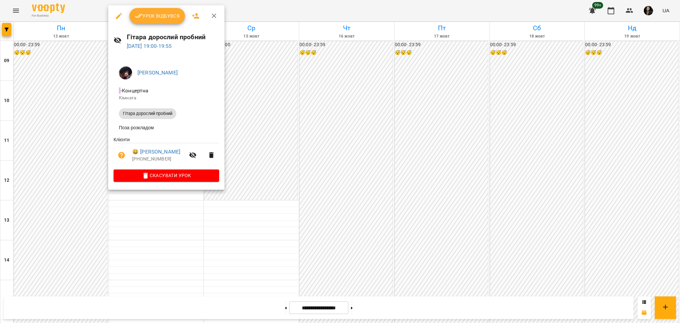
click at [336, 130] on div at bounding box center [340, 161] width 680 height 323
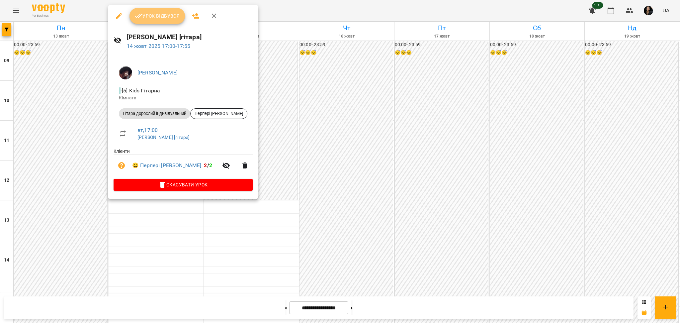
click at [166, 18] on span "Урок відбувся" at bounding box center [157, 16] width 45 height 8
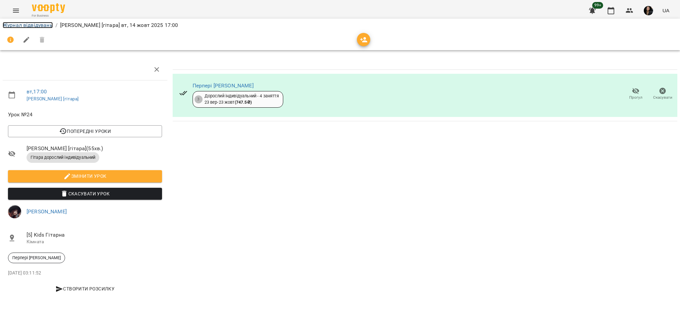
click at [29, 27] on link "Журнал відвідувань" at bounding box center [28, 25] width 50 height 6
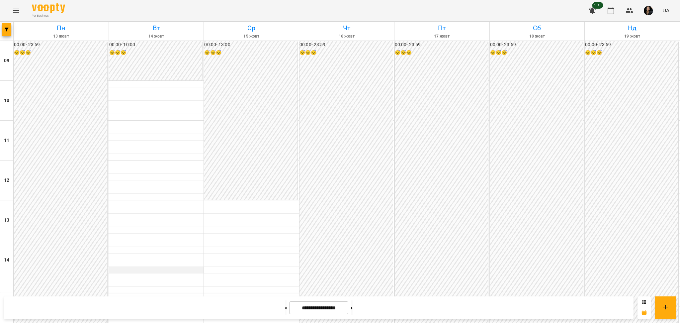
scroll to position [266, 0]
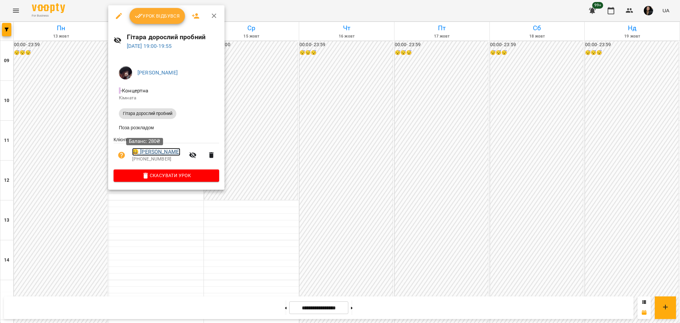
click at [147, 151] on link "😀 Алина" at bounding box center [156, 152] width 48 height 8
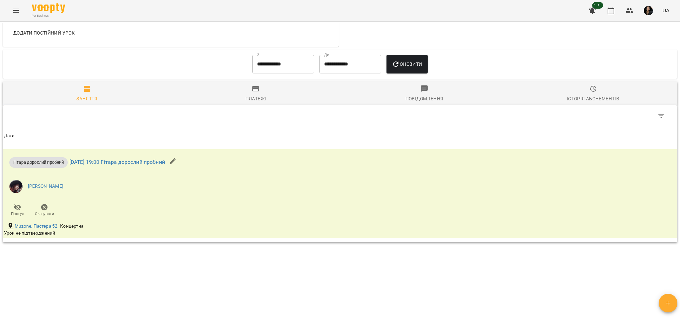
scroll to position [314, 0]
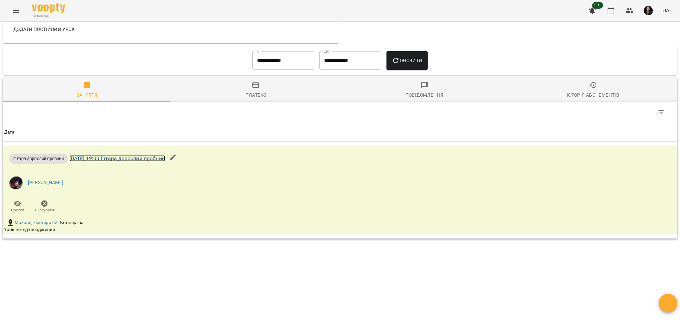
click at [113, 161] on link "вт 14 жовт 2025 19:00 Гітара дорослий пробний" at bounding box center [117, 158] width 96 height 6
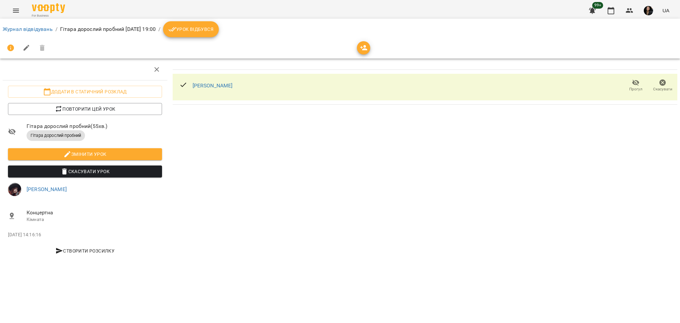
click at [211, 30] on span "Урок відбувся" at bounding box center [190, 29] width 45 height 8
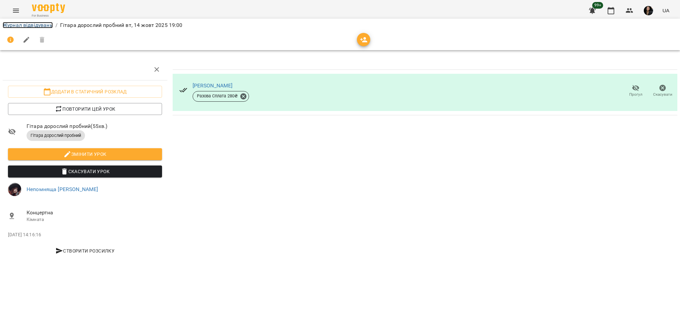
click at [43, 24] on link "Журнал відвідувань" at bounding box center [28, 25] width 50 height 6
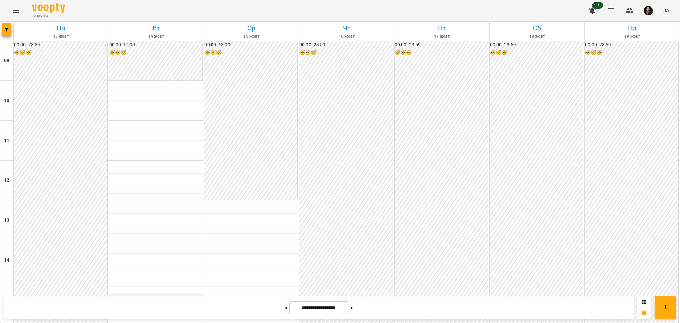
scroll to position [221, 0]
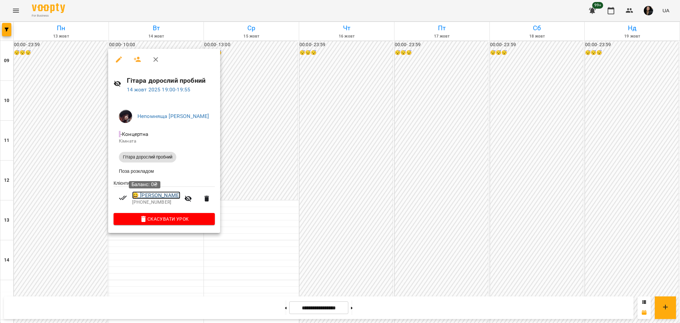
click at [147, 195] on link "😀 [PERSON_NAME]" at bounding box center [156, 195] width 48 height 8
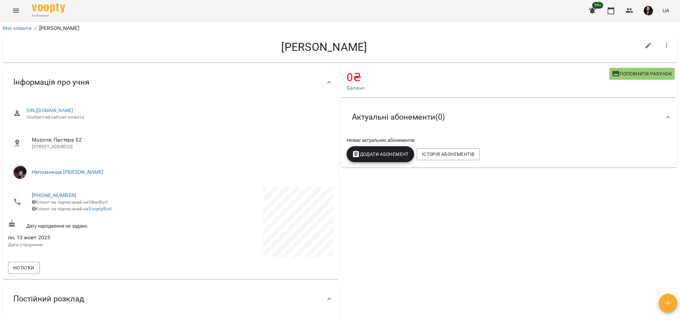
click at [638, 74] on span "Поповнити рахунок" at bounding box center [642, 74] width 60 height 8
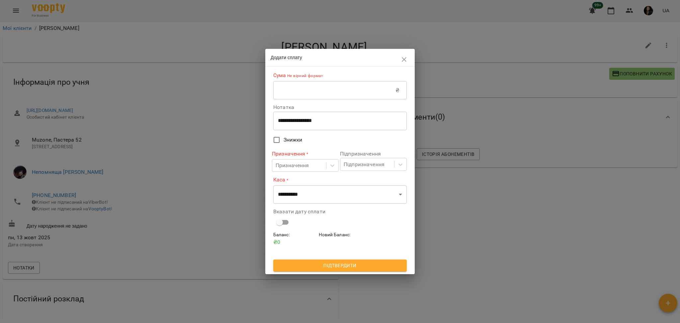
click at [311, 86] on input "text" at bounding box center [334, 90] width 122 height 19
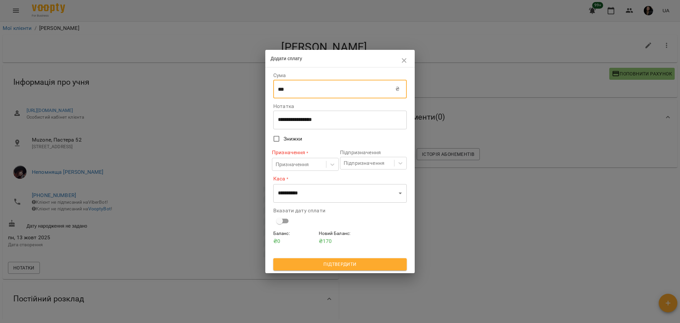
type input "***"
click at [287, 126] on div "**********" at bounding box center [340, 120] width 134 height 19
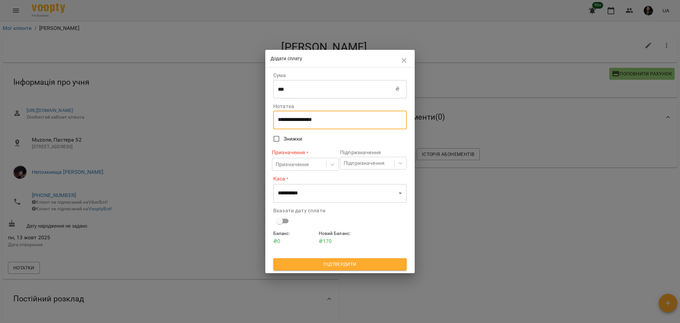
drag, startPoint x: 360, startPoint y: 121, endPoint x: 244, endPoint y: 121, distance: 116.6
click at [244, 121] on div "**********" at bounding box center [340, 161] width 680 height 323
type textarea "****"
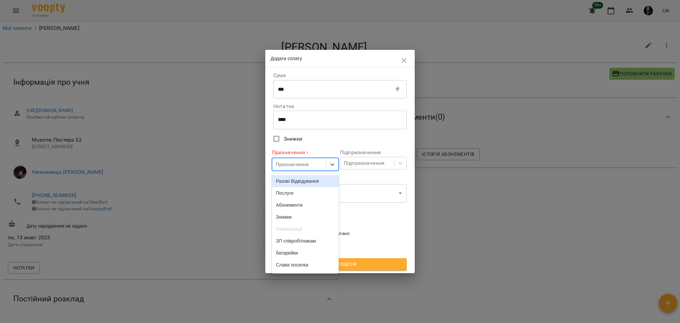
click at [289, 168] on div "Призначення" at bounding box center [293, 164] width 34 height 8
click at [295, 179] on div "Разові Відвідування" at bounding box center [305, 181] width 67 height 12
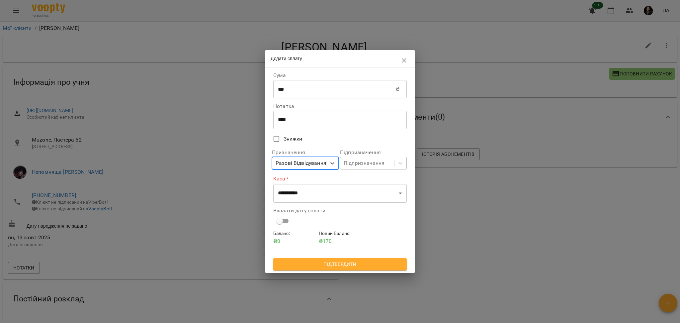
click at [394, 162] on div "Підпризначення" at bounding box center [368, 163] width 54 height 12
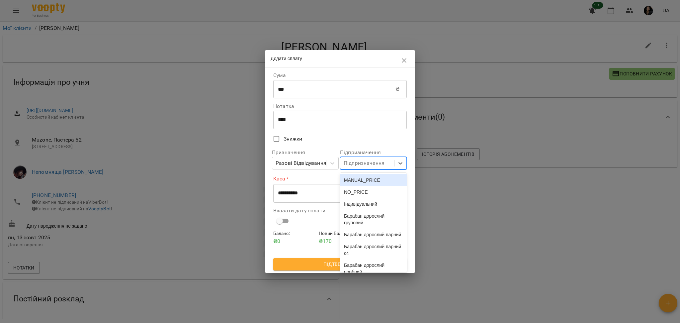
scroll to position [1774, 0]
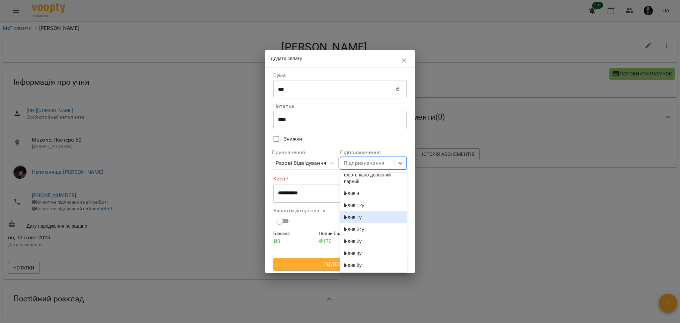
click at [360, 215] on div "індив 1у" at bounding box center [373, 217] width 67 height 12
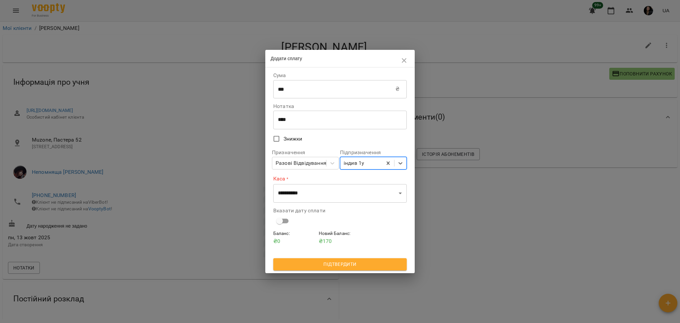
click at [335, 203] on div "**********" at bounding box center [340, 150] width 134 height 160
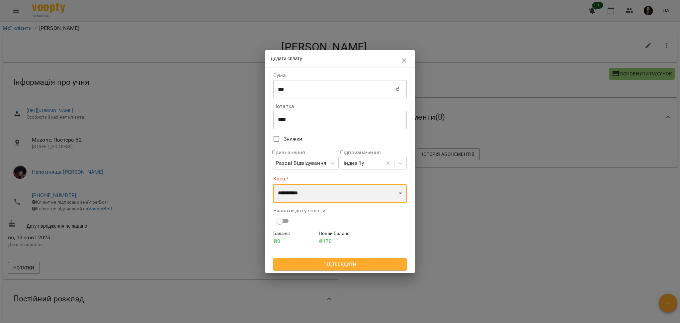
drag, startPoint x: 346, startPoint y: 190, endPoint x: 352, endPoint y: 197, distance: 9.7
click at [346, 190] on select "**********" at bounding box center [340, 193] width 134 height 19
select select "****"
click at [273, 184] on select "**********" at bounding box center [340, 193] width 134 height 19
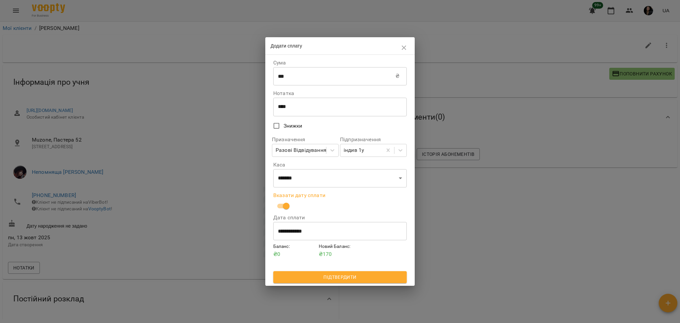
click at [325, 277] on span "Підтвердити" at bounding box center [340, 277] width 123 height 8
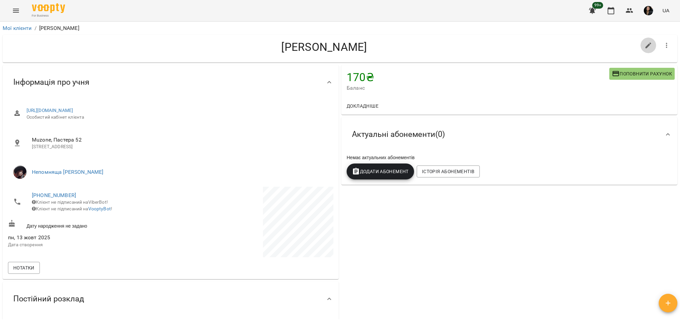
click at [641, 41] on button "button" at bounding box center [649, 46] width 16 height 16
select select "**"
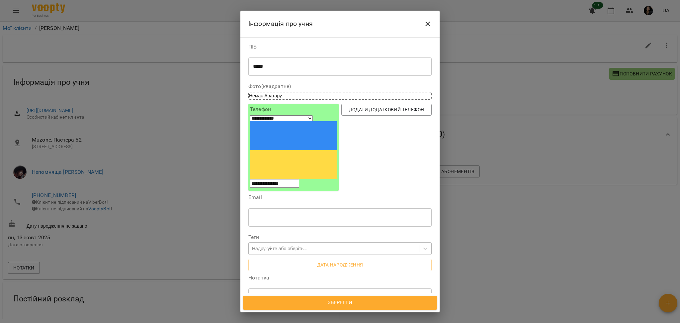
click at [273, 245] on div "Надрукуйте або оберіть..." at bounding box center [279, 248] width 55 height 7
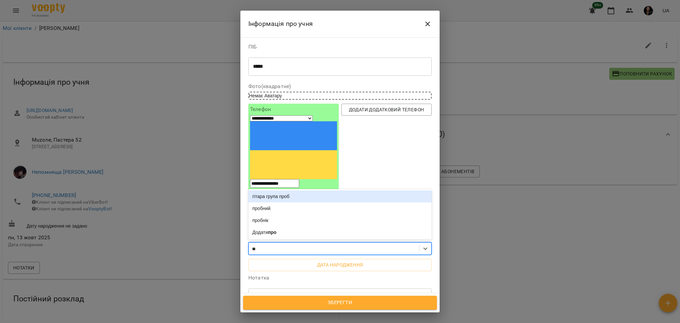
type input "*"
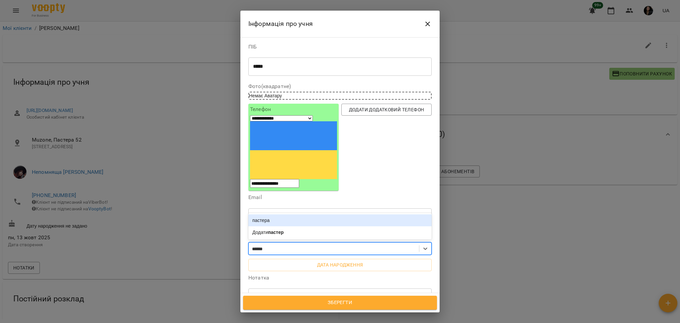
type input "*******"
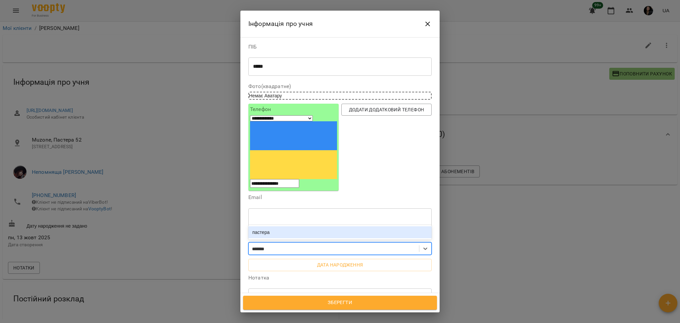
click at [285, 226] on div "пастера" at bounding box center [339, 232] width 183 height 12
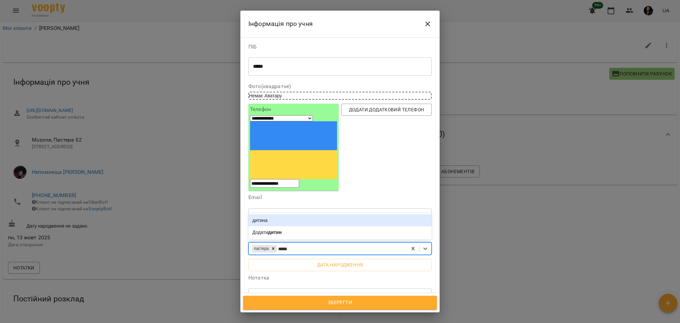
type input "******"
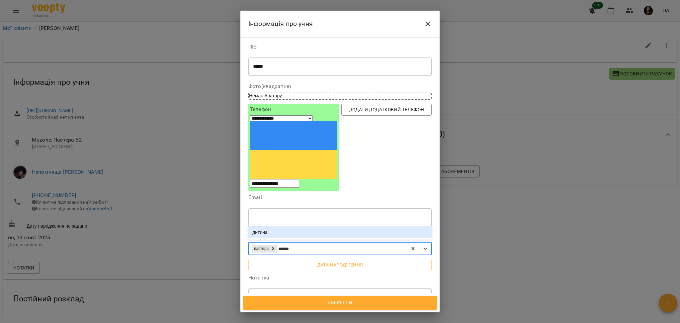
click at [285, 226] on div "дитина" at bounding box center [339, 232] width 183 height 12
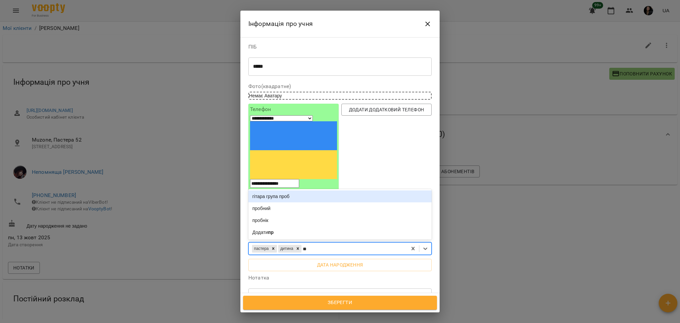
type input "***"
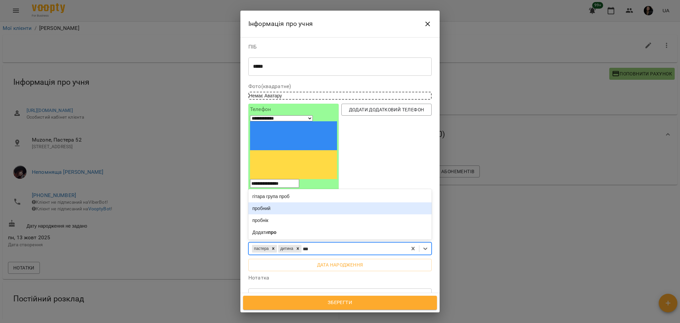
click at [280, 202] on div "пробний" at bounding box center [339, 208] width 183 height 12
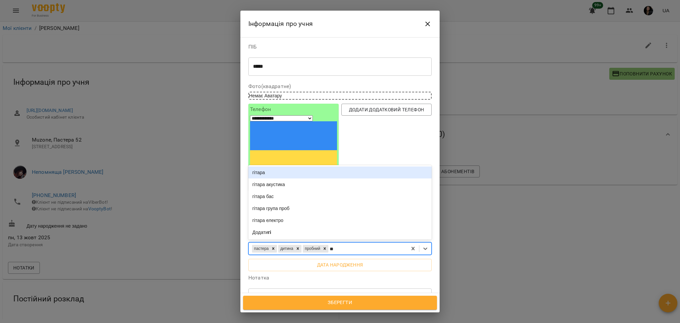
type input "***"
click at [296, 166] on div "гітара" at bounding box center [339, 172] width 183 height 12
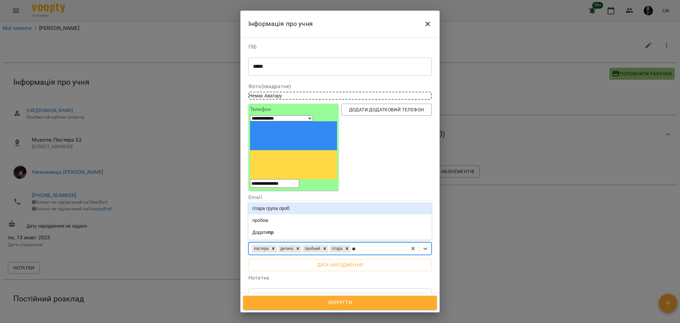
type input "*"
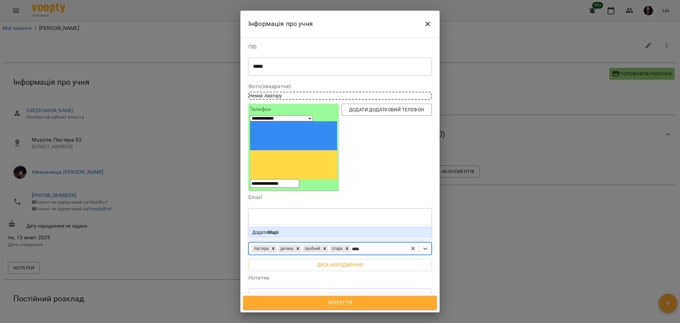
type input "*****"
click at [316, 226] on div "Додати Марія" at bounding box center [339, 232] width 183 height 12
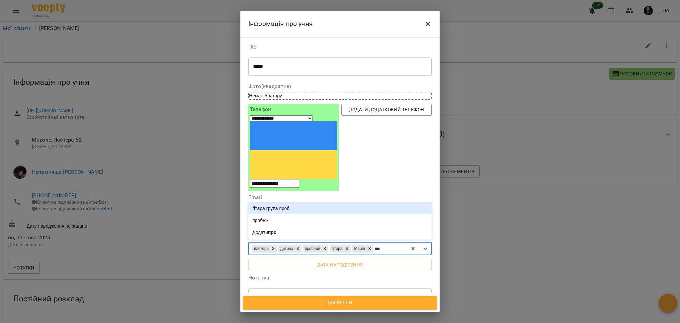
type input "****"
click at [321, 214] on div "пробнік" at bounding box center [339, 220] width 183 height 12
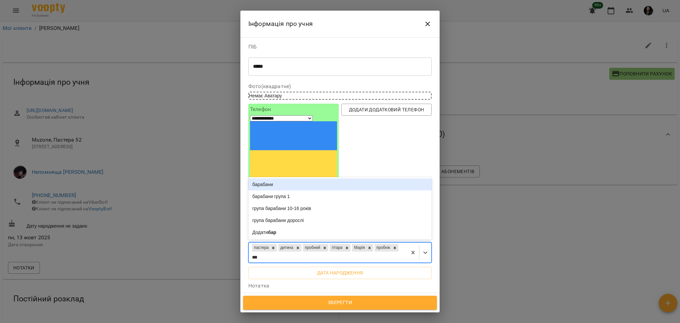
type input "****"
click at [315, 178] on div "барабани" at bounding box center [339, 184] width 183 height 12
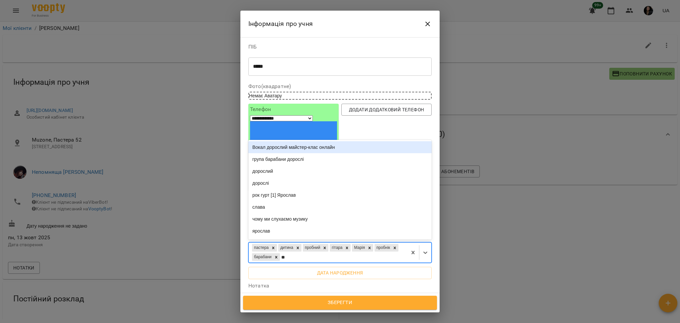
type input "***"
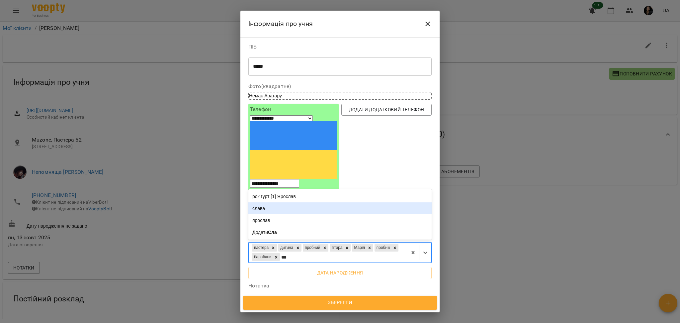
click at [267, 202] on div "слава" at bounding box center [339, 208] width 183 height 12
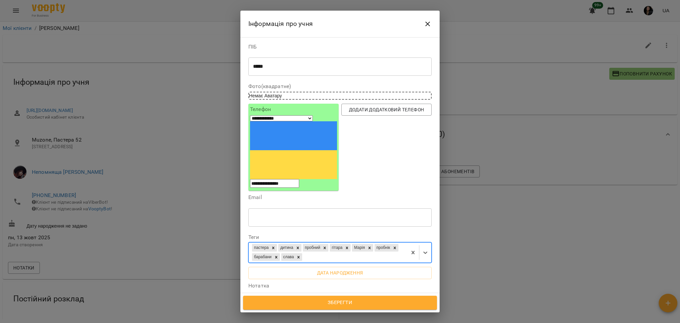
click at [304, 300] on span "Зберегти" at bounding box center [339, 302] width 179 height 9
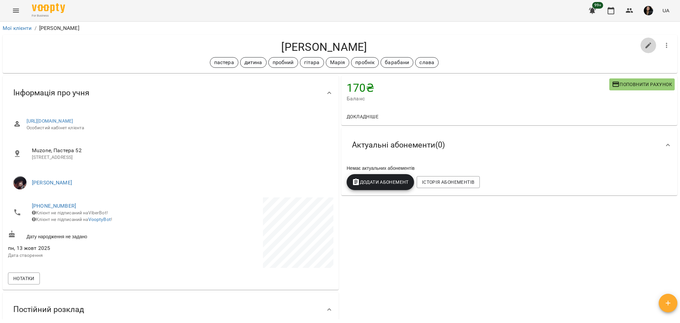
click at [645, 47] on icon "button" at bounding box center [649, 46] width 8 height 8
select select "**"
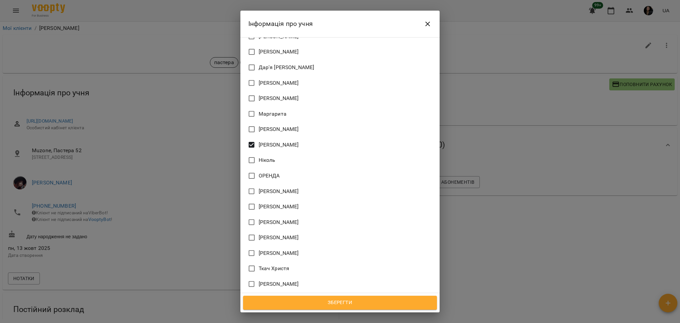
scroll to position [532, 0]
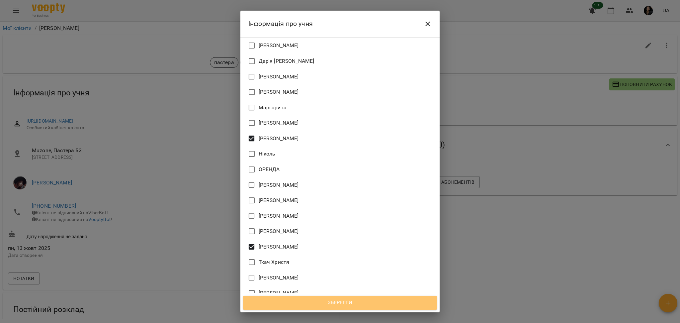
click at [349, 303] on span "Зберегти" at bounding box center [339, 302] width 179 height 9
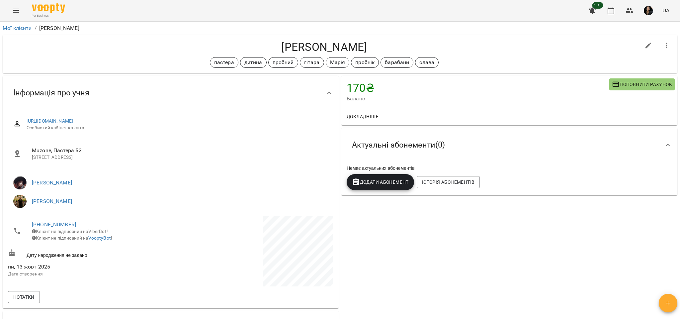
click at [242, 48] on h4 "[PERSON_NAME]" at bounding box center [324, 47] width 633 height 14
drag, startPoint x: 317, startPoint y: 48, endPoint x: 389, endPoint y: 48, distance: 71.8
click at [418, 48] on h4 "[PERSON_NAME]" at bounding box center [324, 47] width 633 height 14
copy h4 "[PERSON_NAME]"
click at [16, 11] on icon "Menu" at bounding box center [16, 11] width 8 height 8
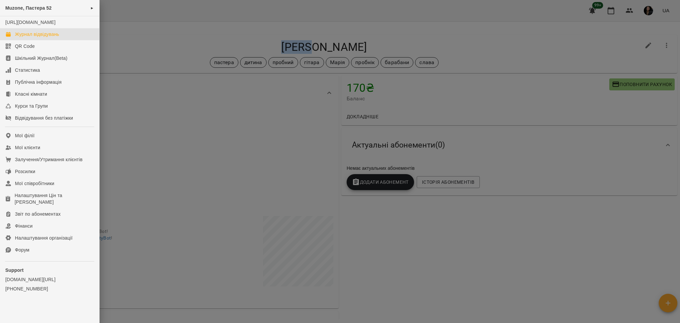
click at [35, 38] on div "Журнал відвідувань" at bounding box center [37, 34] width 44 height 7
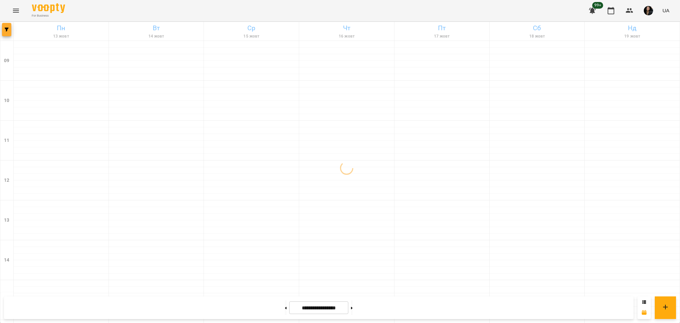
click at [4, 27] on button "button" at bounding box center [6, 29] width 9 height 13
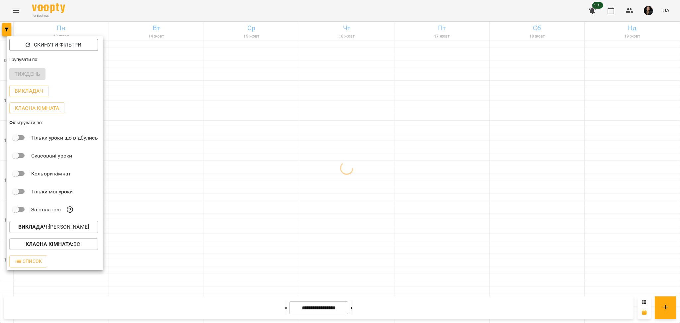
click at [89, 231] on p "Викладач : [PERSON_NAME]" at bounding box center [53, 227] width 71 height 8
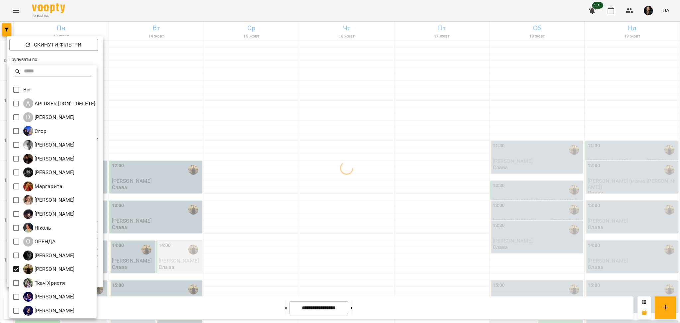
click at [262, 278] on div at bounding box center [340, 161] width 680 height 323
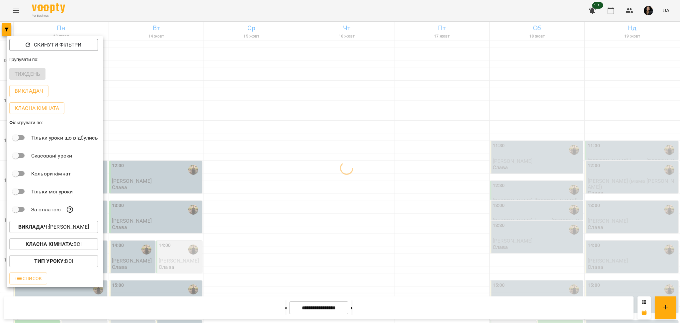
click at [281, 225] on div at bounding box center [340, 161] width 680 height 323
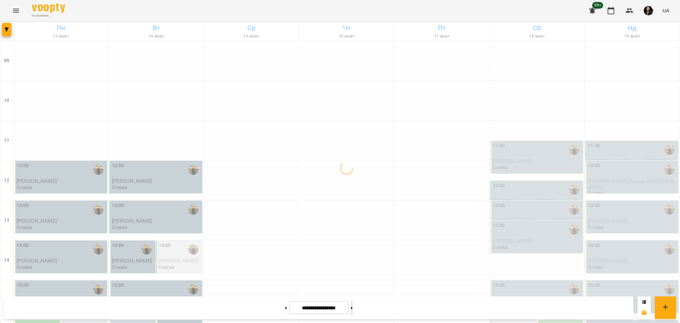
click at [353, 308] on button at bounding box center [352, 307] width 2 height 15
type input "**********"
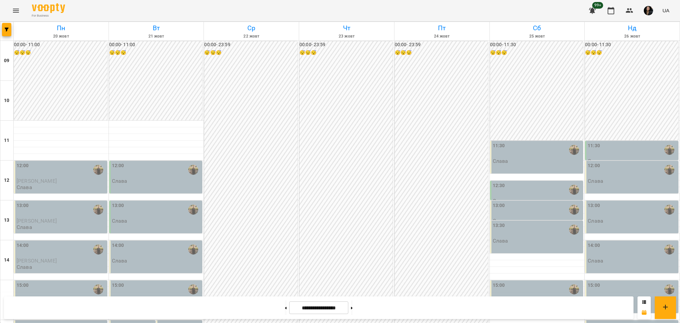
scroll to position [266, 0]
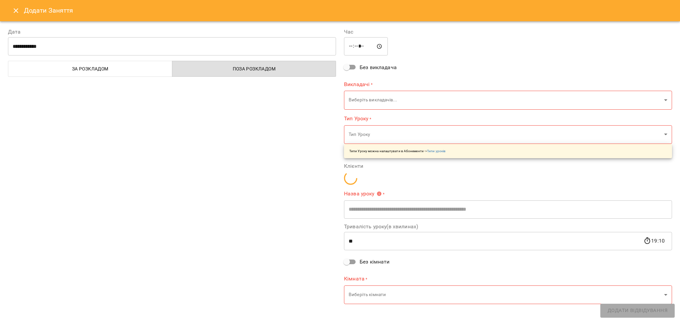
type input "**********"
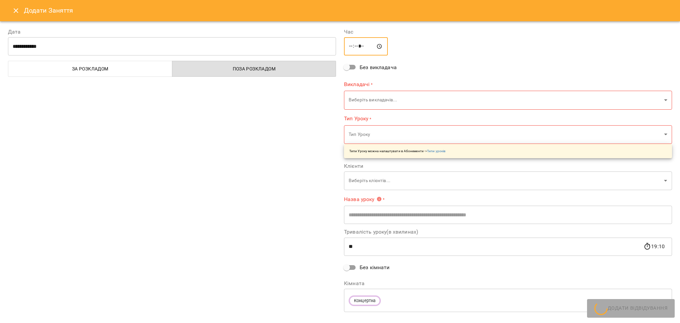
click at [358, 45] on input "*****" at bounding box center [366, 46] width 44 height 19
type input "*****"
click at [18, 12] on icon "Close" at bounding box center [16, 10] width 5 height 5
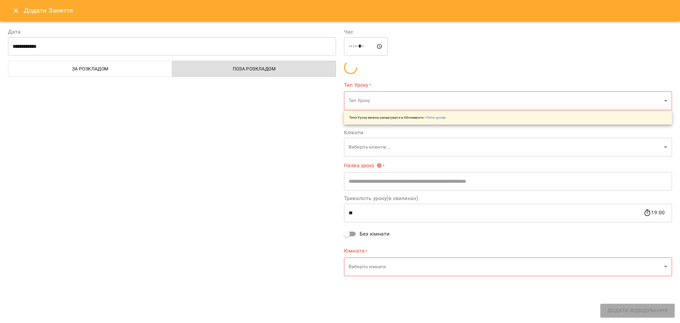
type input "**********"
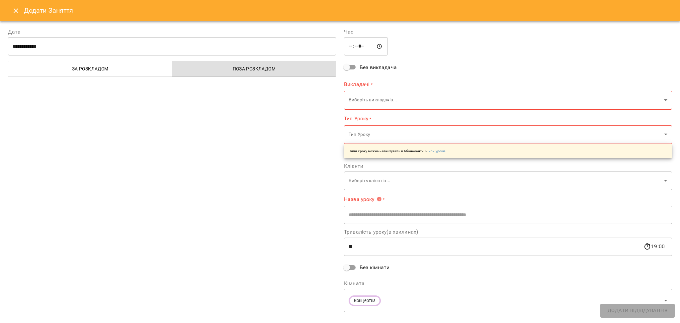
click at [372, 101] on body "For Business 99+ UA Пн 20 жовт Вт 21 жовт Ср 22 жовт Чт 23 жовт Пт 24 жовт Сб 2…" at bounding box center [340, 294] width 680 height 589
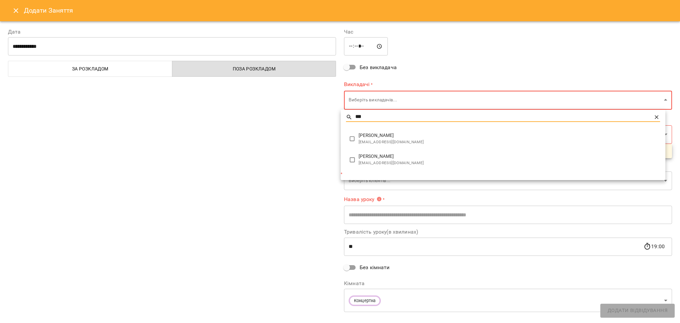
type input "***"
type input "**********"
type input "**"
type input "**********"
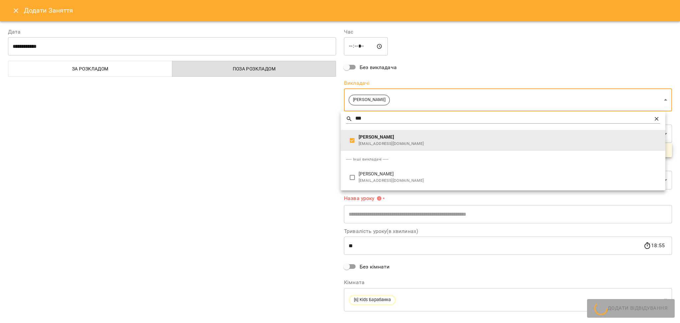
click at [292, 136] on div at bounding box center [340, 161] width 680 height 323
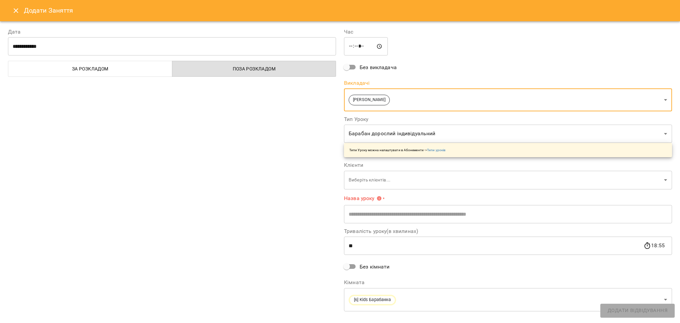
click at [386, 134] on body "For Business 99+ UA Пн 20 жовт Вт 21 жовт Ср 22 жовт Чт 23 жовт Пт 24 жовт Сб 2…" at bounding box center [340, 294] width 680 height 589
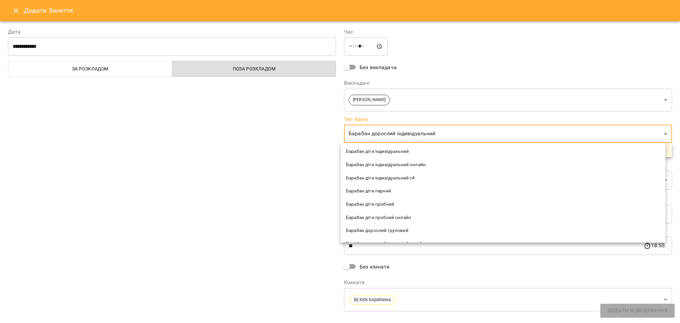
scroll to position [44, 0]
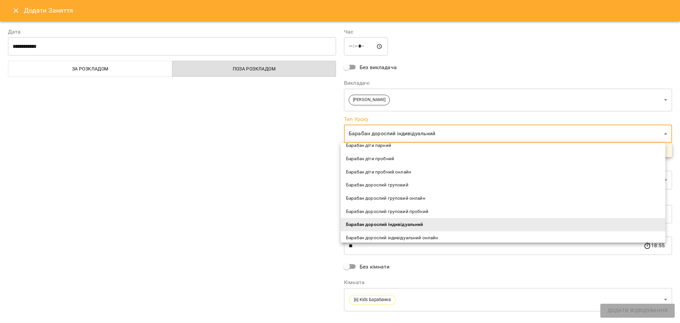
type input "******"
click at [384, 160] on span "Барабан діти пробний" at bounding box center [503, 158] width 314 height 7
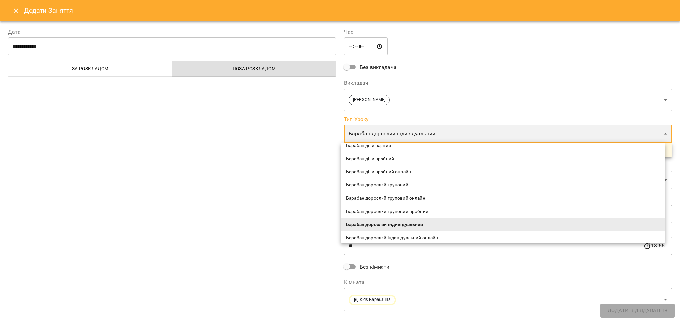
type input "**********"
type input "**"
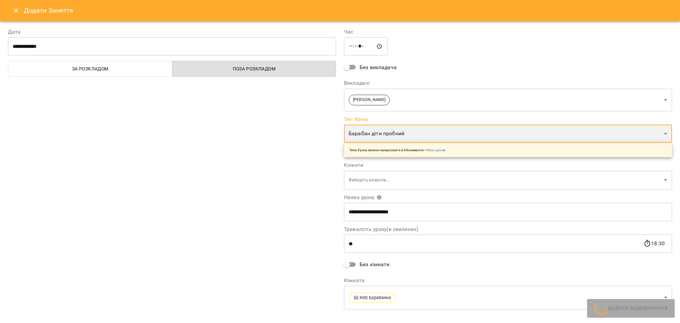
scroll to position [141, 0]
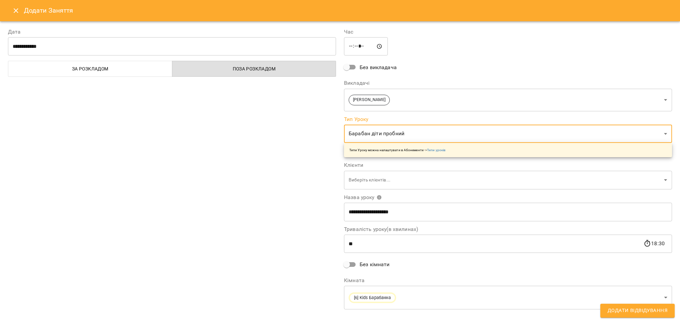
click at [371, 180] on body "For Business 99+ UA Пн 20 жовт Вт 21 жовт Ср 22 жовт Чт 23 жовт Пт 24 жовт Сб 2…" at bounding box center [340, 294] width 680 height 589
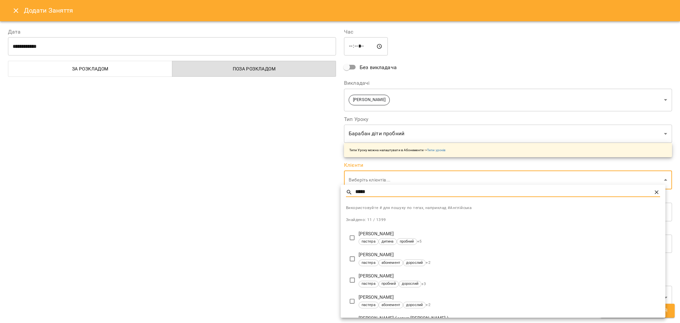
type input "*****"
type input "**********"
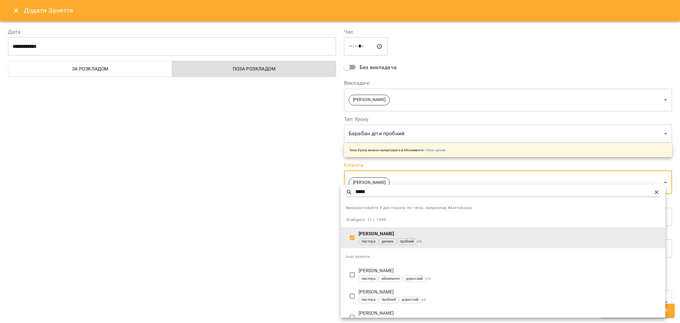
click at [233, 213] on div at bounding box center [340, 161] width 680 height 323
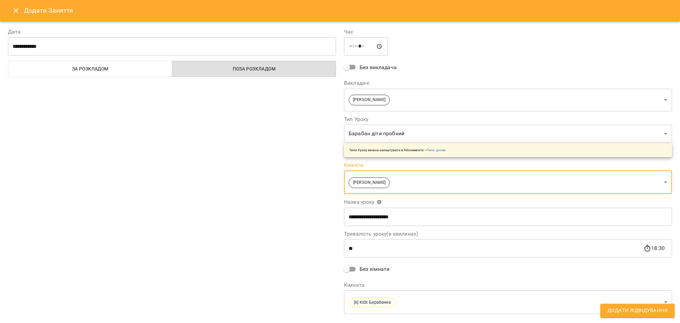
click at [655, 313] on span "Додати Відвідування" at bounding box center [638, 310] width 60 height 9
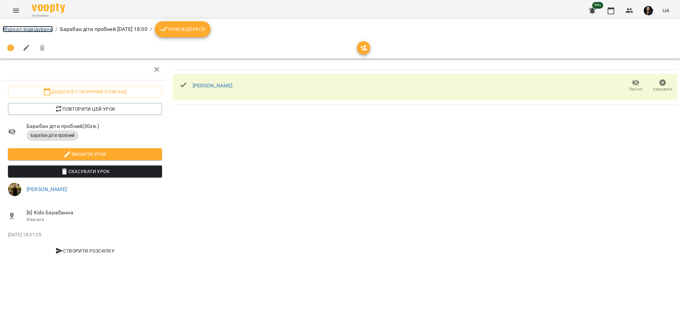
click at [36, 28] on link "Журнал відвідувань" at bounding box center [28, 29] width 50 height 6
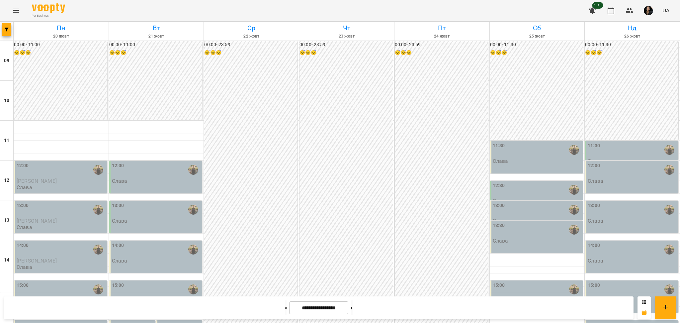
scroll to position [266, 0]
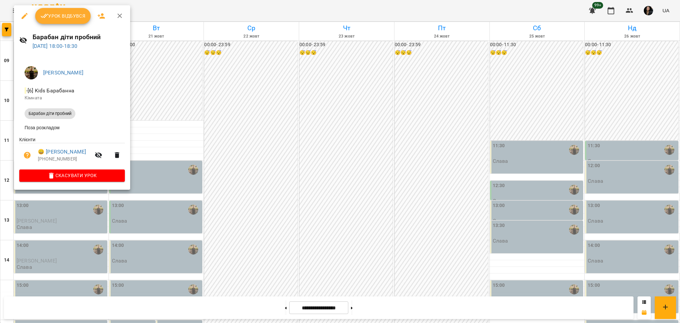
click at [262, 149] on div at bounding box center [340, 161] width 680 height 323
